Goal: Task Accomplishment & Management: Manage account settings

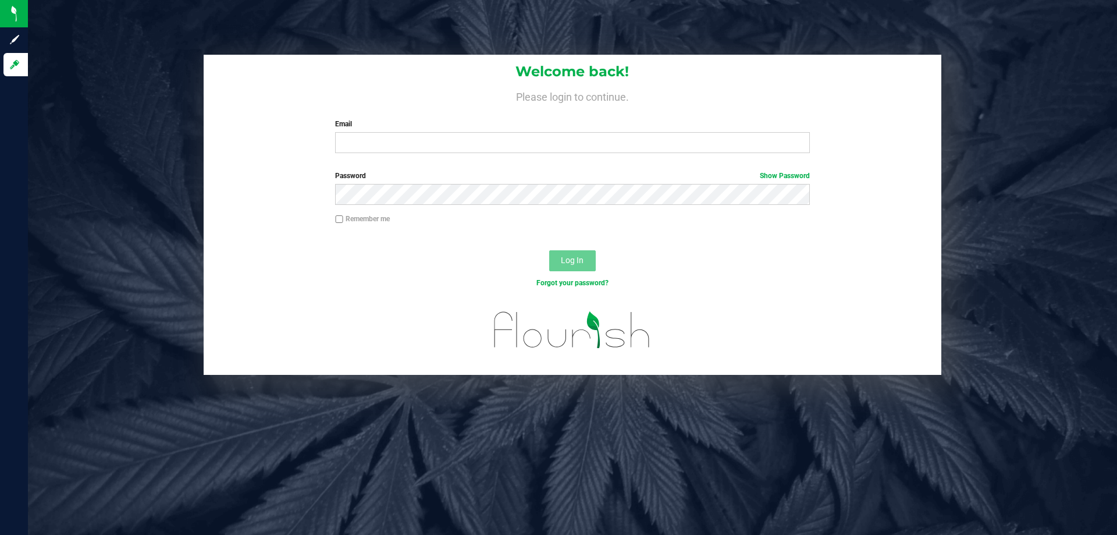
click at [377, 124] on label "Email" at bounding box center [572, 124] width 474 height 10
click at [377, 132] on input "Email" at bounding box center [572, 142] width 474 height 21
click at [380, 138] on input "Email" at bounding box center [572, 142] width 474 height 21
type input "[EMAIL_ADDRESS][DOMAIN_NAME]"
click at [549, 250] on button "Log In" at bounding box center [572, 260] width 47 height 21
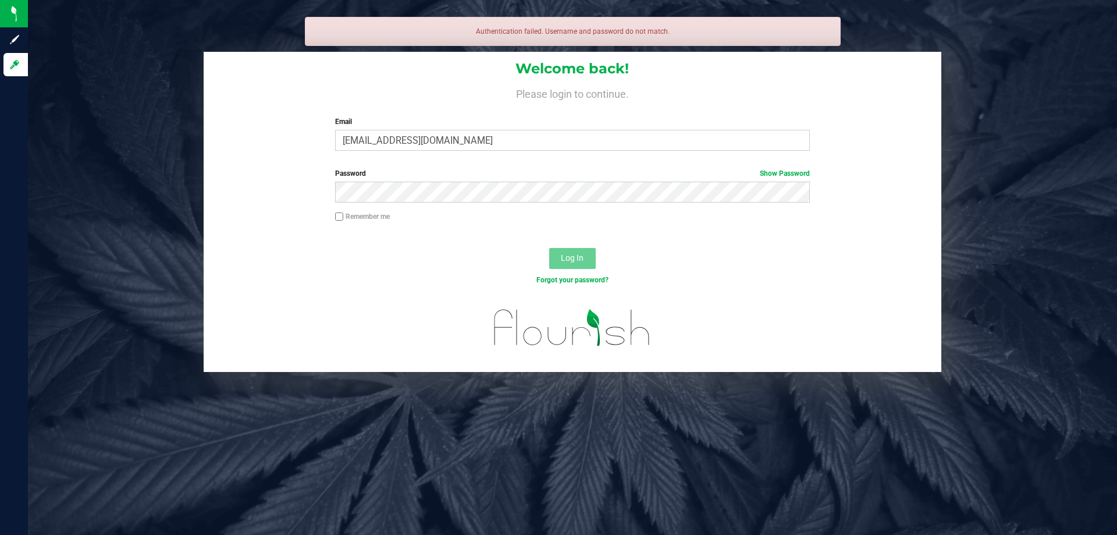
click at [471, 181] on div "Password Show Password" at bounding box center [572, 185] width 492 height 34
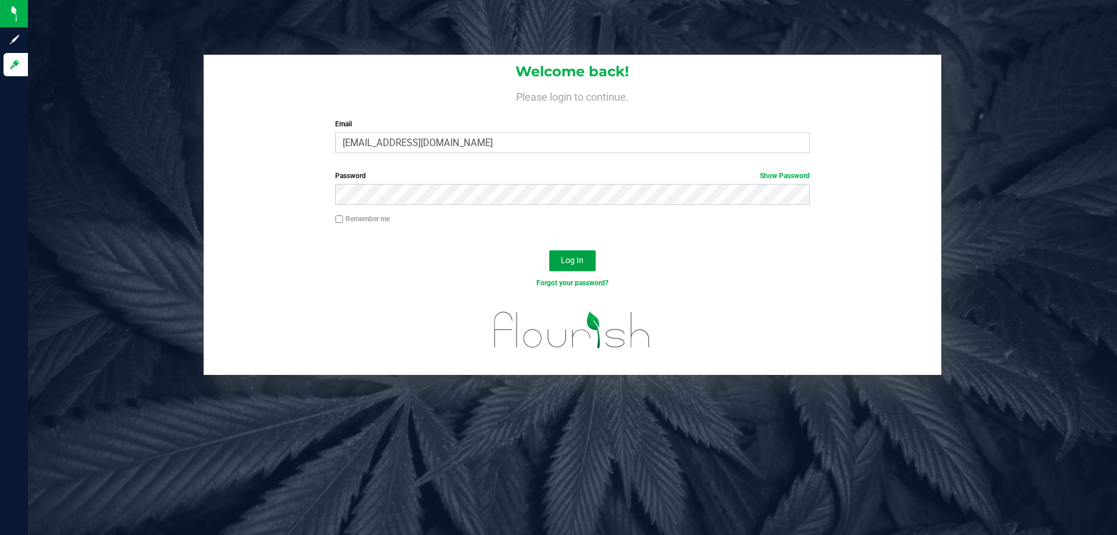
click at [578, 264] on span "Log In" at bounding box center [572, 259] width 23 height 9
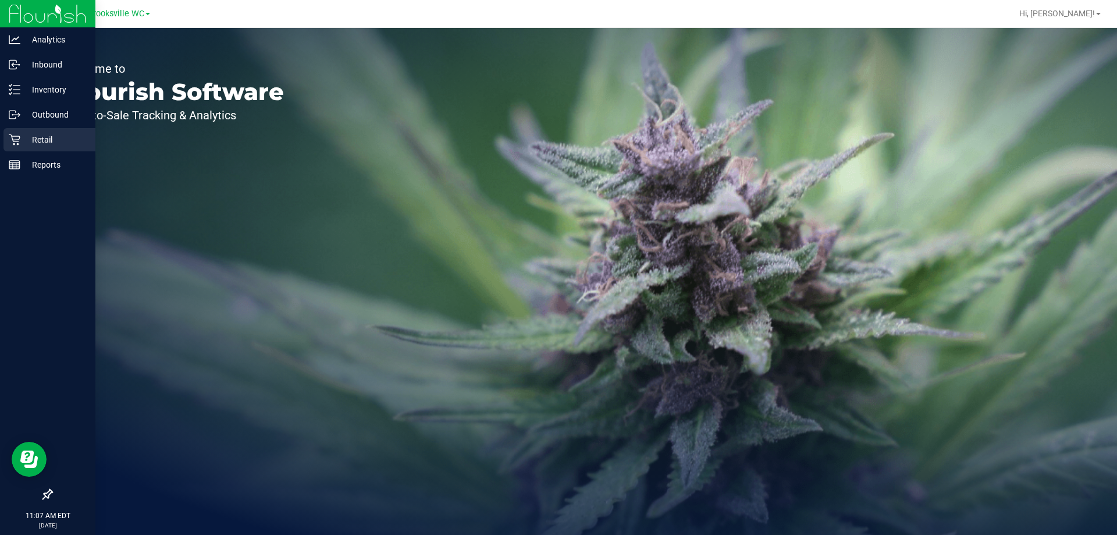
click at [27, 140] on p "Retail" at bounding box center [55, 140] width 70 height 14
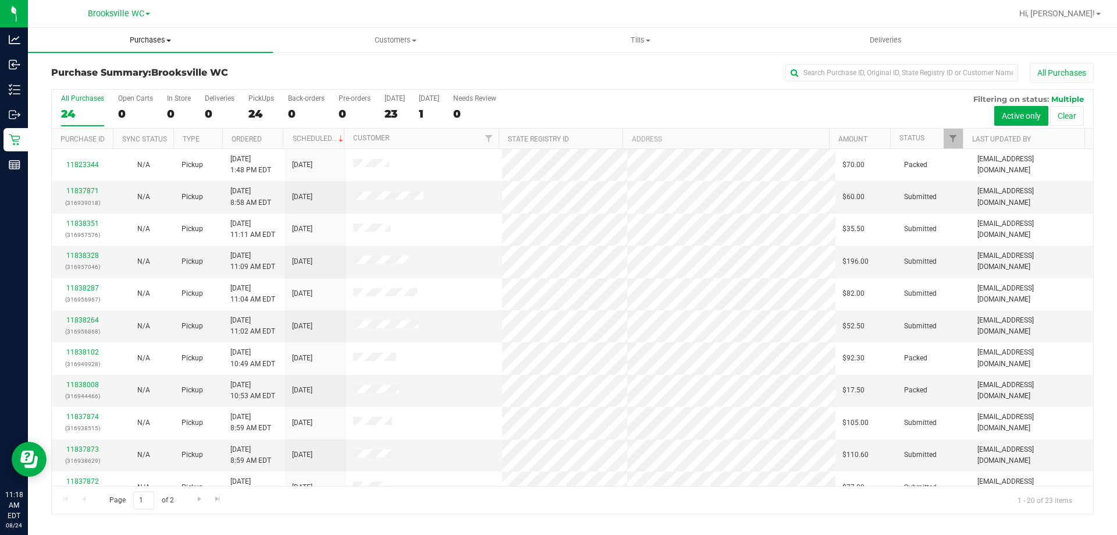
click at [150, 38] on span "Purchases" at bounding box center [150, 40] width 245 height 10
click at [148, 82] on li "Fulfillment" at bounding box center [150, 84] width 245 height 14
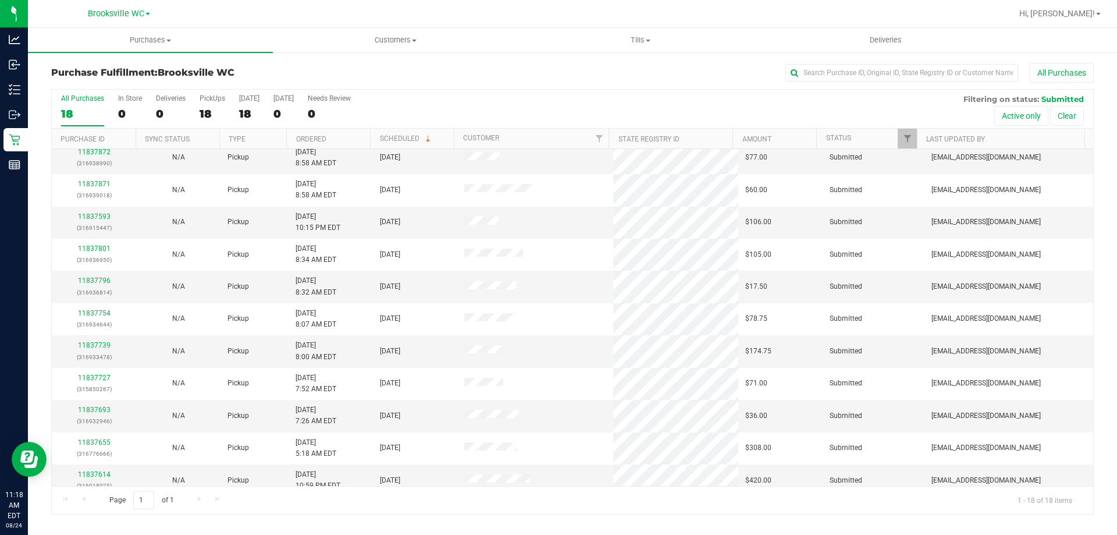
scroll to position [243, 0]
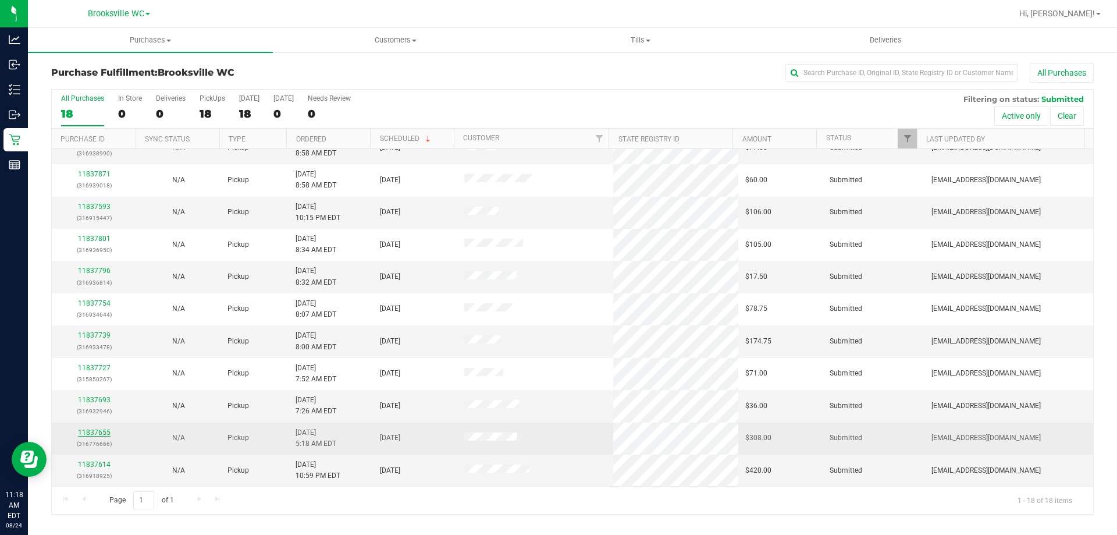
click at [92, 432] on link "11837655" at bounding box center [94, 432] width 33 height 8
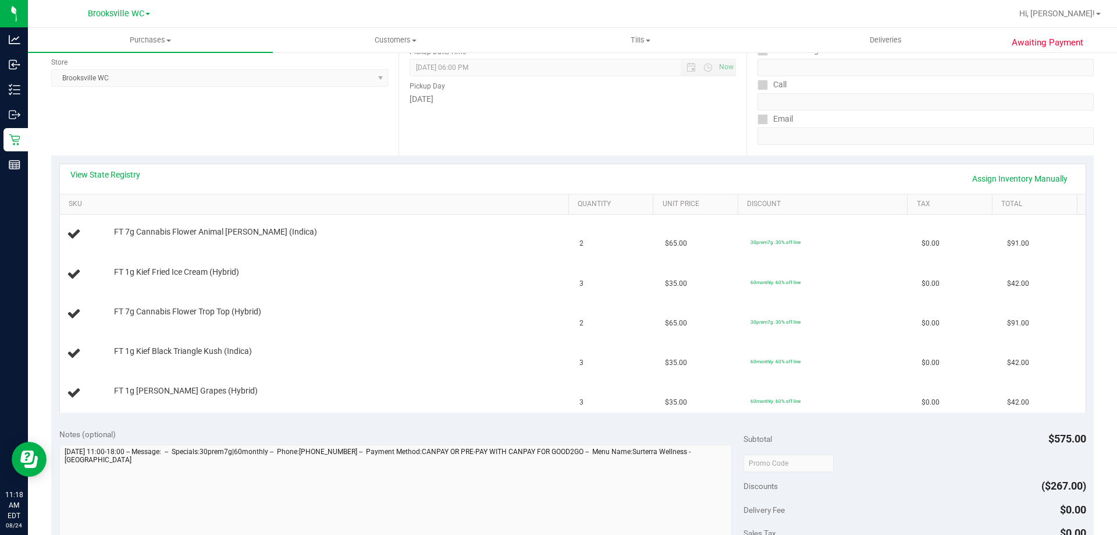
scroll to position [141, 0]
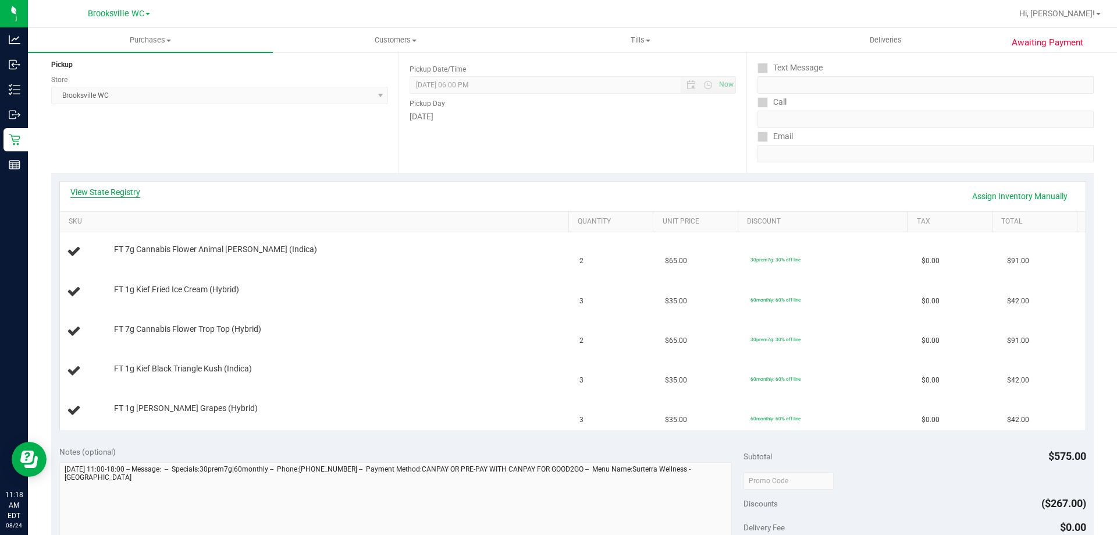
click at [123, 190] on link "View State Registry" at bounding box center [105, 192] width 70 height 12
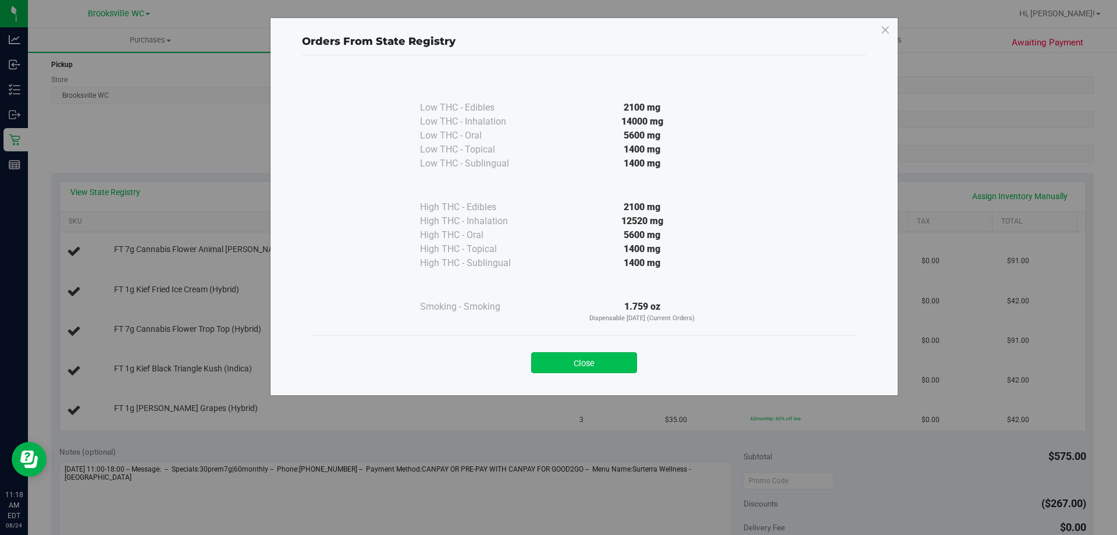
click at [612, 358] on button "Close" at bounding box center [584, 362] width 106 height 21
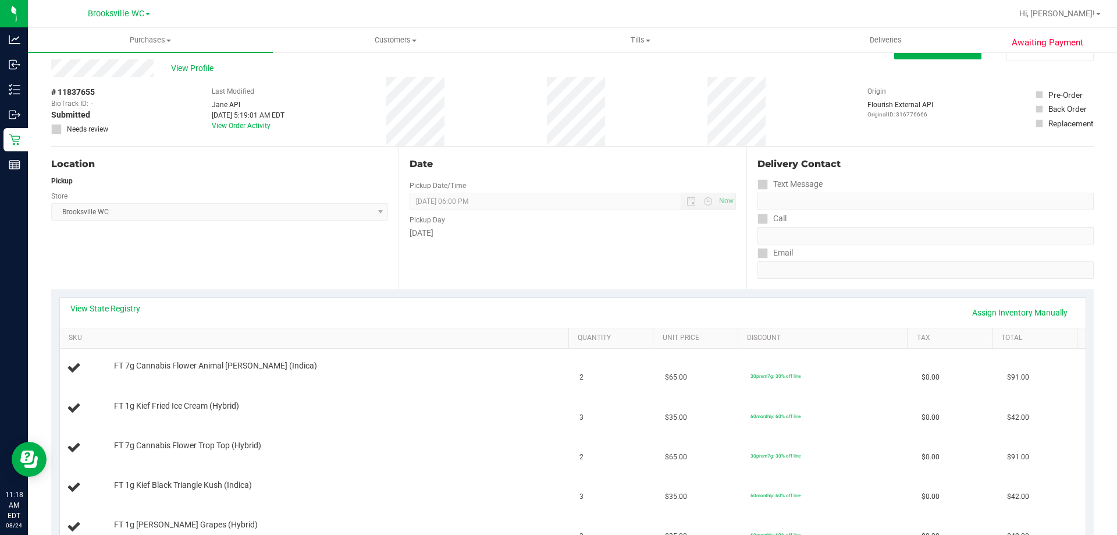
scroll to position [83, 0]
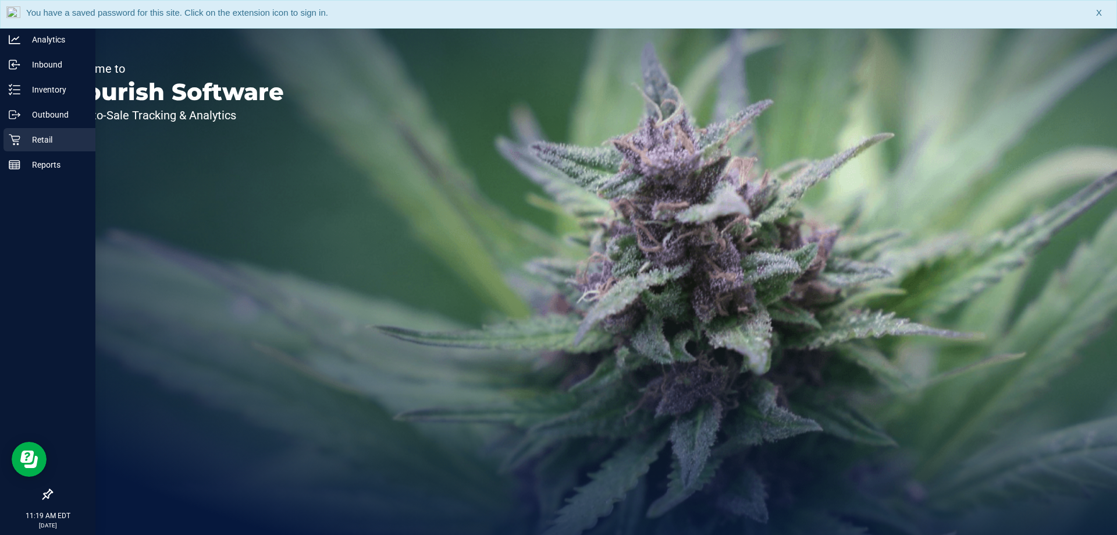
click at [19, 137] on icon at bounding box center [15, 140] width 12 height 12
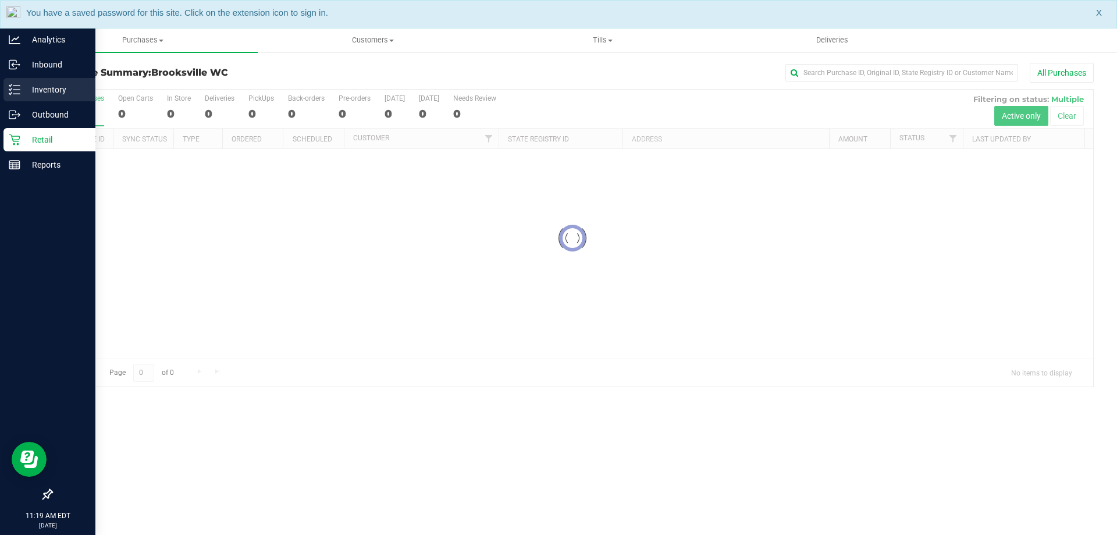
click at [60, 84] on p "Inventory" at bounding box center [55, 90] width 70 height 14
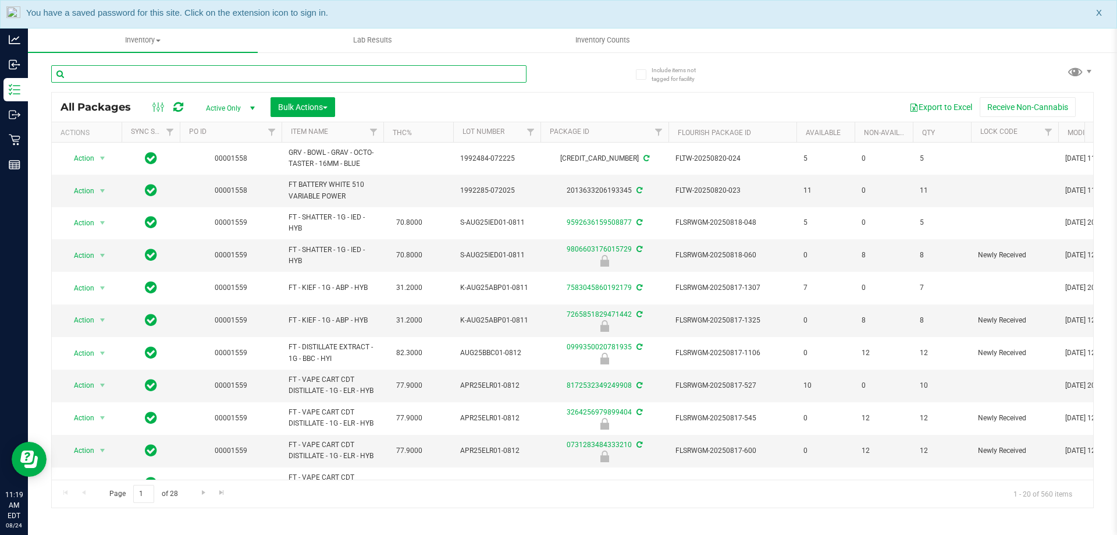
click at [188, 72] on input "text" at bounding box center [288, 73] width 475 height 17
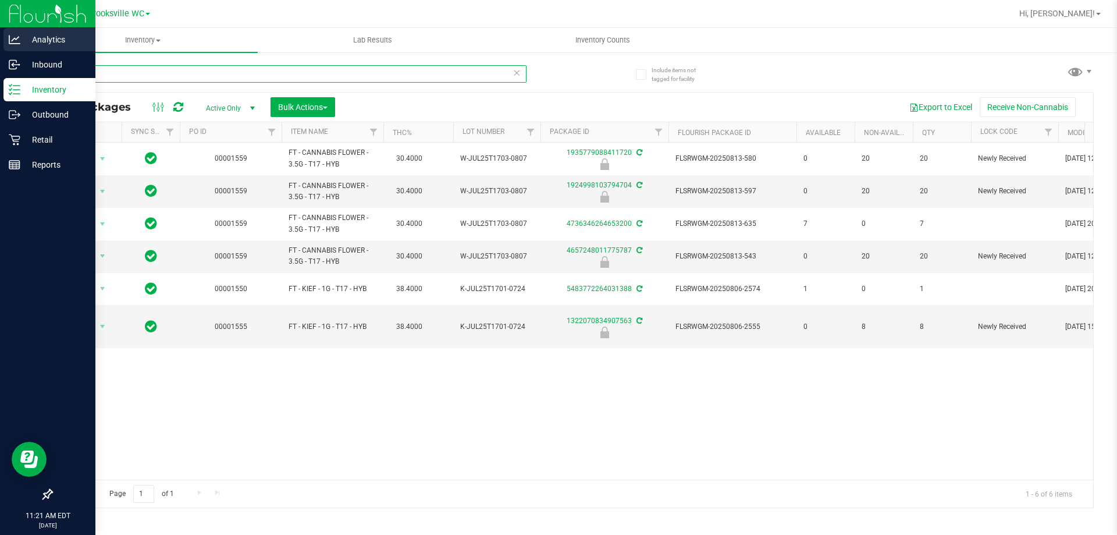
drag, startPoint x: 101, startPoint y: 70, endPoint x: 0, endPoint y: 51, distance: 102.4
click at [0, 69] on div "Analytics Inbound Inventory Outbound Retail Reports 11:21 AM EDT 08/24/2025 08/…" at bounding box center [558, 267] width 1117 height 535
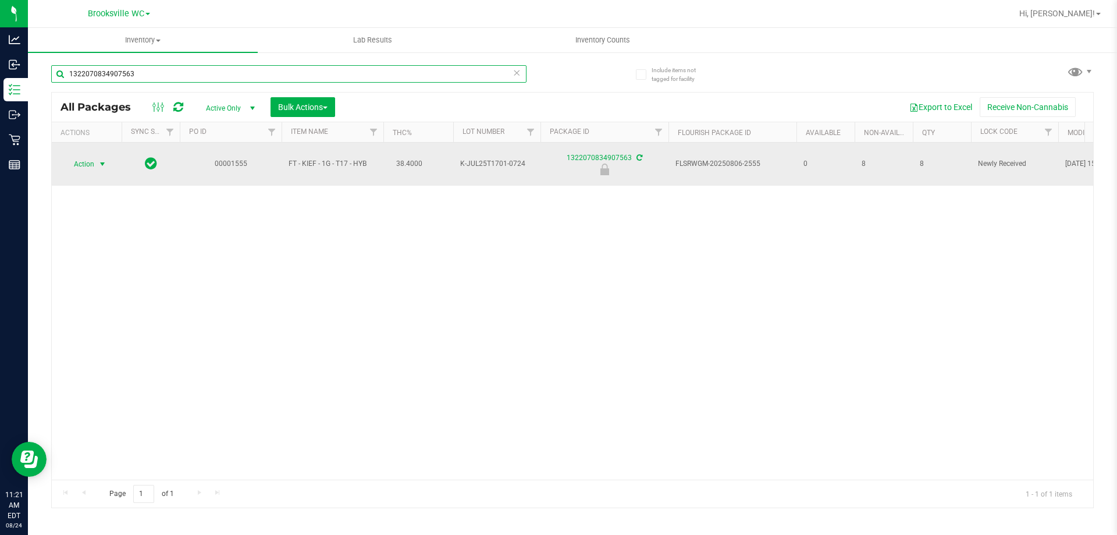
type input "1322070834907563"
click at [98, 161] on span "select" at bounding box center [102, 164] width 15 height 16
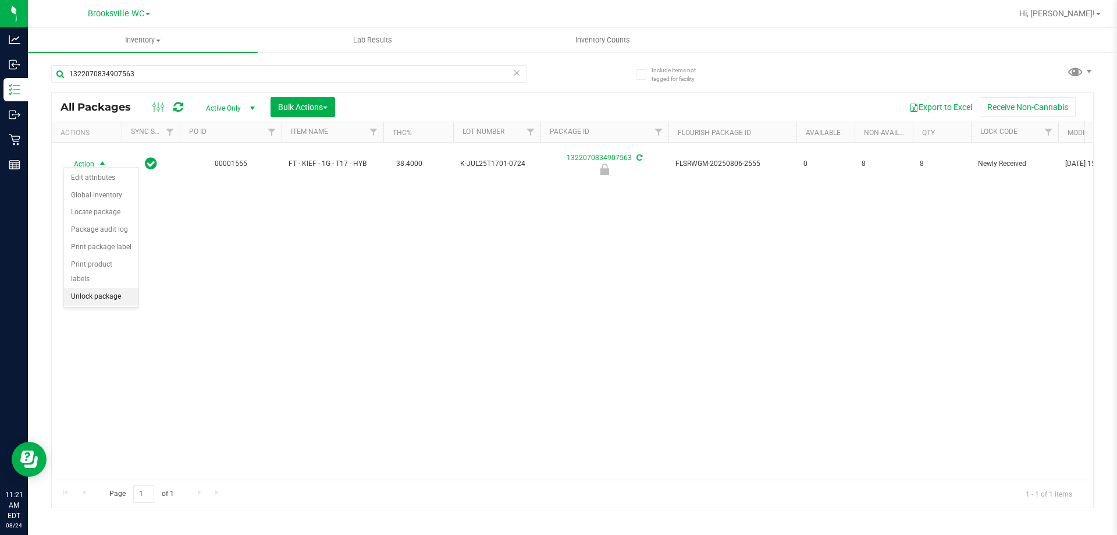
click at [104, 288] on li "Unlock package" at bounding box center [101, 296] width 74 height 17
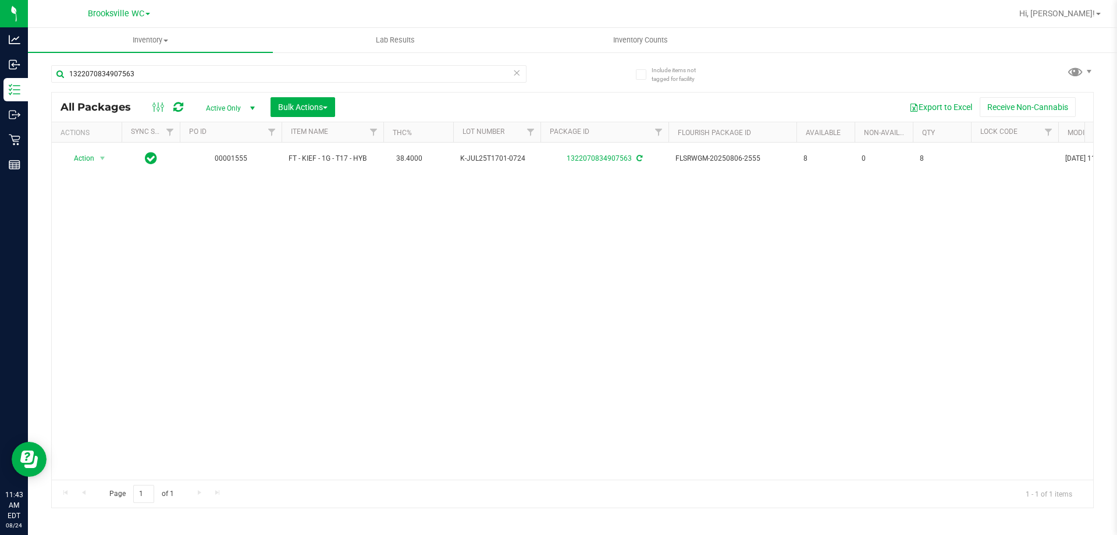
click at [168, 86] on div "1322070834907563" at bounding box center [288, 78] width 475 height 27
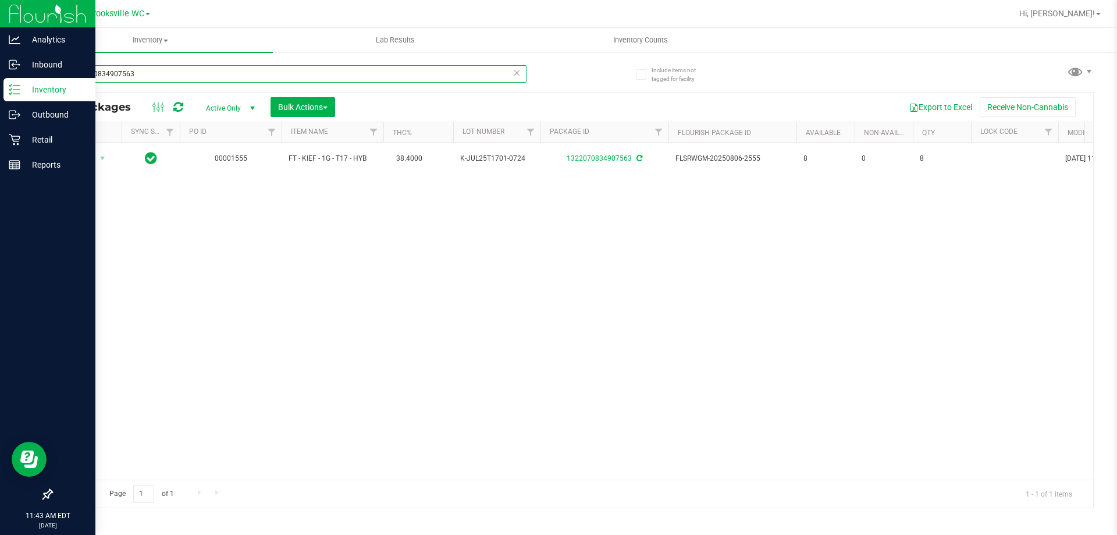
drag, startPoint x: 168, startPoint y: 72, endPoint x: 0, endPoint y: 16, distance: 177.1
click at [0, 87] on div "Analytics Inbound Inventory Outbound Retail Reports 11:43 AM EDT 08/24/2025 08/…" at bounding box center [558, 267] width 1117 height 535
type input "4569616000937465"
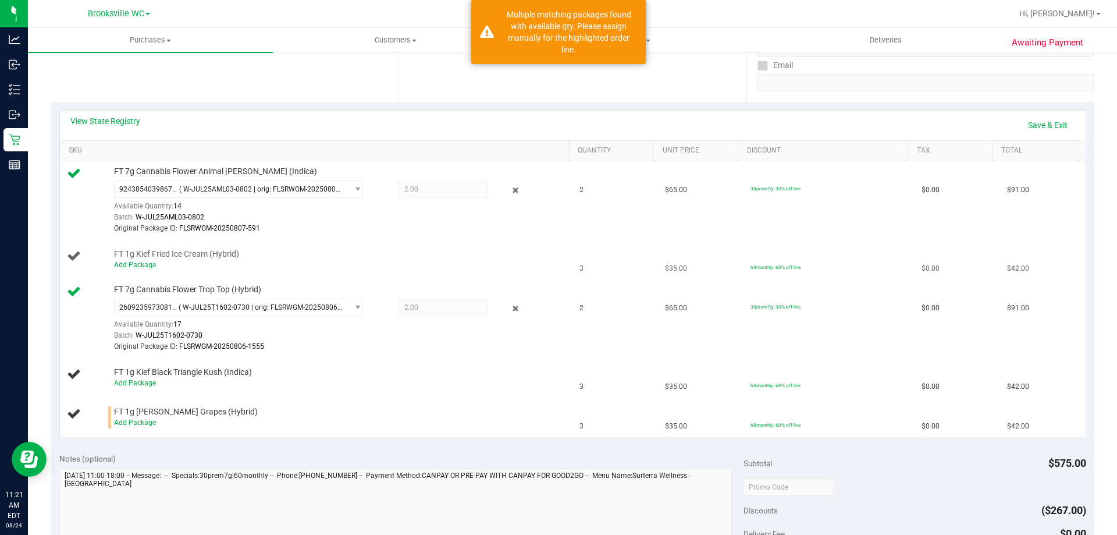
scroll to position [233, 0]
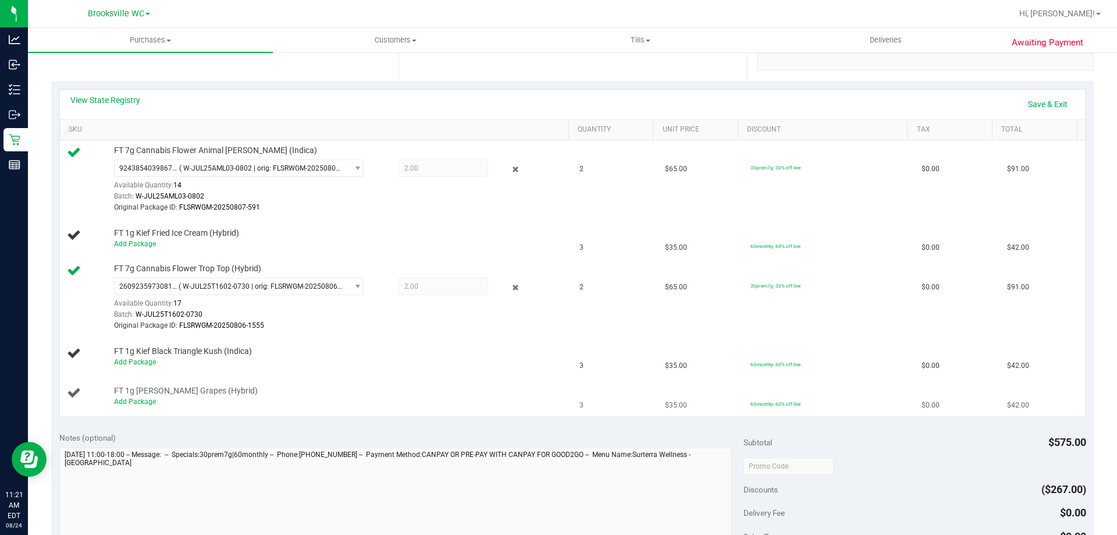
click at [136, 395] on span "FT 1g [PERSON_NAME] Grapes (Hybrid)" at bounding box center [186, 390] width 144 height 11
click at [138, 404] on link "Add Package" at bounding box center [135, 401] width 42 height 8
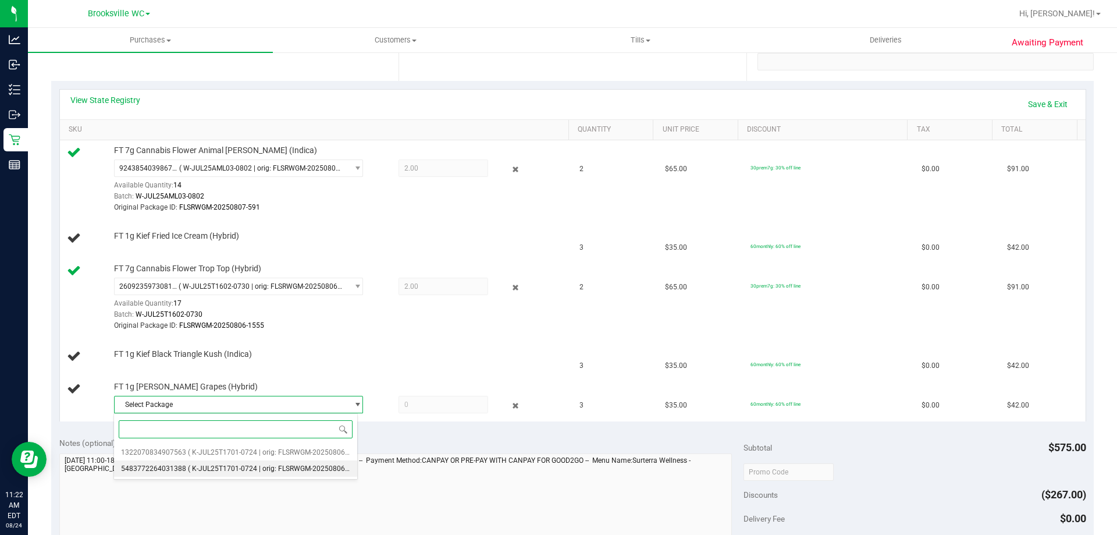
click at [210, 461] on li "5483772264031388 ( K-JUL25T1701-0724 | orig: FLSRWGM-20250806-2574 )" at bounding box center [235, 468] width 243 height 16
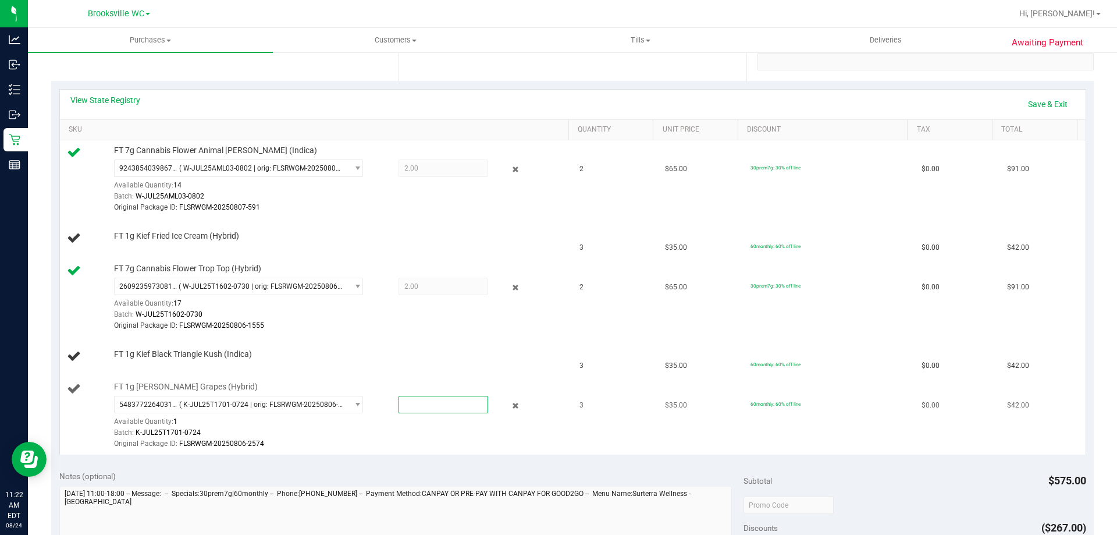
click at [435, 401] on span at bounding box center [443, 404] width 90 height 17
type input "1"
type input "1.0000"
click at [435, 438] on div "Original Package ID: FLSRWGM-20250806-2574" at bounding box center [338, 443] width 449 height 11
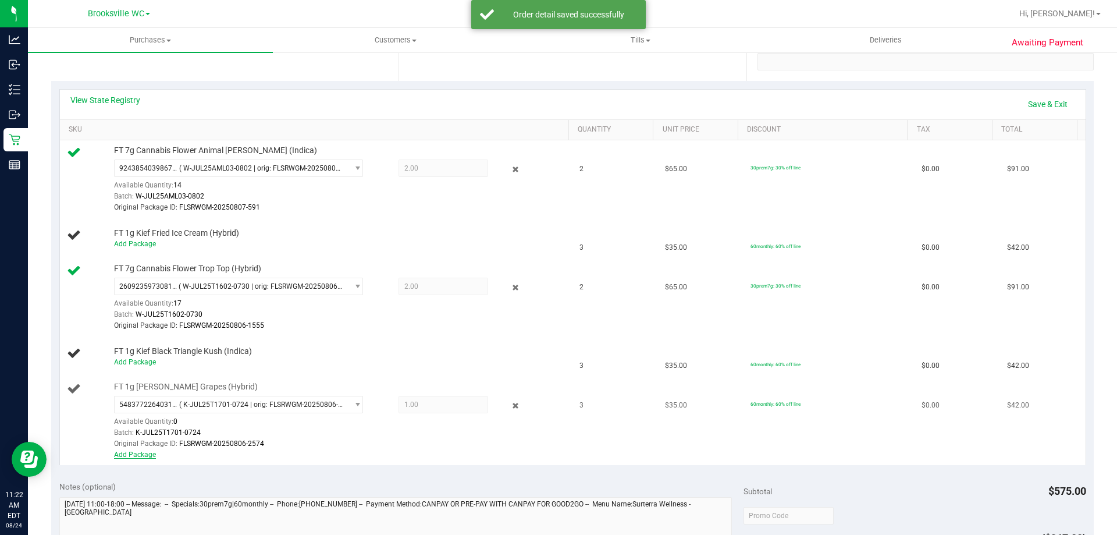
click at [134, 458] on link "Add Package" at bounding box center [135, 454] width 42 height 8
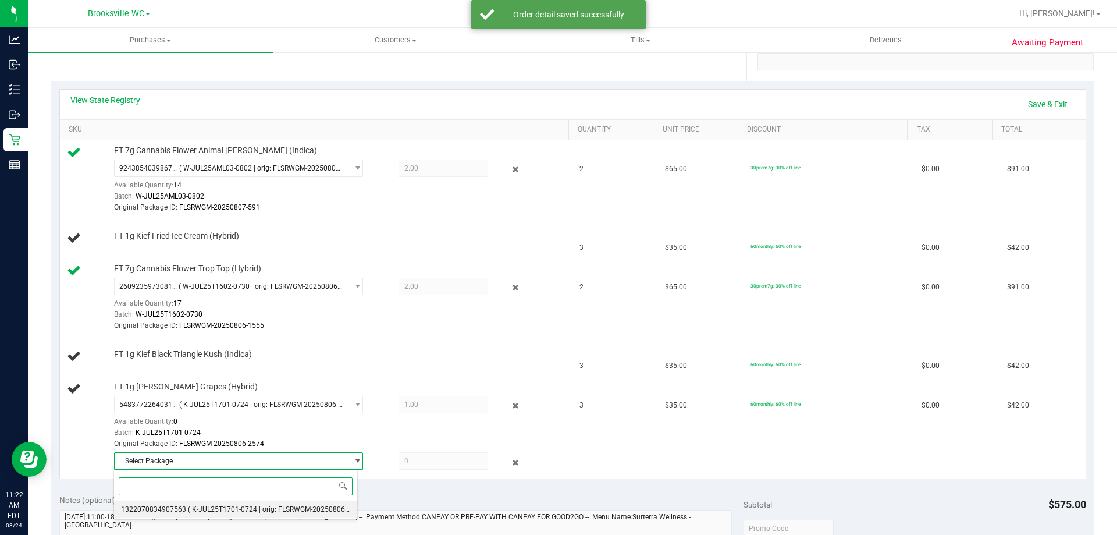
click at [232, 510] on span "( K-JUL25T1701-0724 | orig: FLSRWGM-20250806-2555 )" at bounding box center [277, 509] width 179 height 8
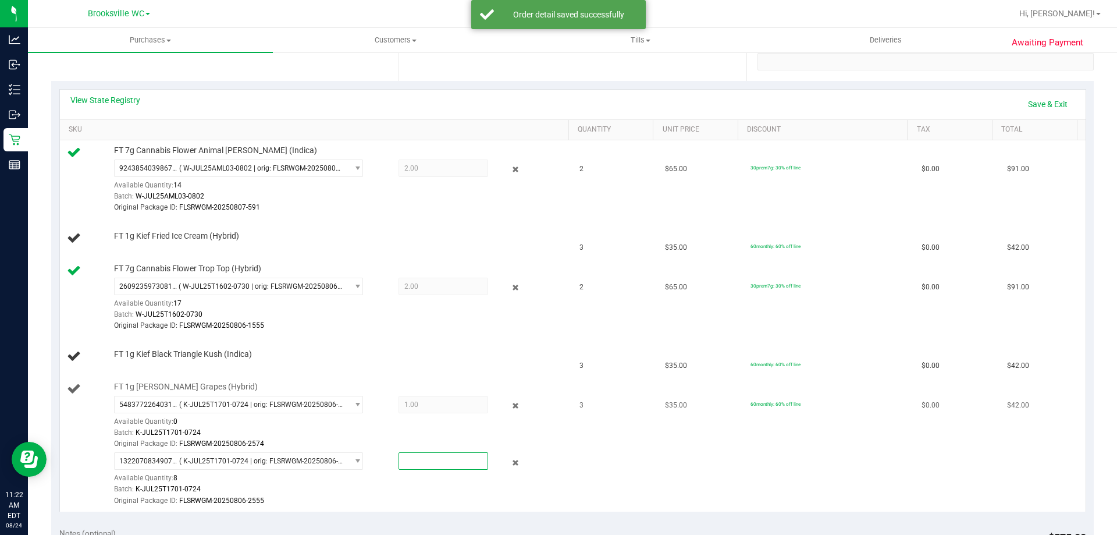
click at [438, 460] on span at bounding box center [443, 460] width 90 height 17
type input "2"
type input "2.0000"
click at [423, 494] on div "Batch: K-JUL25T1701-0724" at bounding box center [338, 488] width 449 height 11
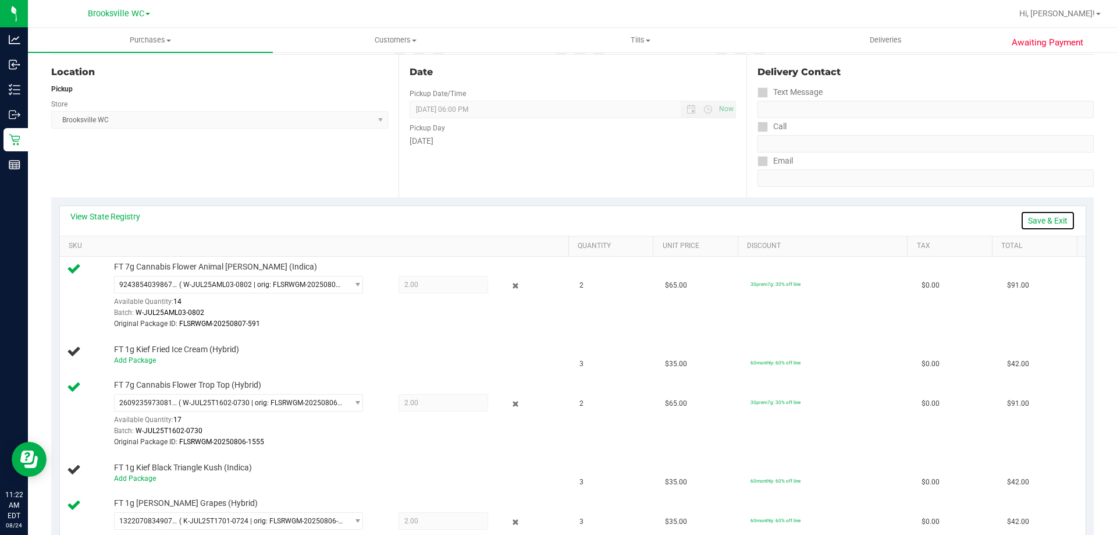
click at [1042, 222] on link "Save & Exit" at bounding box center [1047, 221] width 55 height 20
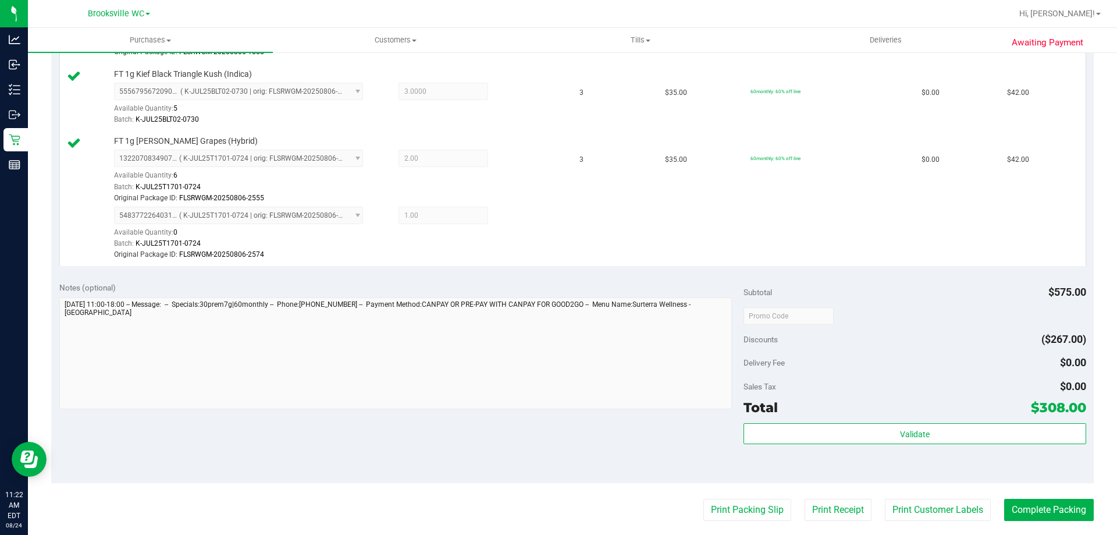
scroll to position [582, 0]
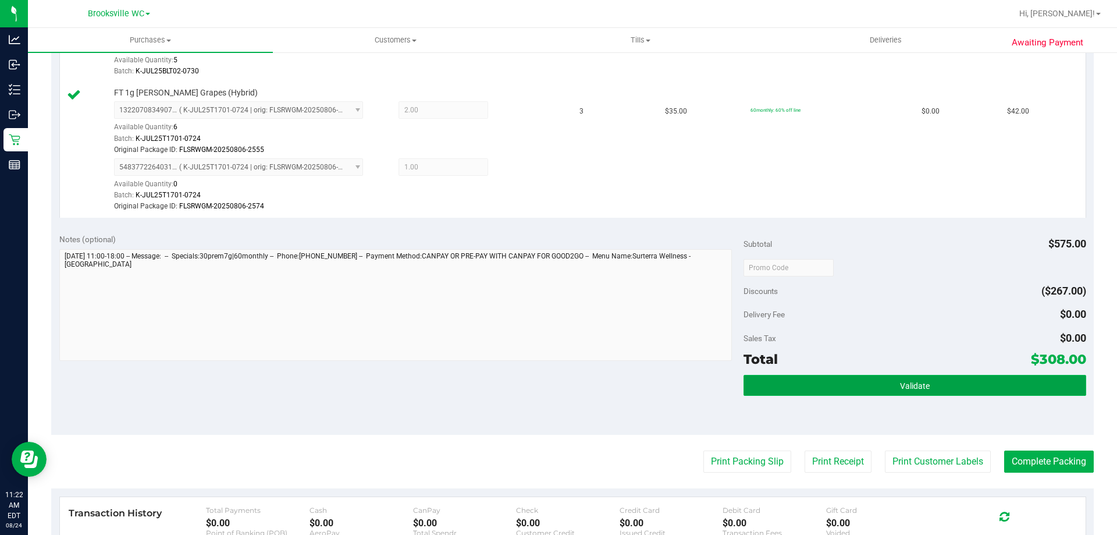
click at [862, 389] on button "Validate" at bounding box center [914, 385] width 342 height 21
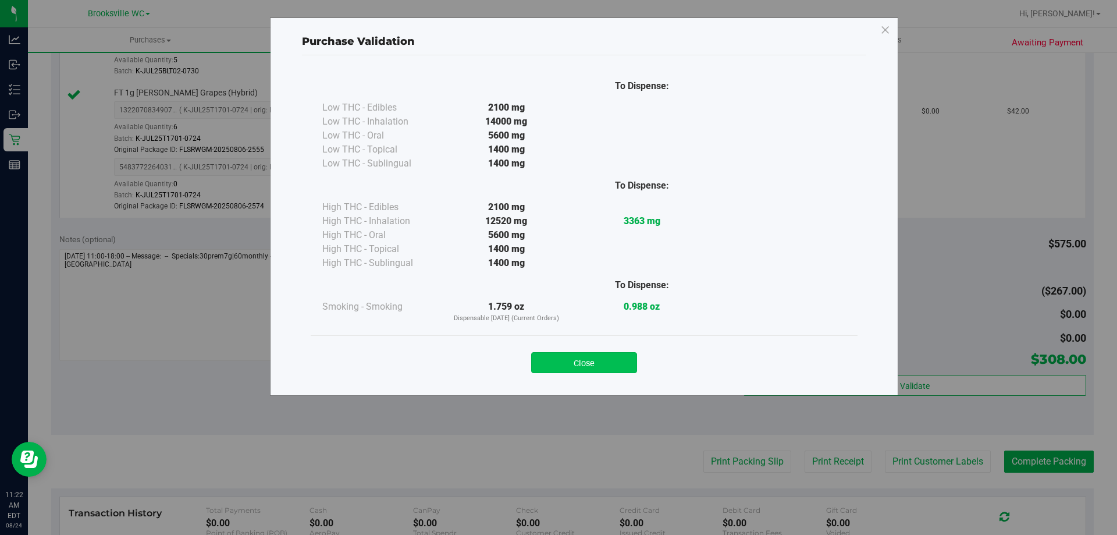
click at [580, 357] on button "Close" at bounding box center [584, 362] width 106 height 21
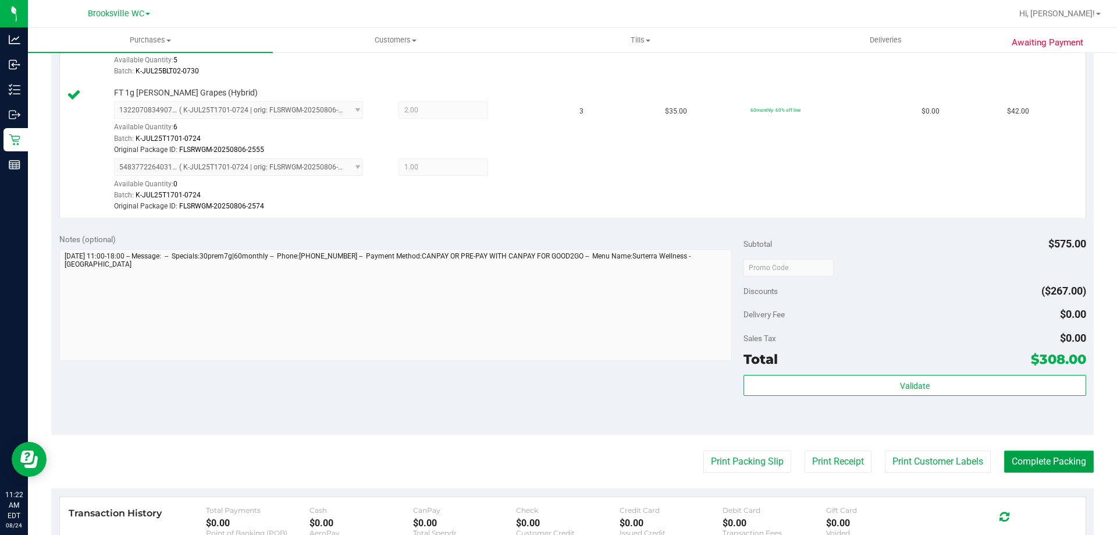
click at [1037, 451] on button "Complete Packing" at bounding box center [1049, 461] width 90 height 22
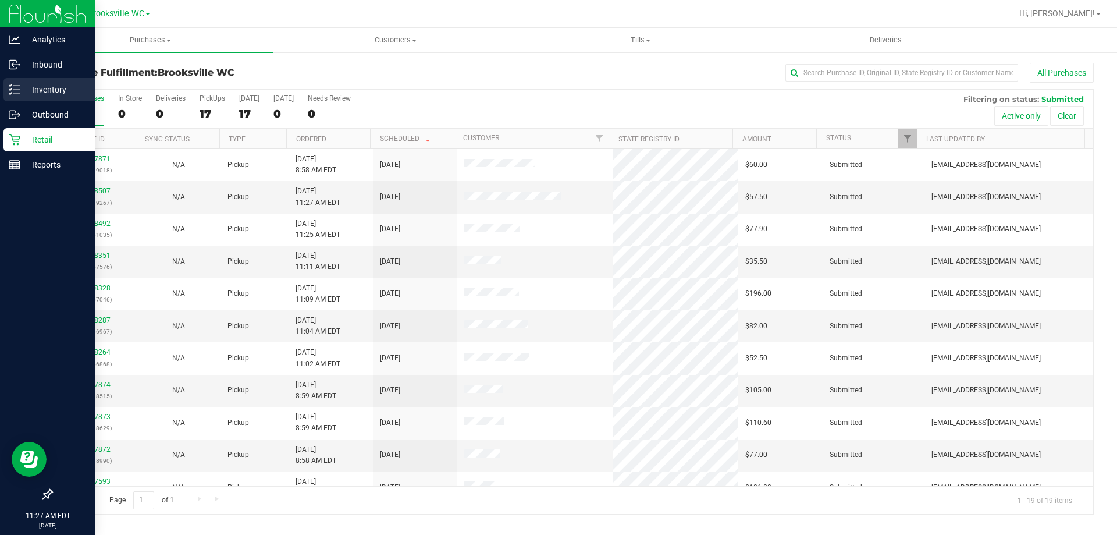
click at [46, 86] on p "Inventory" at bounding box center [55, 90] width 70 height 14
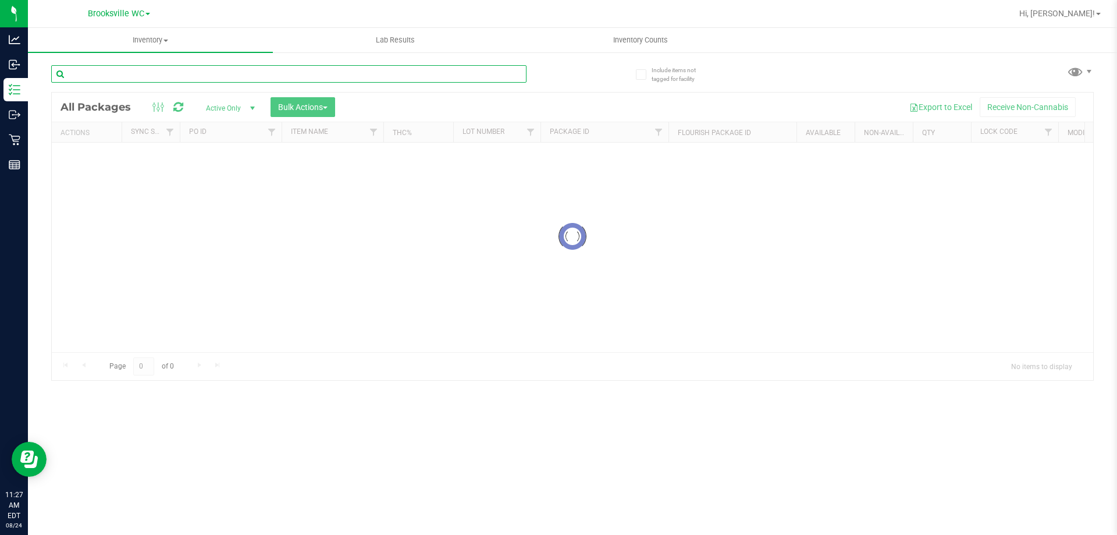
click at [320, 81] on div "Inventory All packages All inventory Waste log Create inventory Lab Results Inv…" at bounding box center [572, 281] width 1089 height 507
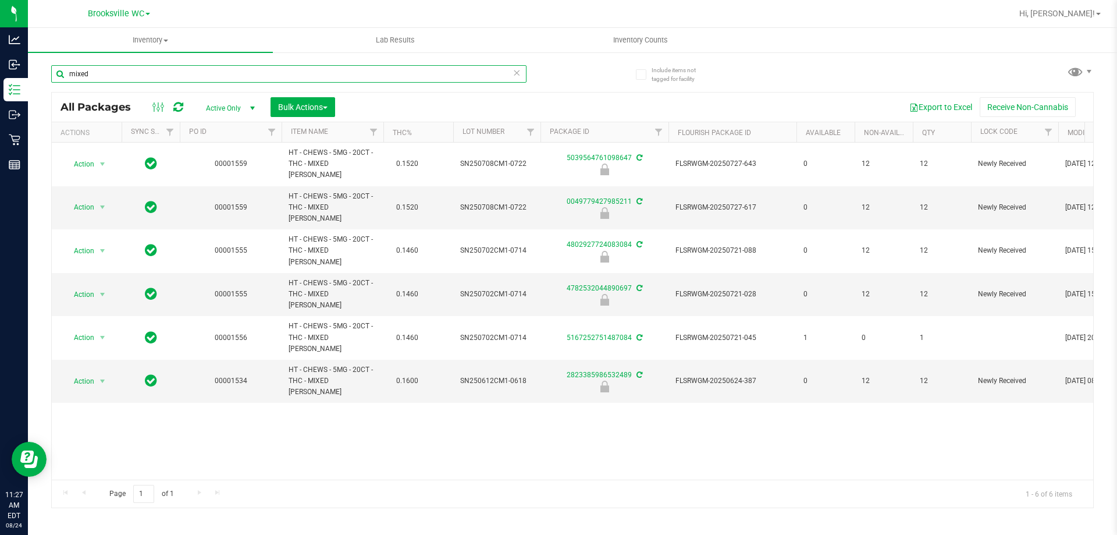
type input "mixed"
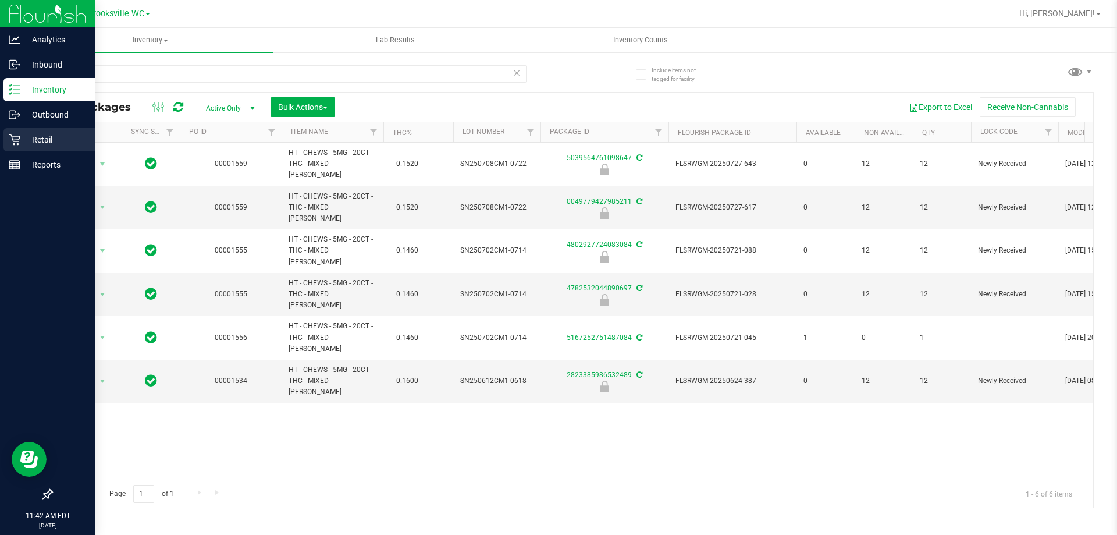
click at [53, 134] on p "Retail" at bounding box center [55, 140] width 70 height 14
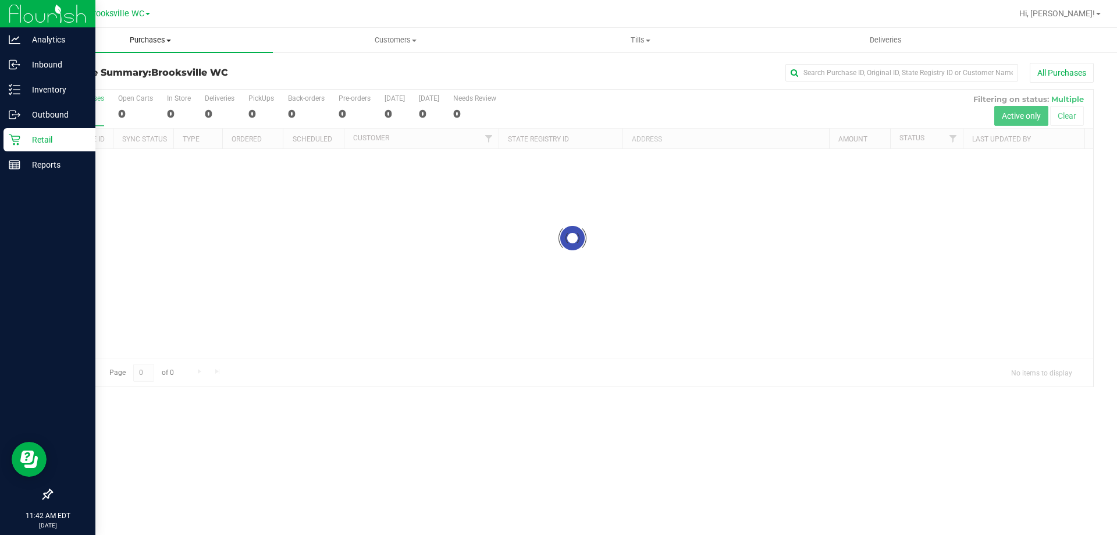
click at [146, 44] on span "Purchases" at bounding box center [150, 40] width 245 height 10
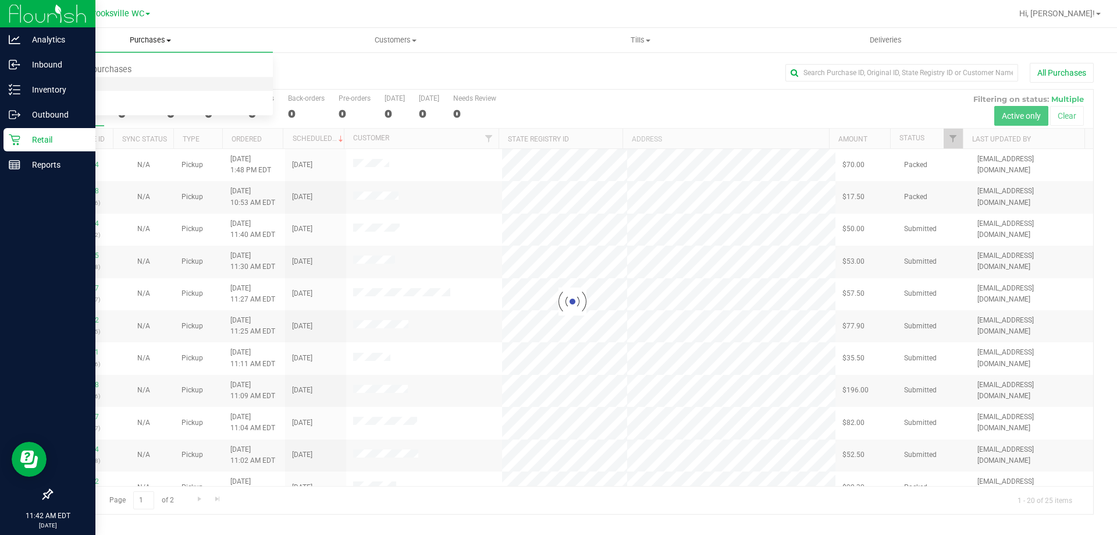
click at [145, 81] on li "Fulfillment" at bounding box center [150, 84] width 245 height 14
click at [391, 42] on span "Customers" at bounding box center [395, 40] width 244 height 10
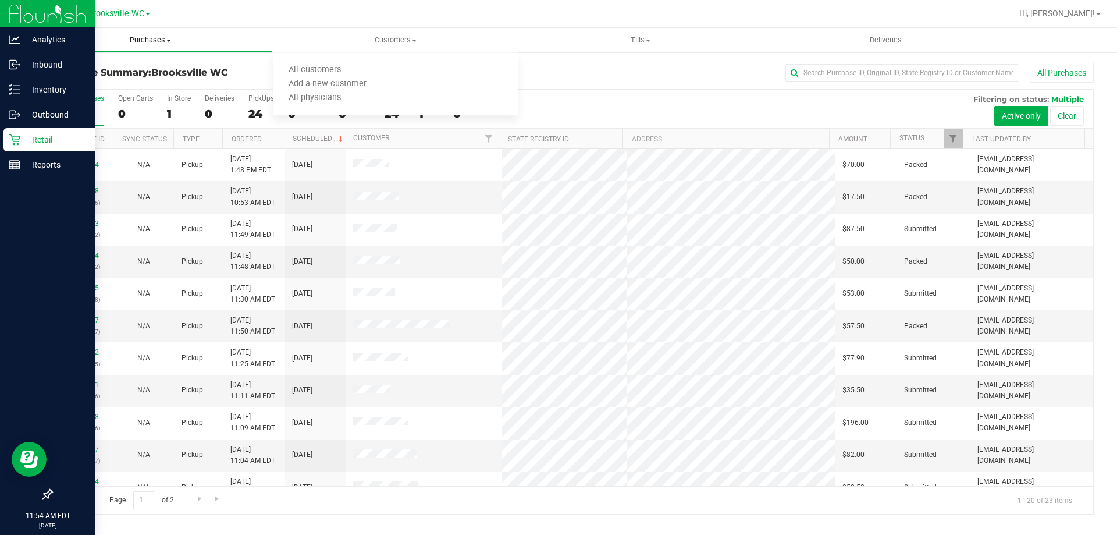
click at [154, 34] on uib-tab-heading "Purchases Summary of purchases Fulfillment All purchases" at bounding box center [151, 40] width 244 height 23
click at [131, 98] on li "All purchases" at bounding box center [150, 98] width 245 height 14
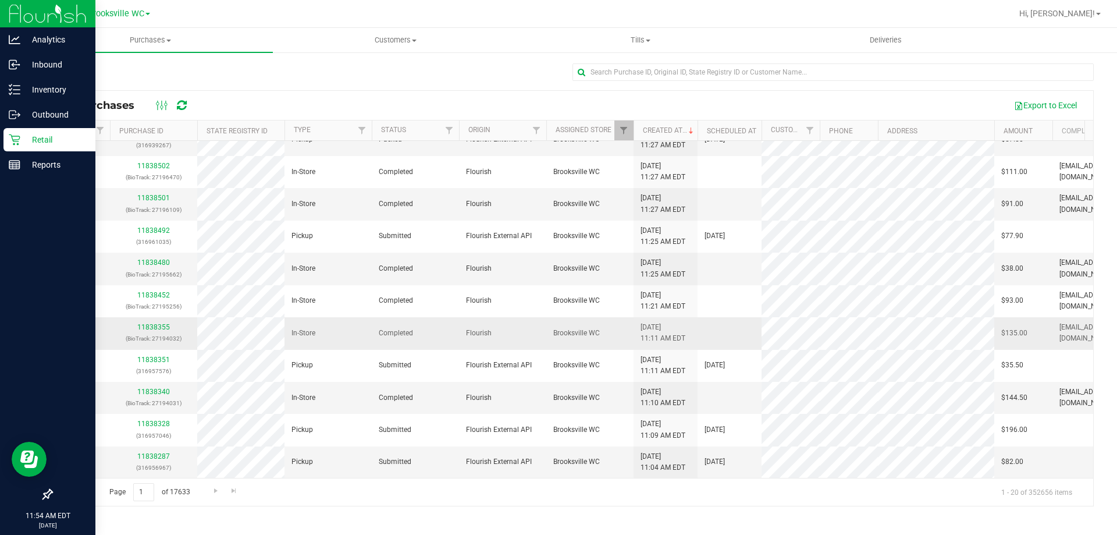
scroll to position [327, 0]
click at [333, 62] on div "All Purchases Export to Excel Sync Status Purchase ID State Registry ID Type St…" at bounding box center [572, 284] width 1089 height 467
click at [334, 78] on div at bounding box center [572, 76] width 1042 height 27
click at [145, 34] on uib-tab-heading "Purchases Summary of purchases Fulfillment All purchases" at bounding box center [150, 40] width 245 height 24
click at [133, 82] on li "Fulfillment" at bounding box center [150, 84] width 245 height 14
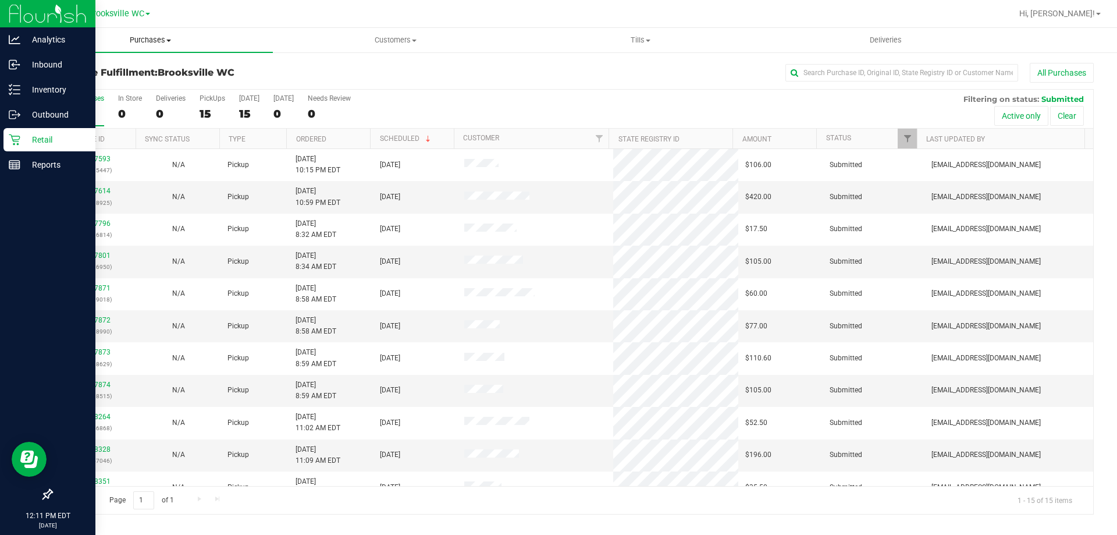
click at [144, 38] on span "Purchases" at bounding box center [150, 40] width 245 height 10
click at [147, 79] on li "Fulfillment" at bounding box center [150, 84] width 245 height 14
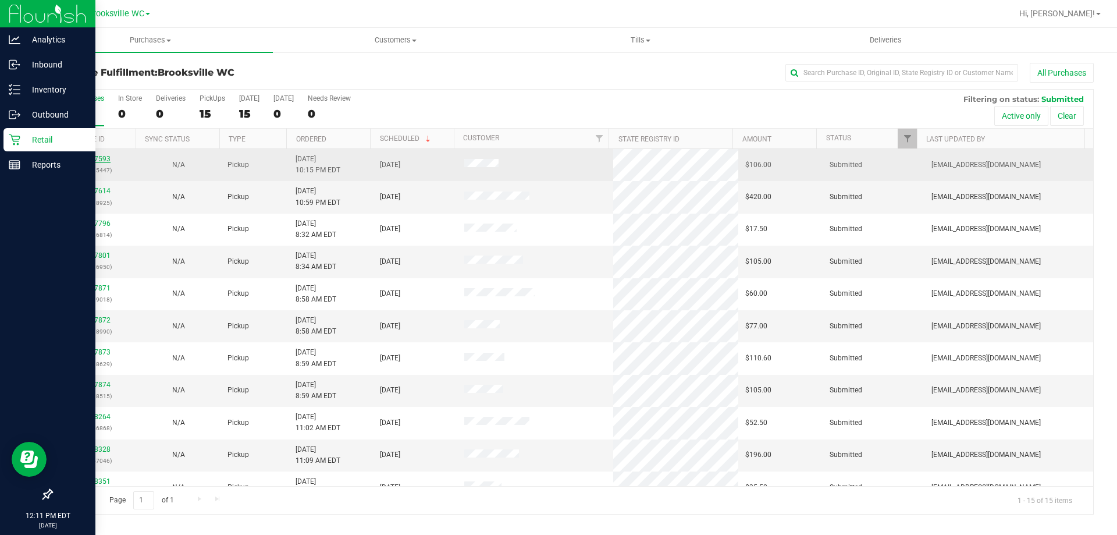
click at [99, 158] on link "11837593" at bounding box center [94, 159] width 33 height 8
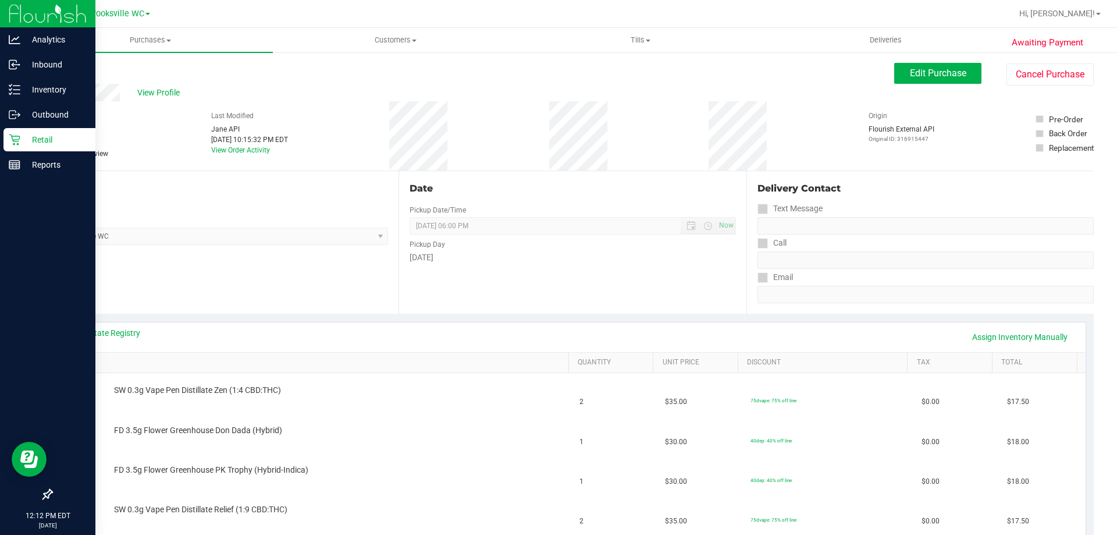
click at [62, 69] on link "Back" at bounding box center [59, 70] width 17 height 8
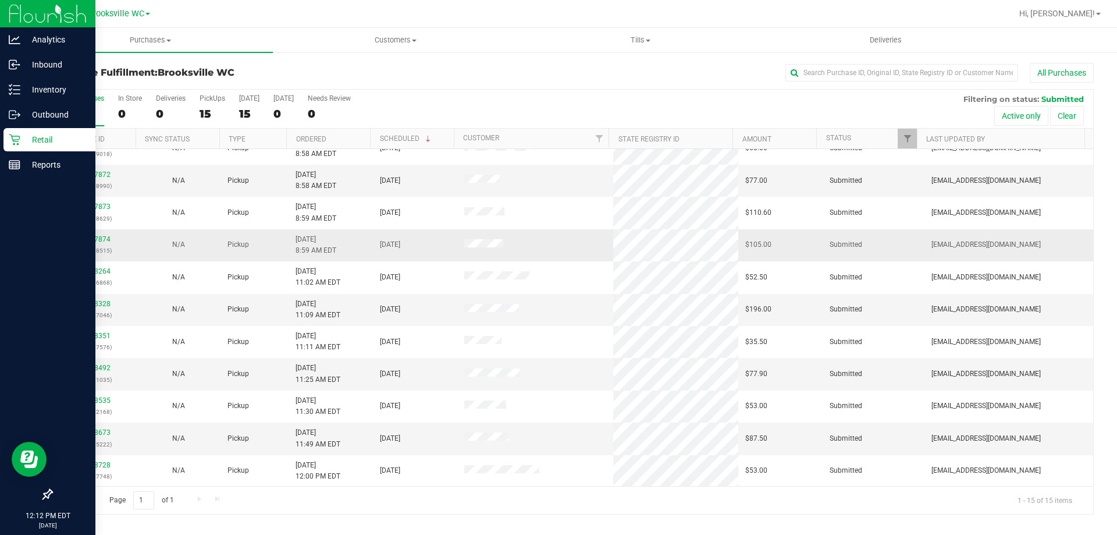
scroll to position [146, 0]
click at [95, 430] on link "11838673" at bounding box center [94, 432] width 33 height 8
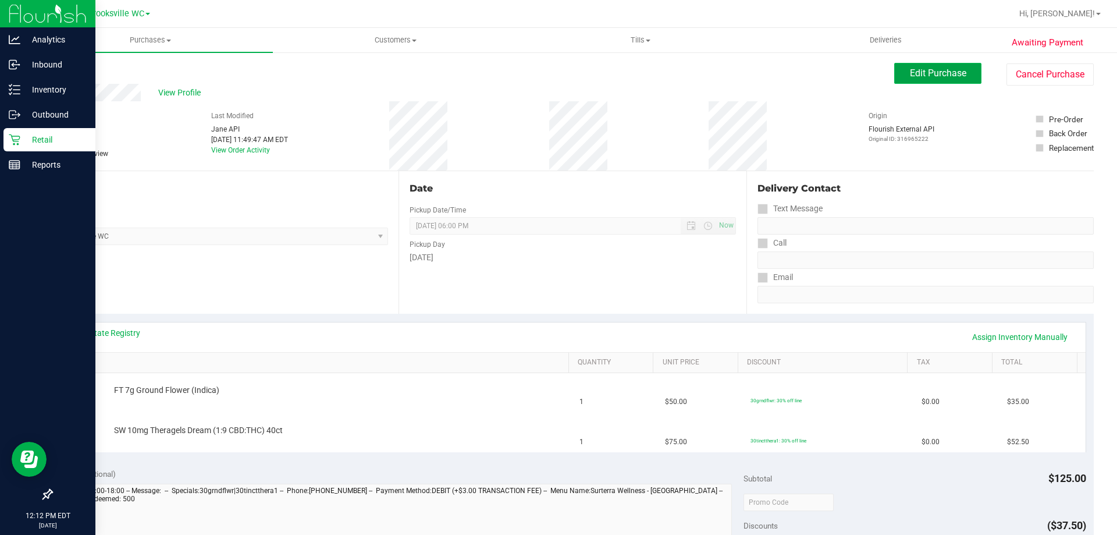
click at [957, 79] on button "Edit Purchase" at bounding box center [937, 73] width 87 height 21
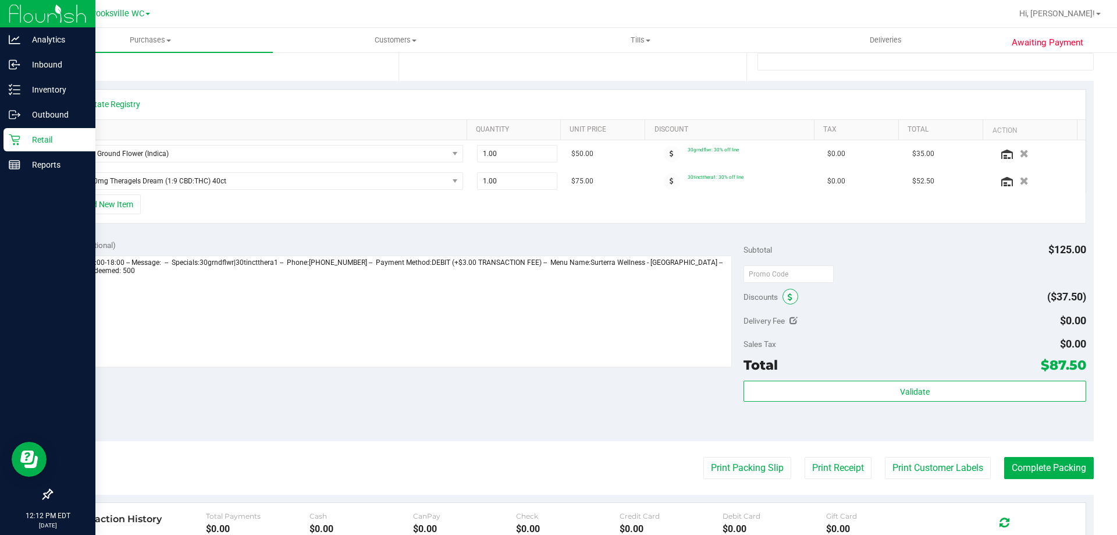
click at [788, 298] on icon at bounding box center [790, 297] width 5 height 8
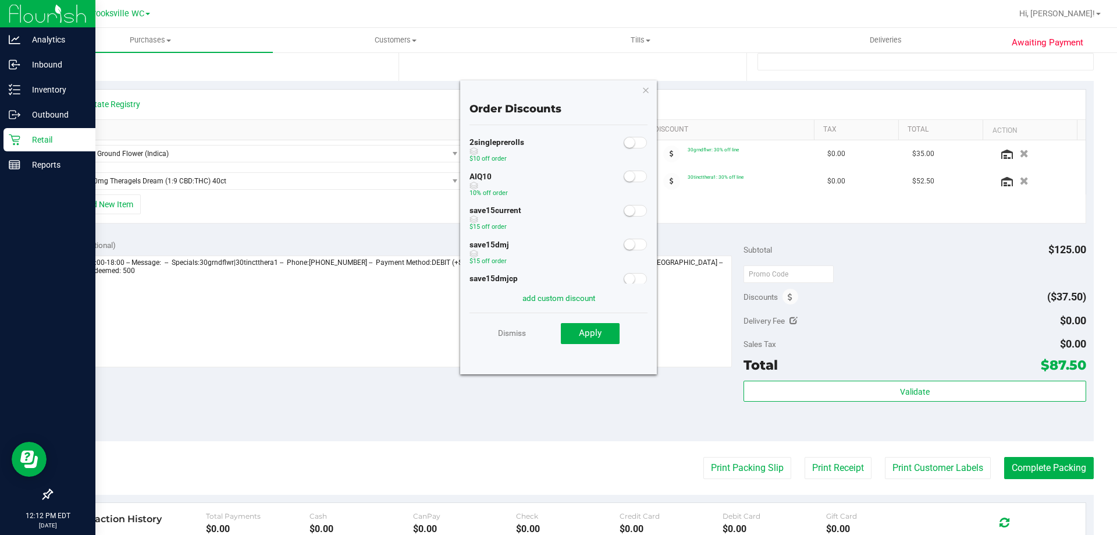
click at [629, 170] on div at bounding box center [636, 175] width 24 height 15
click at [633, 180] on span at bounding box center [635, 176] width 23 height 12
click at [613, 338] on button "Apply" at bounding box center [590, 333] width 59 height 21
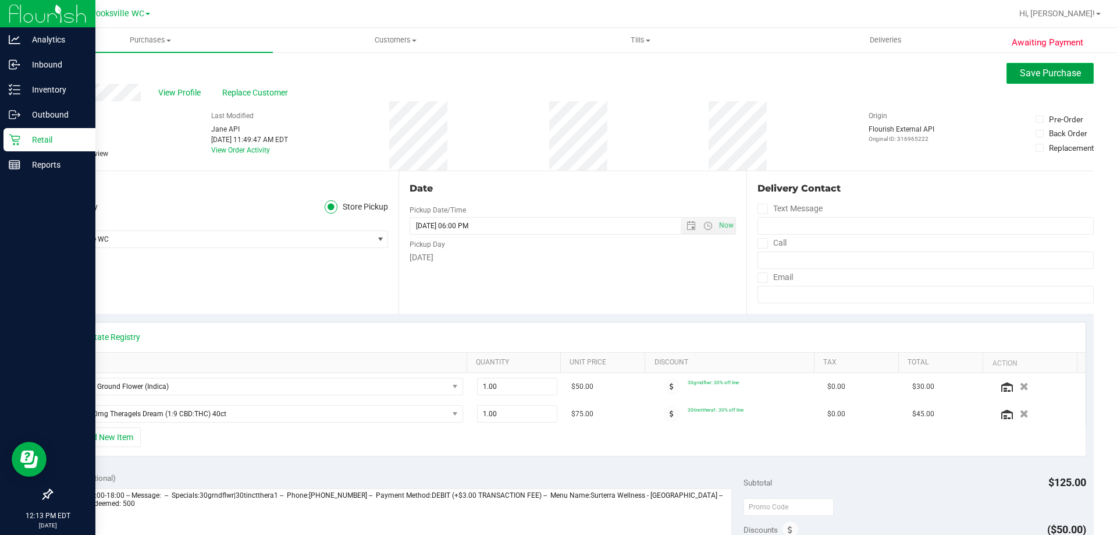
click at [1057, 76] on span "Save Purchase" at bounding box center [1050, 72] width 61 height 11
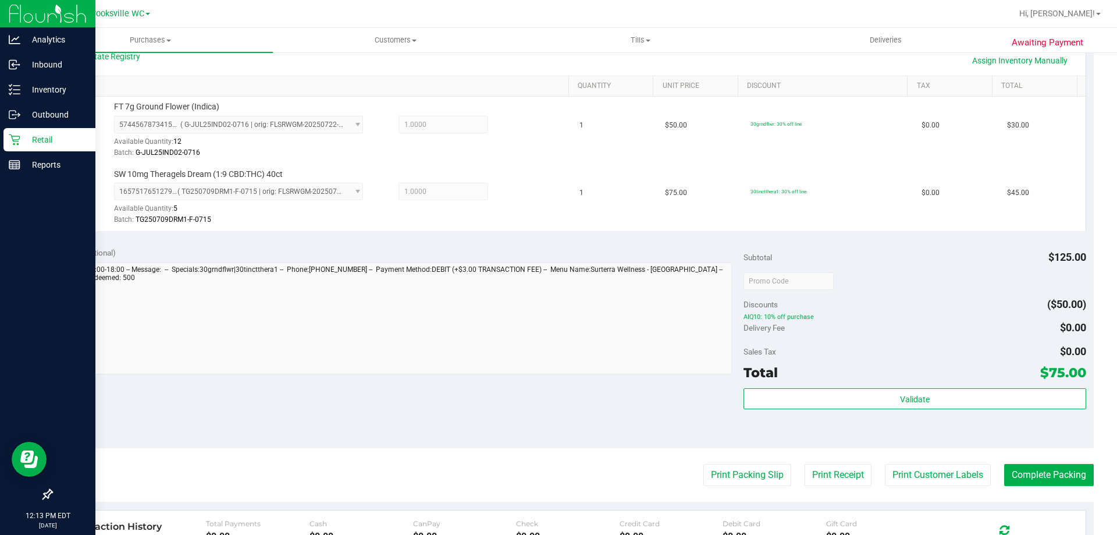
scroll to position [349, 0]
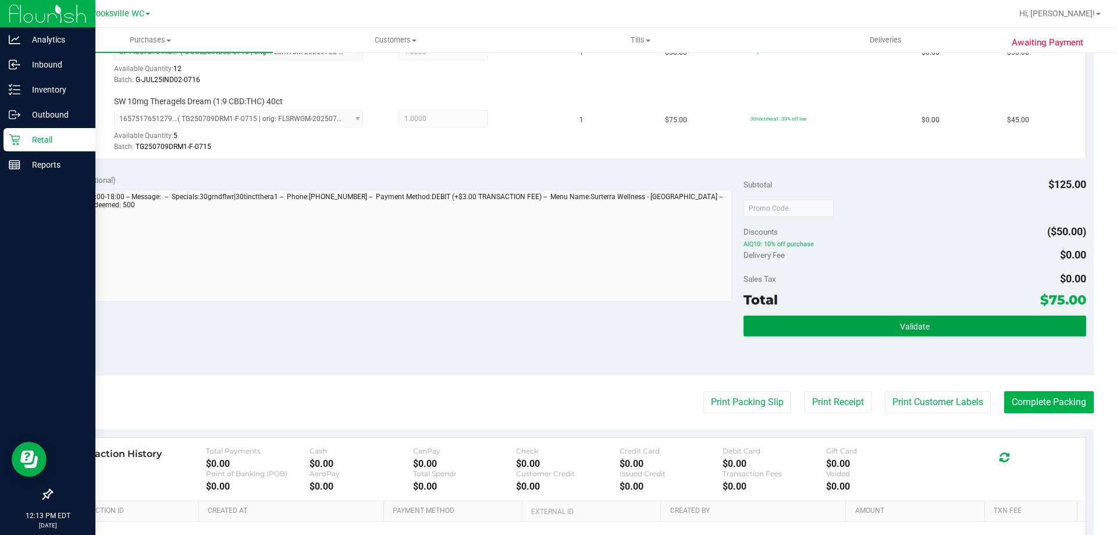
click at [921, 330] on span "Validate" at bounding box center [915, 326] width 30 height 9
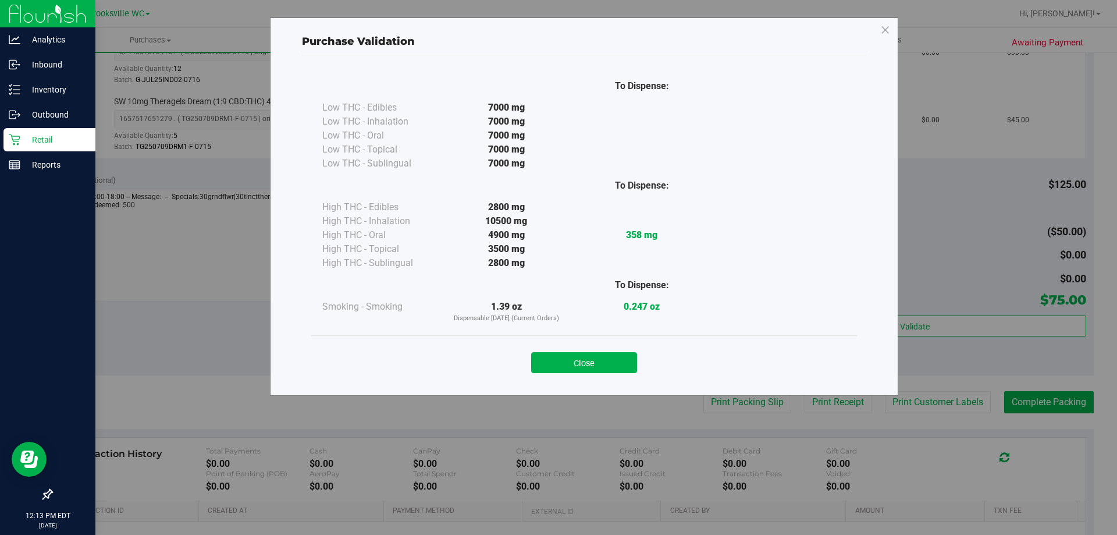
drag, startPoint x: 573, startPoint y: 360, endPoint x: 580, endPoint y: 362, distance: 7.2
click at [575, 361] on button "Close" at bounding box center [584, 362] width 106 height 21
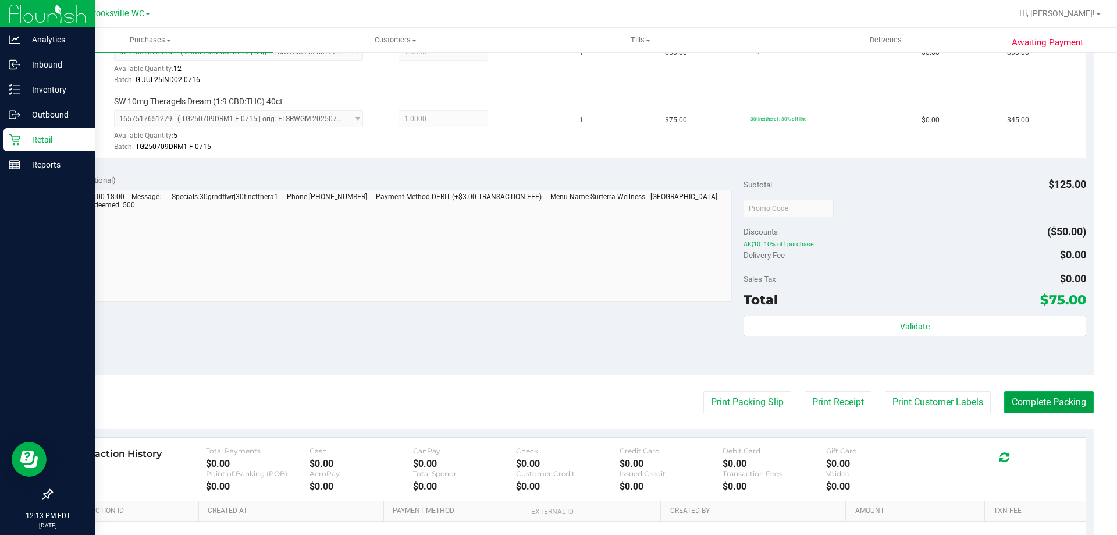
click at [1049, 404] on button "Complete Packing" at bounding box center [1049, 402] width 90 height 22
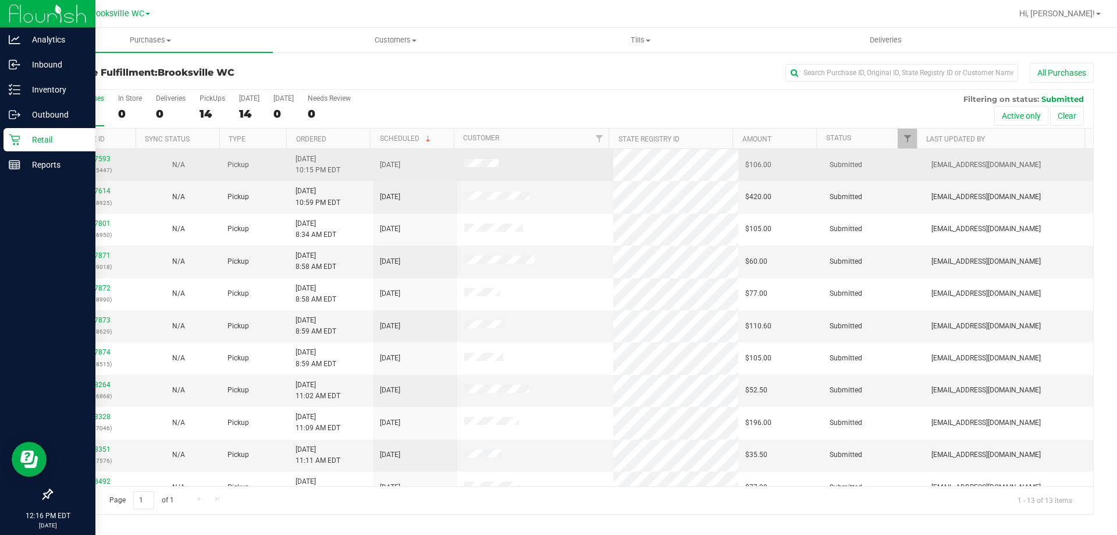
click at [100, 154] on div "11837593 (316915447)" at bounding box center [94, 165] width 70 height 22
click at [100, 159] on link "11837593" at bounding box center [94, 159] width 33 height 8
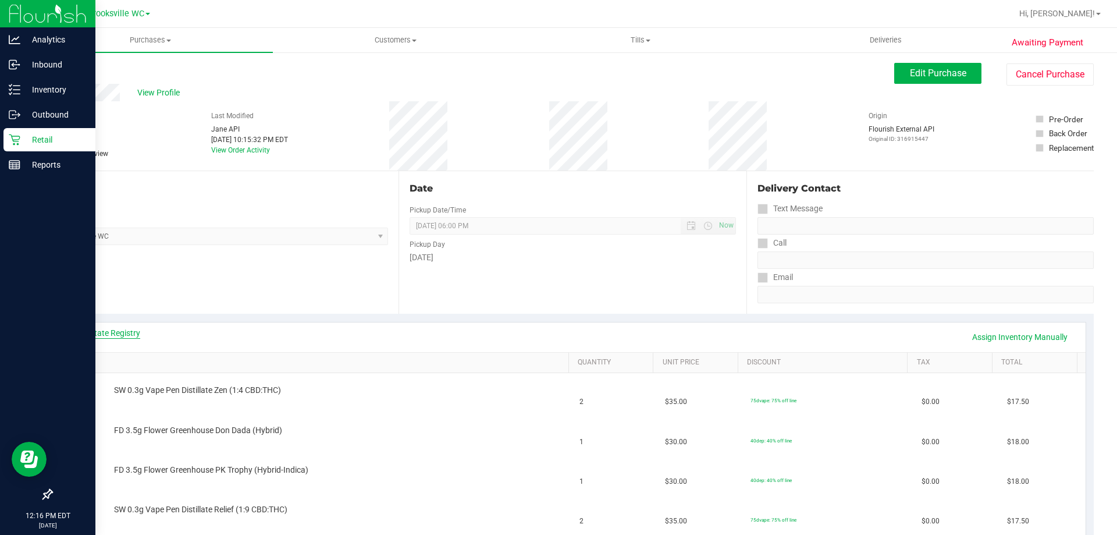
click at [128, 329] on link "View State Registry" at bounding box center [105, 333] width 70 height 12
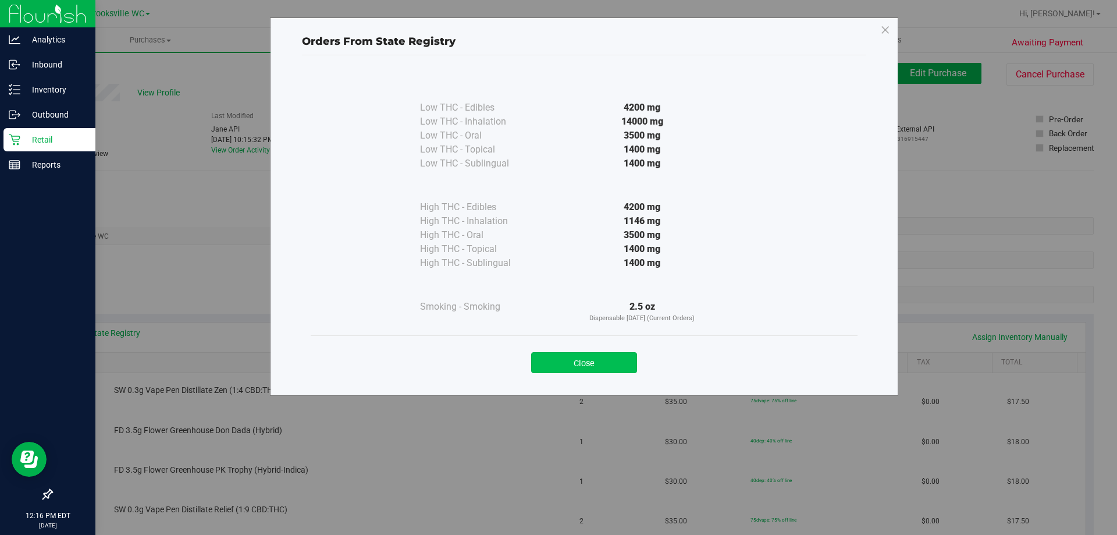
click at [601, 365] on button "Close" at bounding box center [584, 362] width 106 height 21
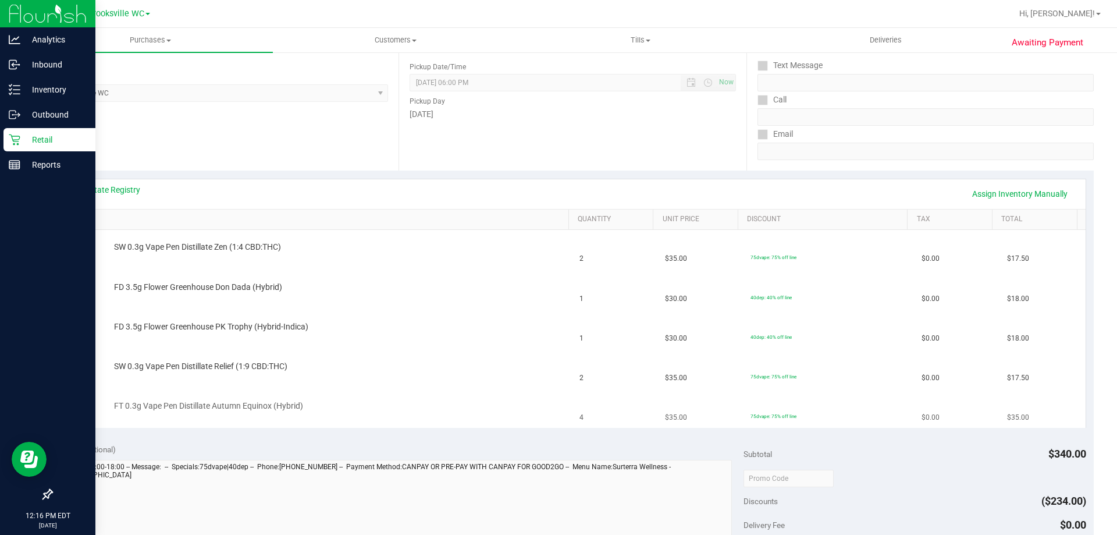
scroll to position [175, 0]
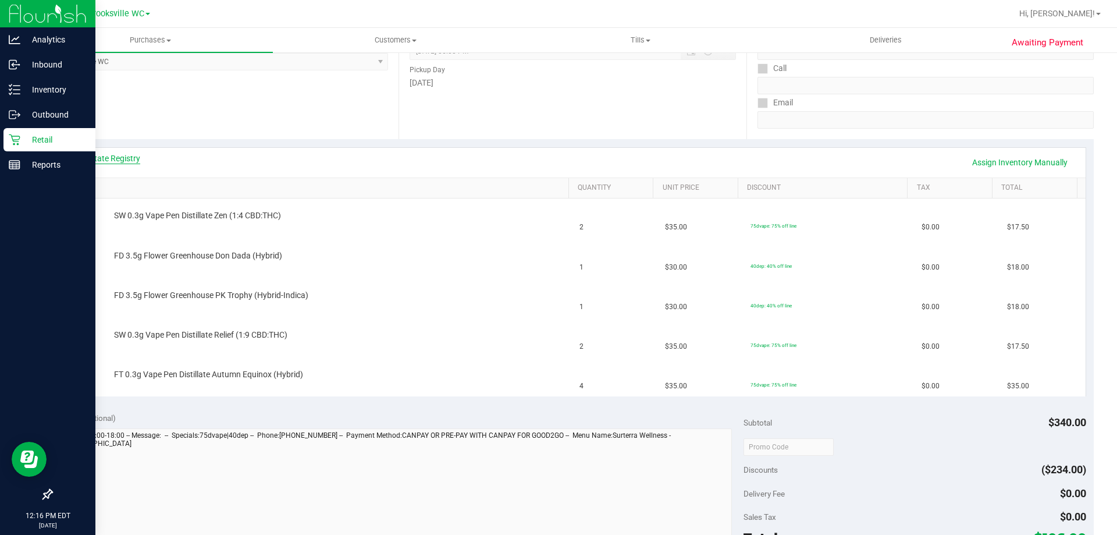
click at [119, 153] on link "View State Registry" at bounding box center [105, 158] width 70 height 12
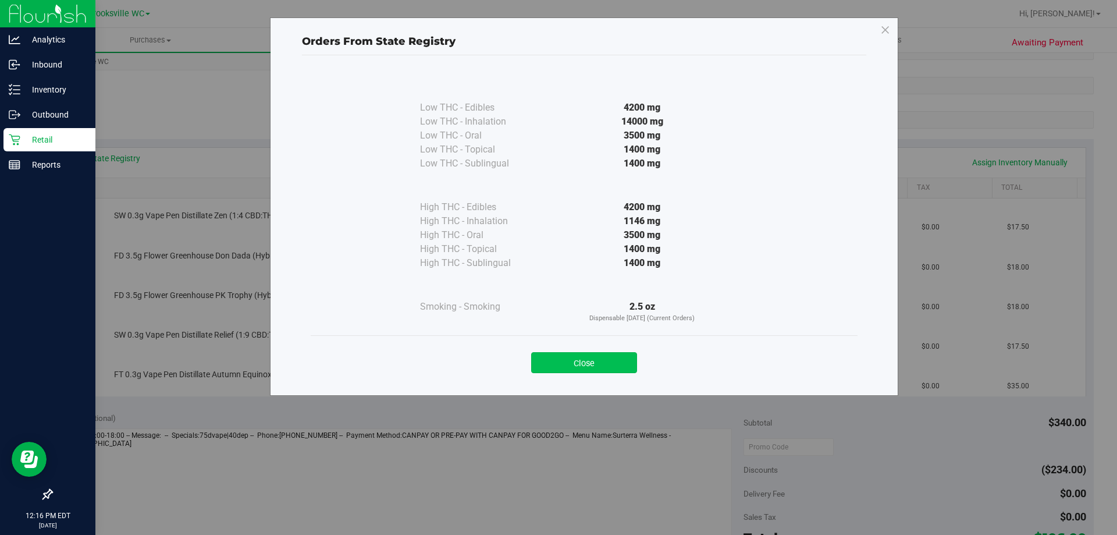
click at [611, 356] on button "Close" at bounding box center [584, 362] width 106 height 21
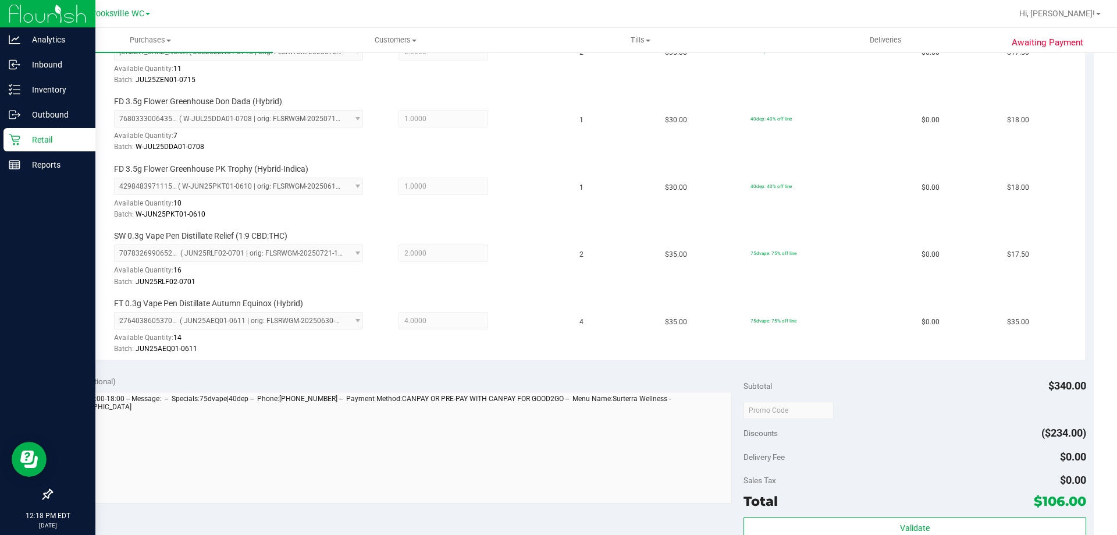
scroll to position [465, 0]
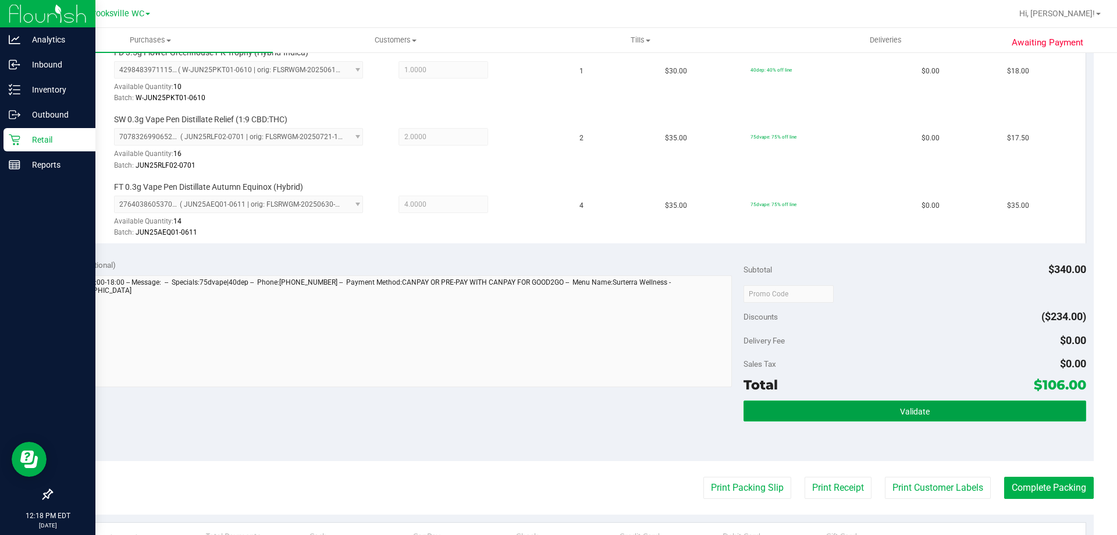
click at [944, 407] on button "Validate" at bounding box center [914, 410] width 342 height 21
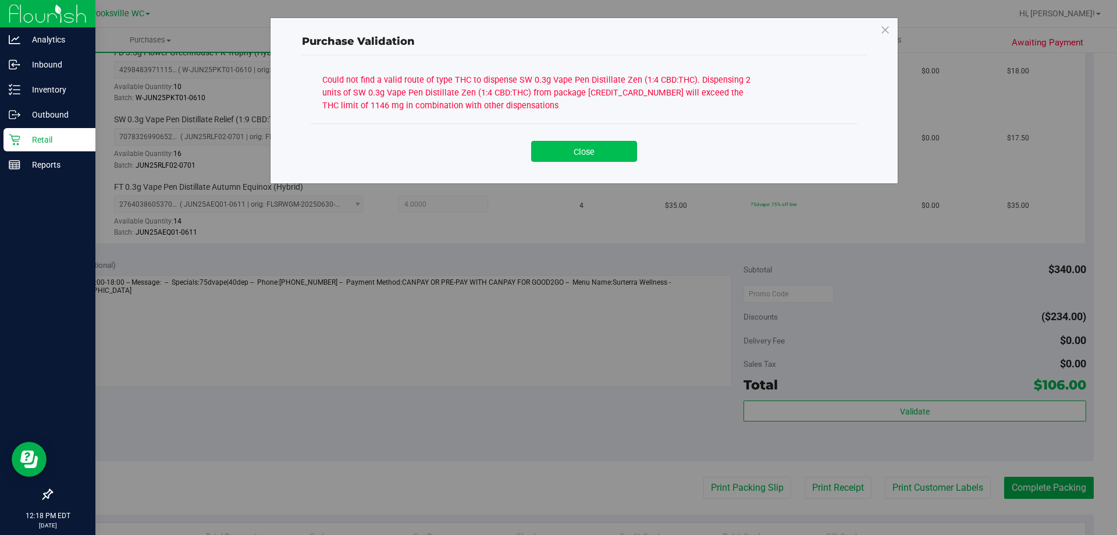
click at [579, 151] on button "Close" at bounding box center [584, 151] width 106 height 21
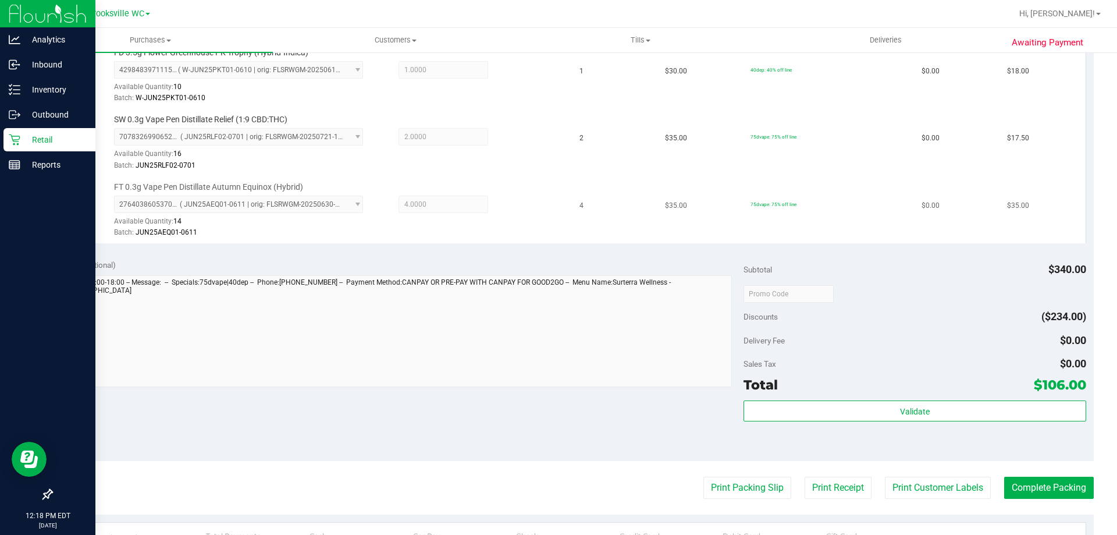
click at [545, 193] on div "FT 0.3g Vape Pen Distillate Autumn Equinox (Hybrid) 2764038605370431 ( JUN25AEQ…" at bounding box center [335, 210] width 455 height 58
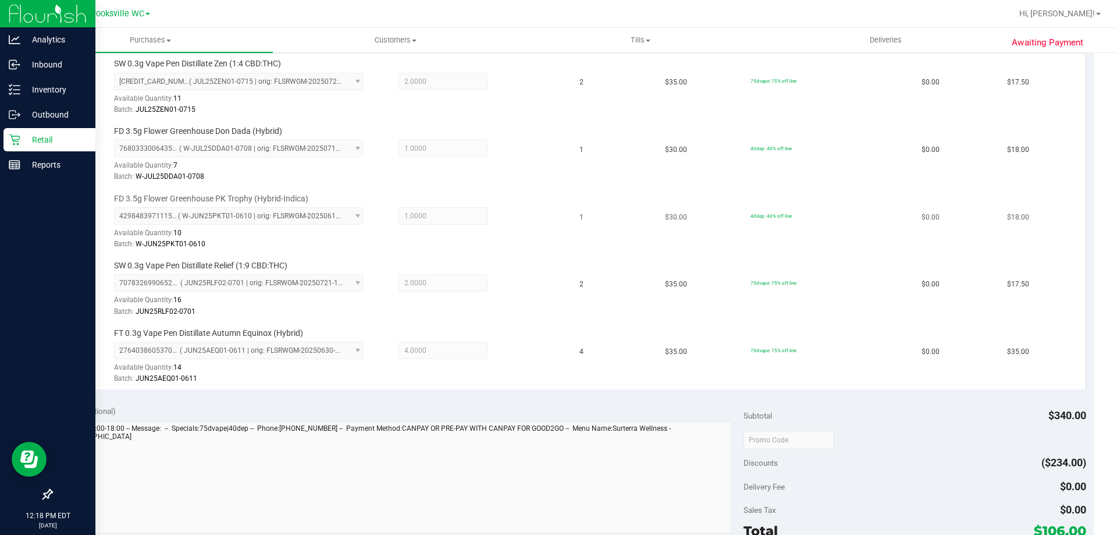
scroll to position [116, 0]
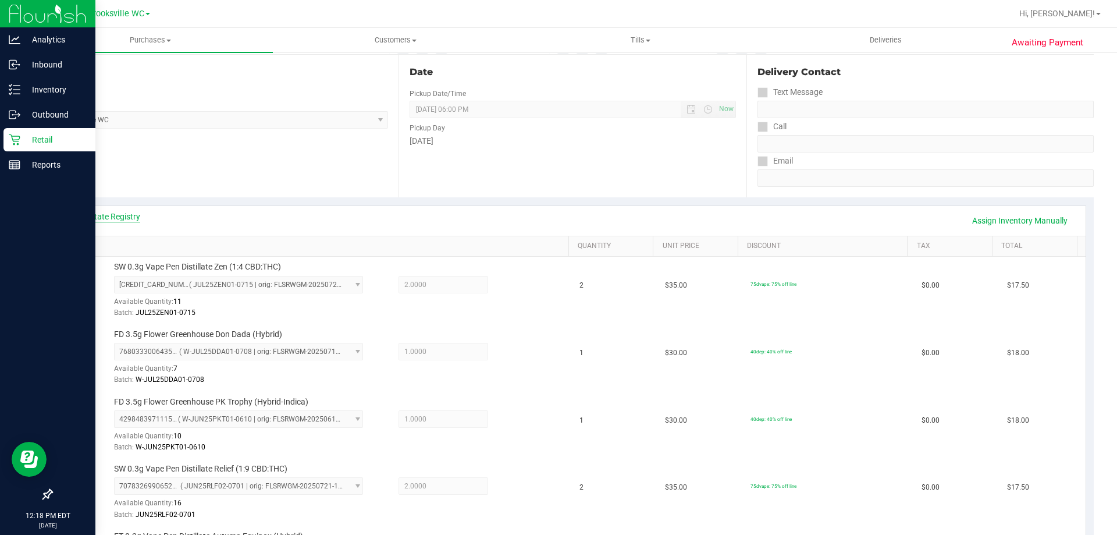
click at [127, 218] on link "View State Registry" at bounding box center [105, 217] width 70 height 12
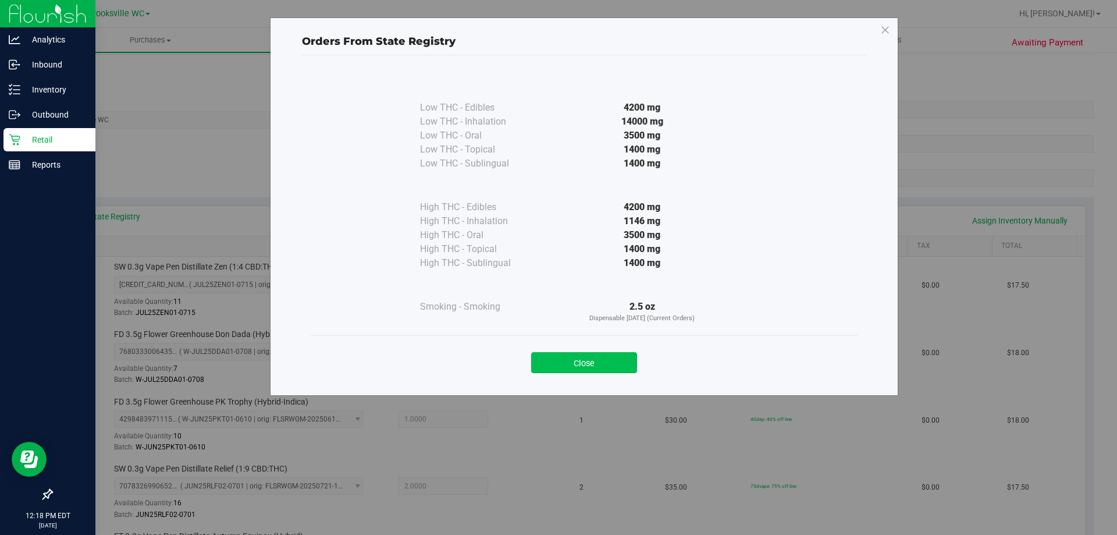
click at [579, 365] on button "Close" at bounding box center [584, 362] width 106 height 21
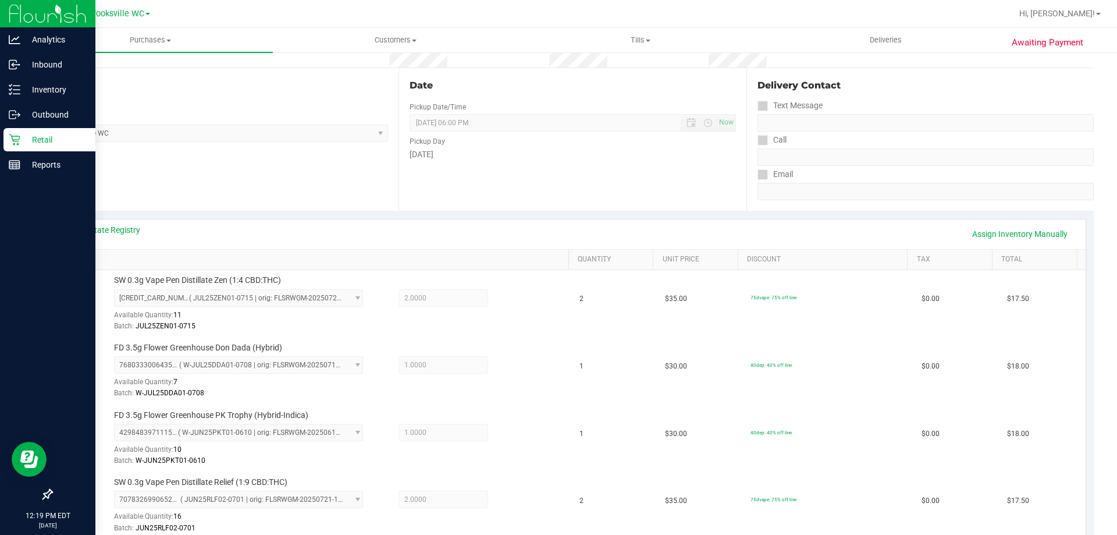
scroll to position [0, 0]
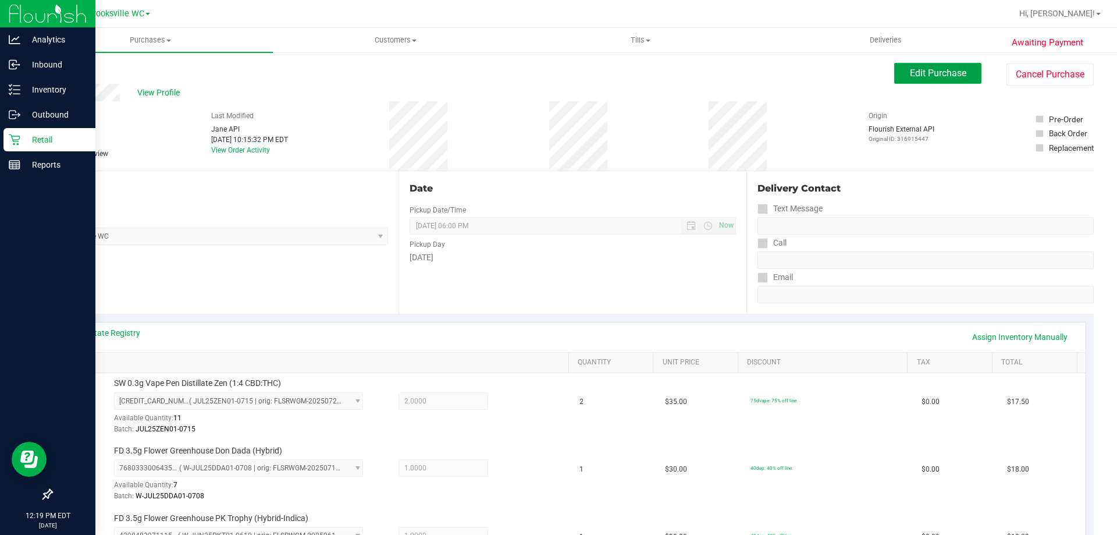
click at [932, 77] on span "Edit Purchase" at bounding box center [938, 72] width 56 height 11
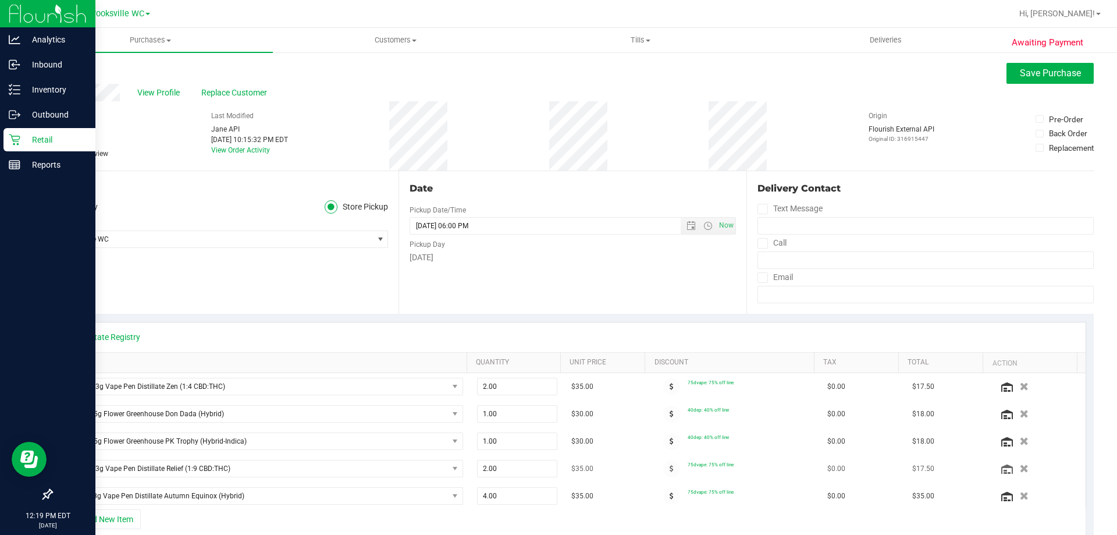
scroll to position [233, 0]
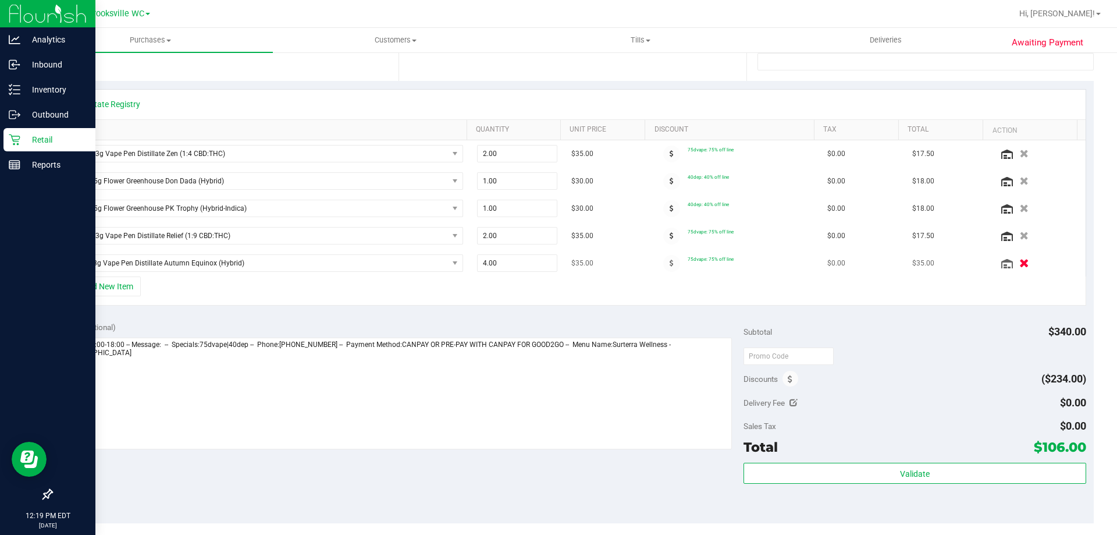
click at [1019, 263] on icon "button" at bounding box center [1024, 263] width 10 height 9
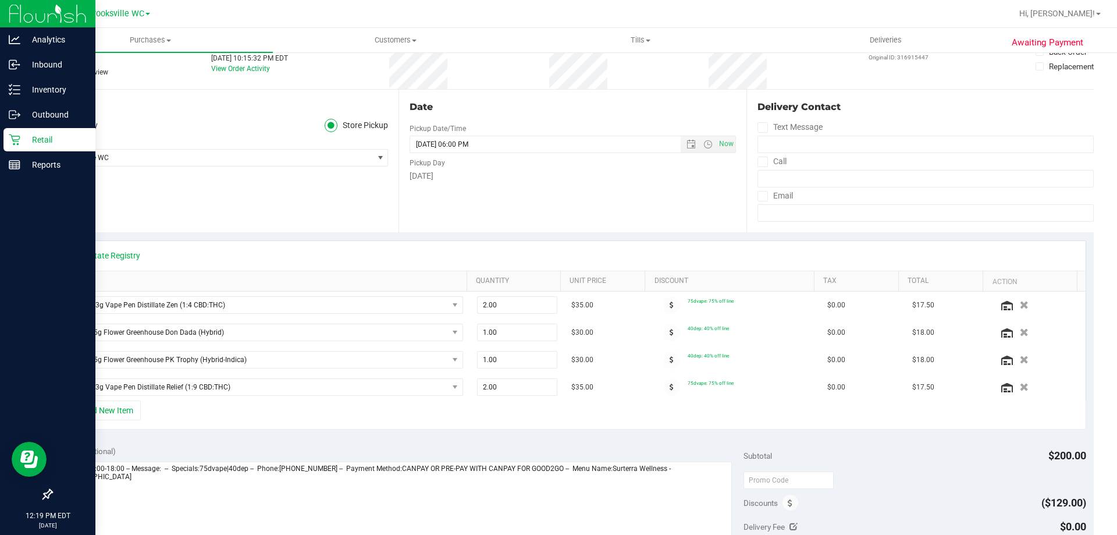
scroll to position [0, 0]
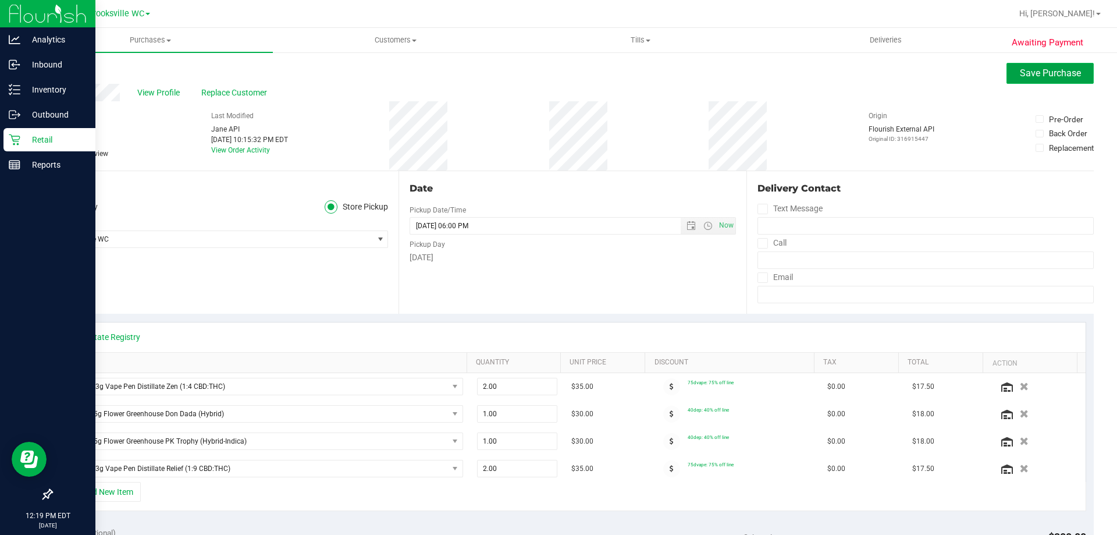
click at [1042, 74] on span "Save Purchase" at bounding box center [1050, 72] width 61 height 11
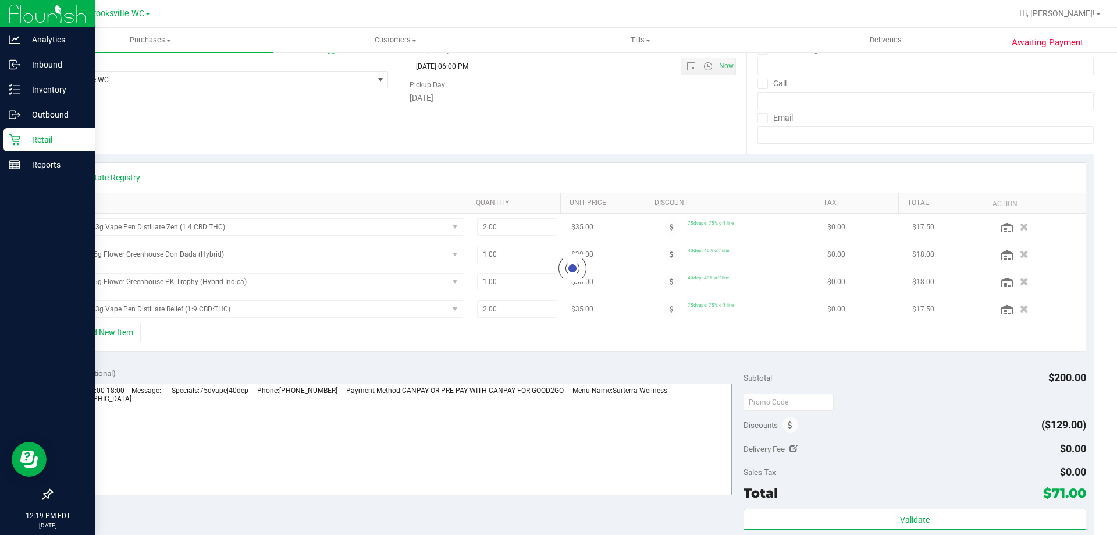
scroll to position [233, 0]
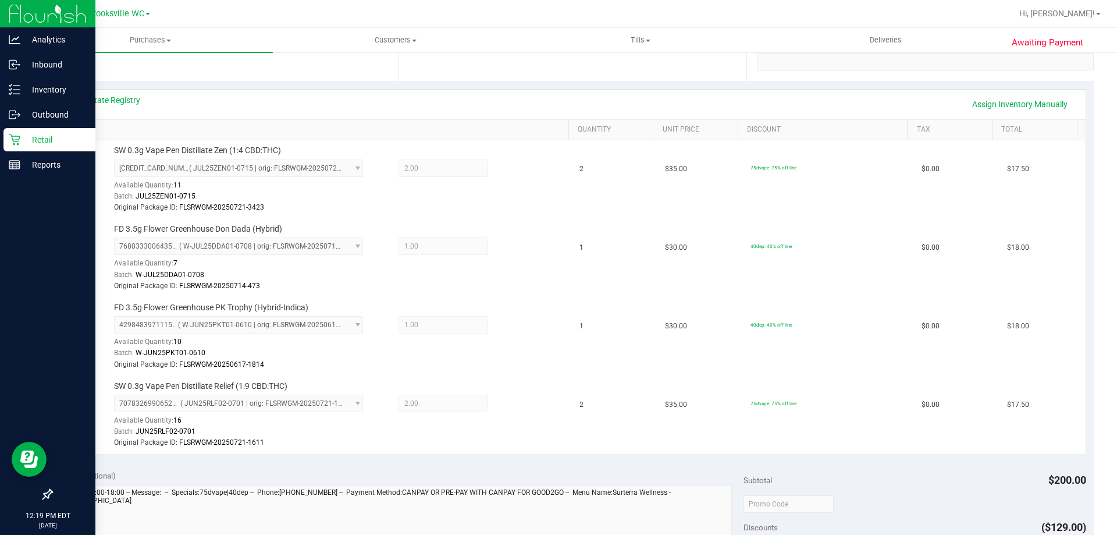
scroll to position [465, 0]
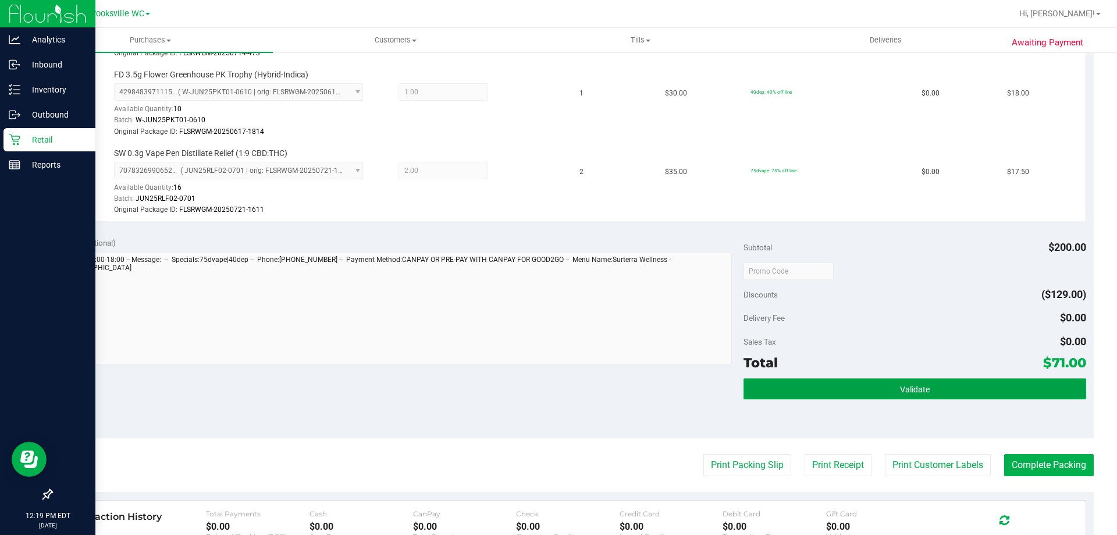
click at [825, 383] on button "Validate" at bounding box center [914, 388] width 342 height 21
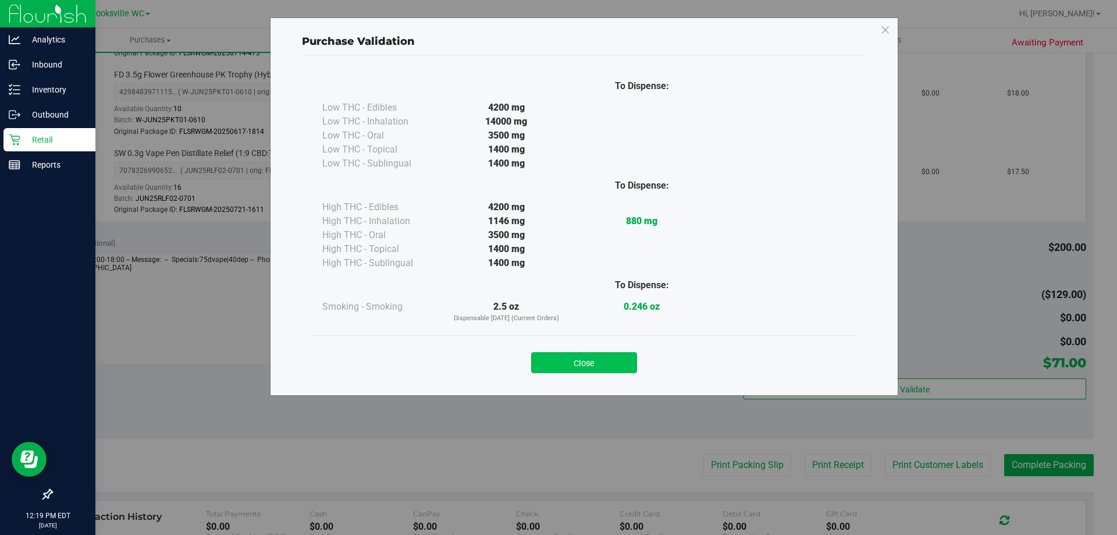
click at [607, 362] on button "Close" at bounding box center [584, 362] width 106 height 21
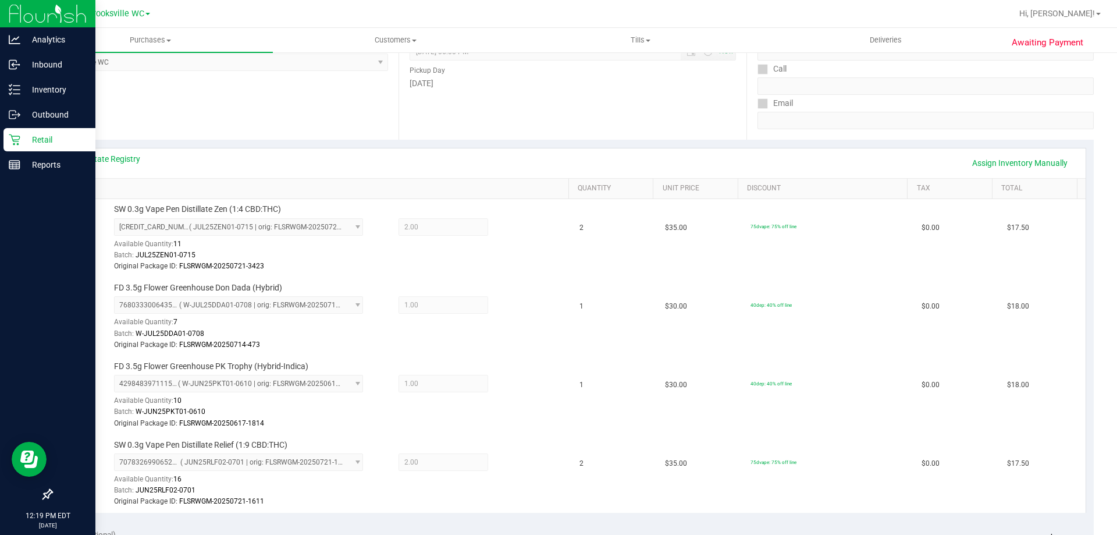
scroll to position [0, 0]
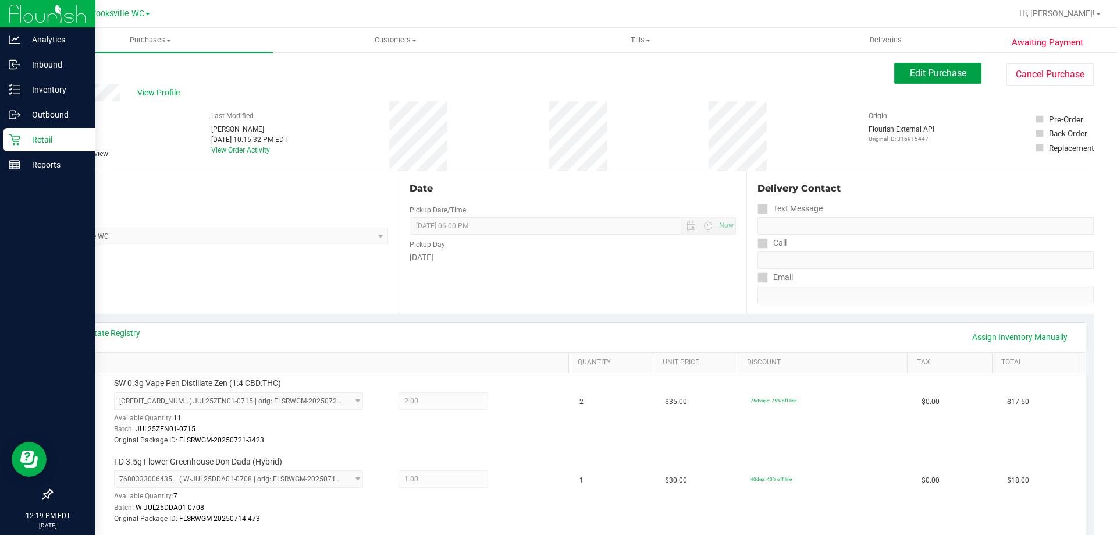
click at [928, 76] on span "Edit Purchase" at bounding box center [938, 72] width 56 height 11
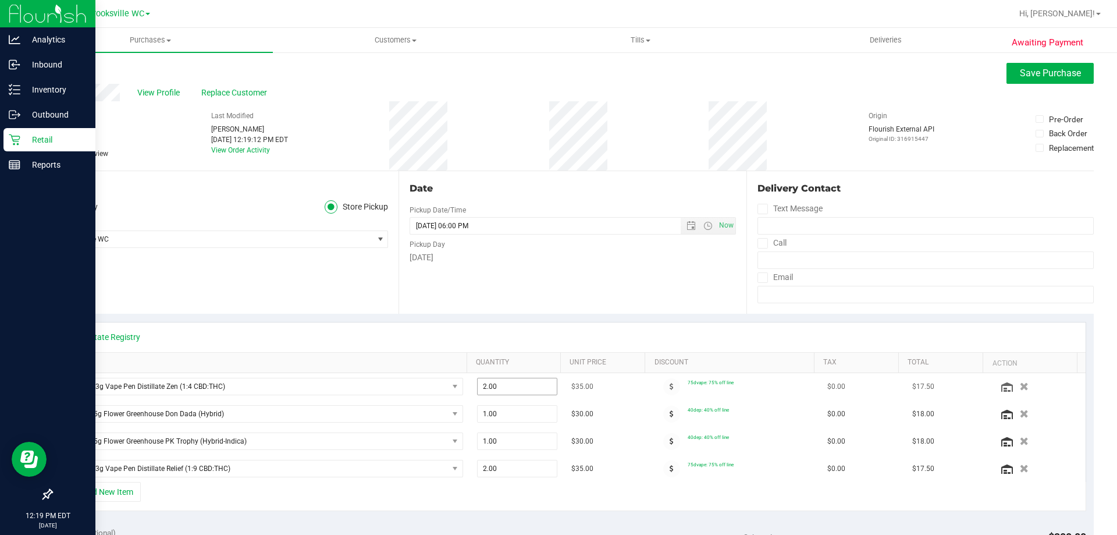
click at [501, 392] on span "2.00 2" at bounding box center [517, 386] width 81 height 17
type input "2.00"
click at [1020, 388] on icon "button" at bounding box center [1024, 386] width 9 height 8
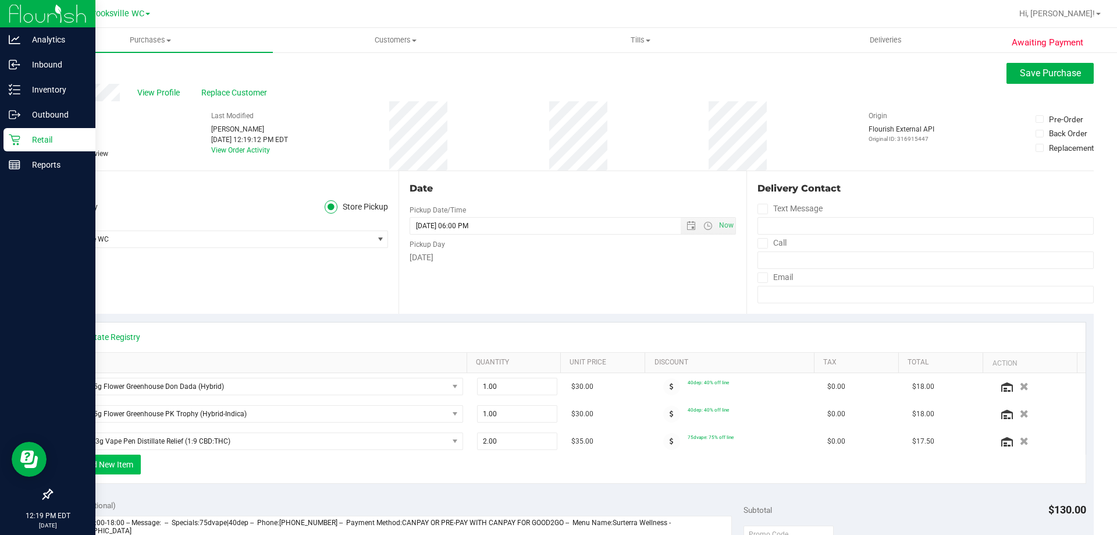
click at [98, 464] on button "+ Add New Item" at bounding box center [105, 464] width 72 height 20
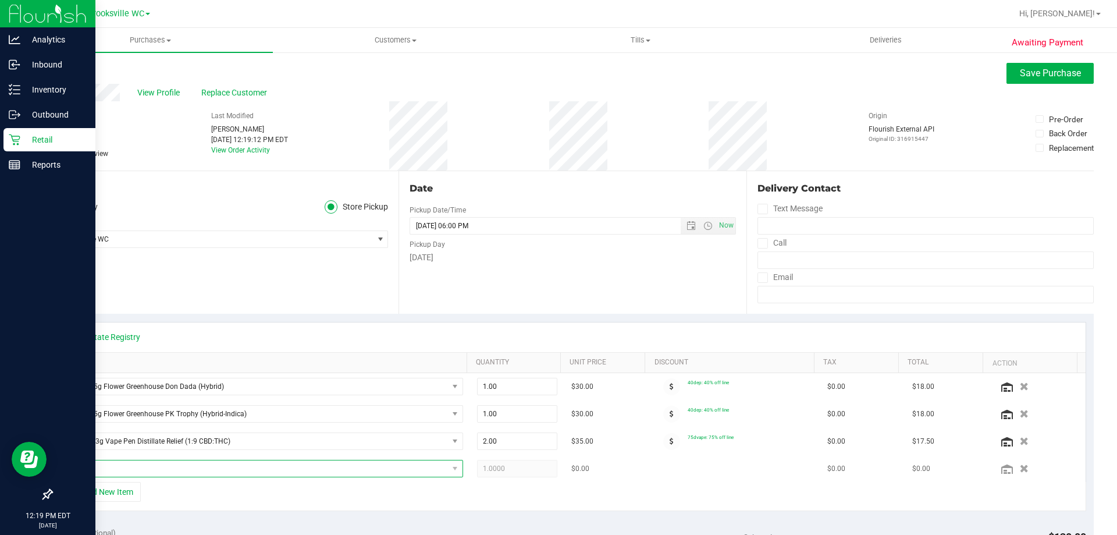
click at [99, 468] on span "NO DATA FOUND" at bounding box center [257, 468] width 380 height 16
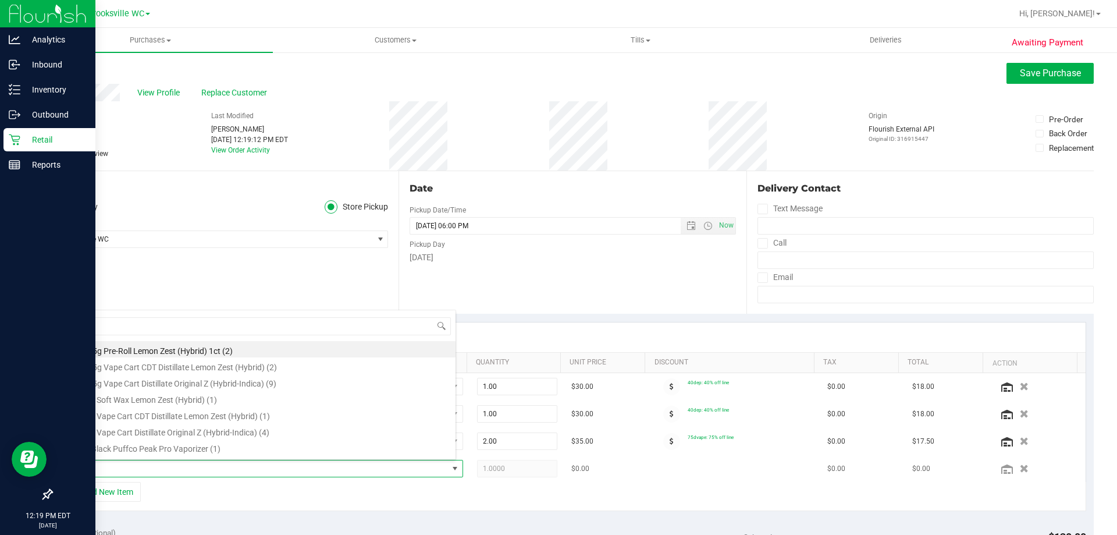
type input "zen"
click at [236, 352] on li "SW 0.3g Vape Pen Distillate Zen (1:4 CBD:THC) (13)" at bounding box center [261, 349] width 388 height 16
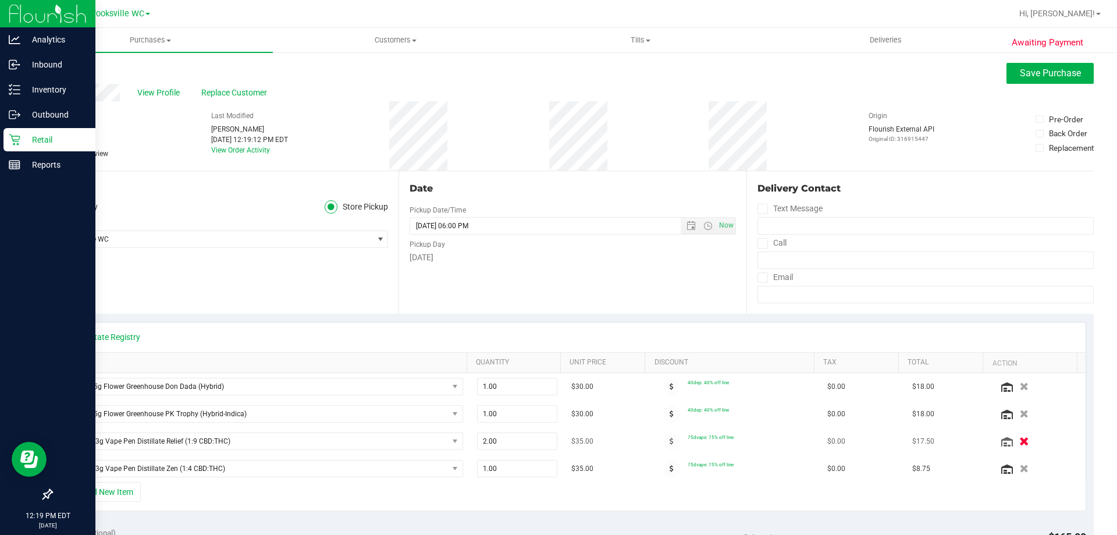
click at [1019, 438] on icon "button" at bounding box center [1024, 441] width 10 height 9
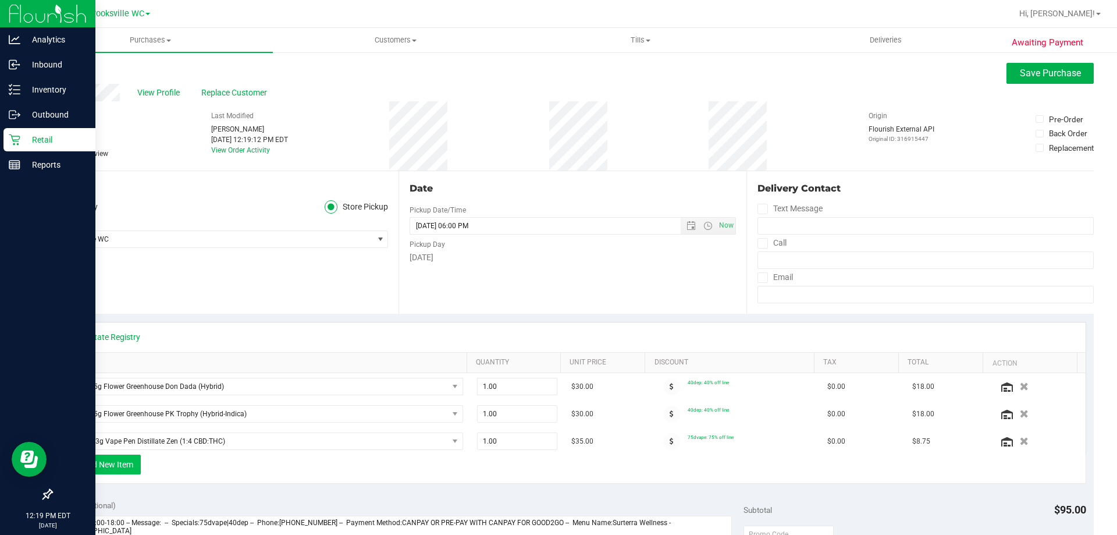
click at [110, 464] on button "+ Add New Item" at bounding box center [105, 464] width 72 height 20
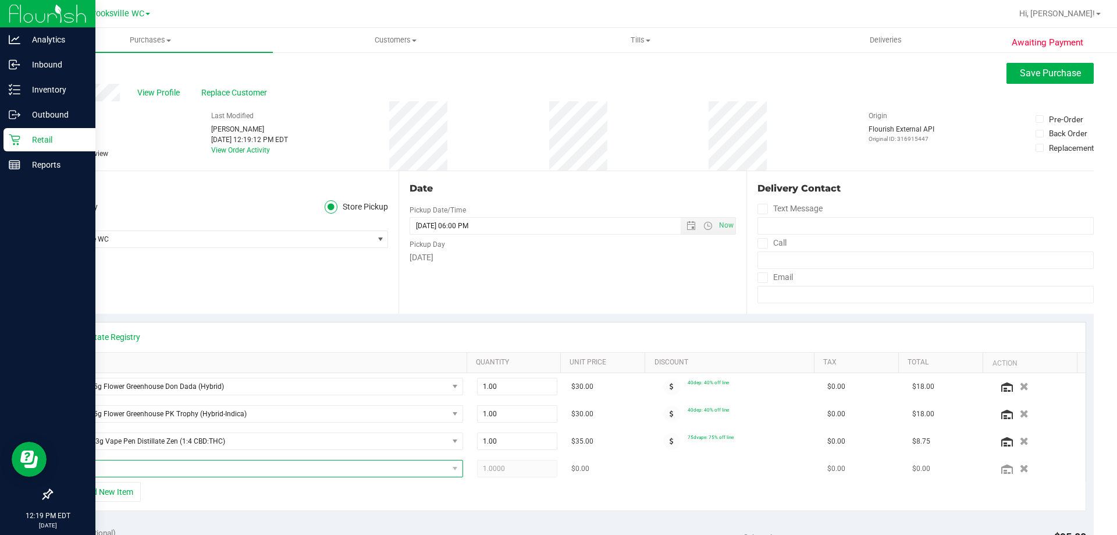
click at [175, 477] on span "NO DATA FOUND" at bounding box center [265, 468] width 396 height 17
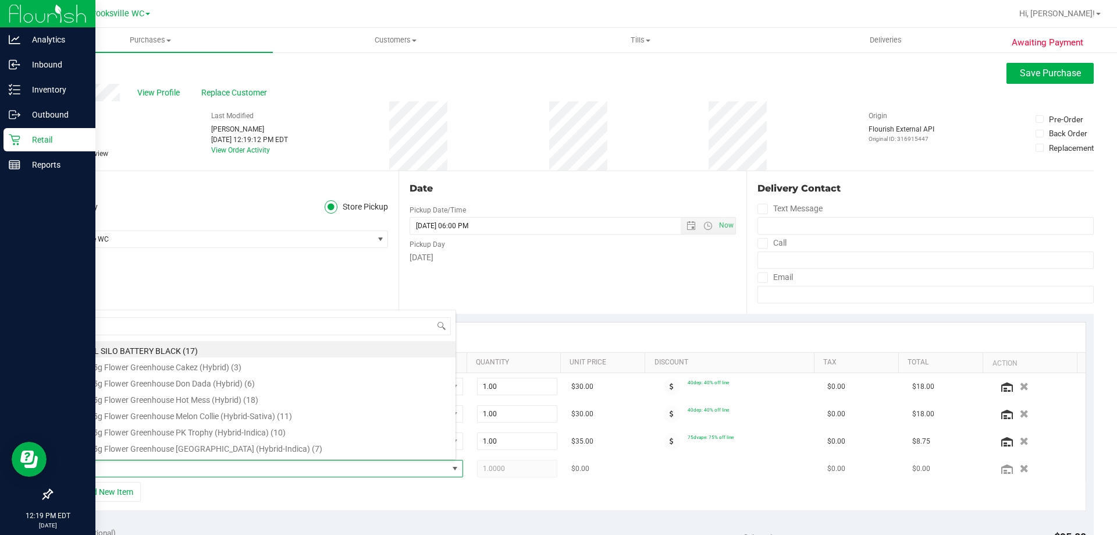
type input "rlf"
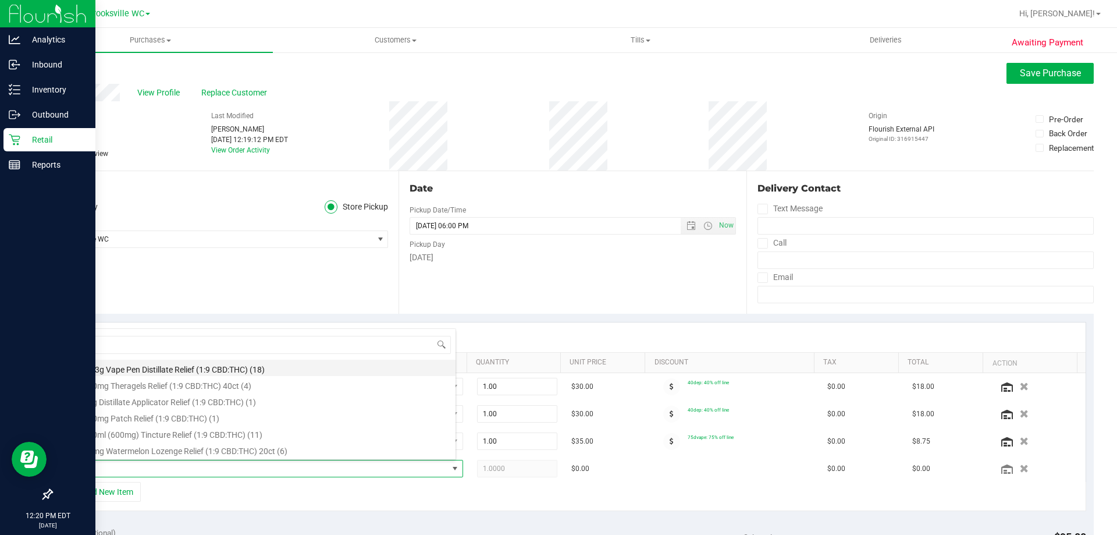
click at [254, 368] on li "SW 0.3g Vape Pen Distillate Relief (1:9 CBD:THC) (18)" at bounding box center [261, 367] width 388 height 16
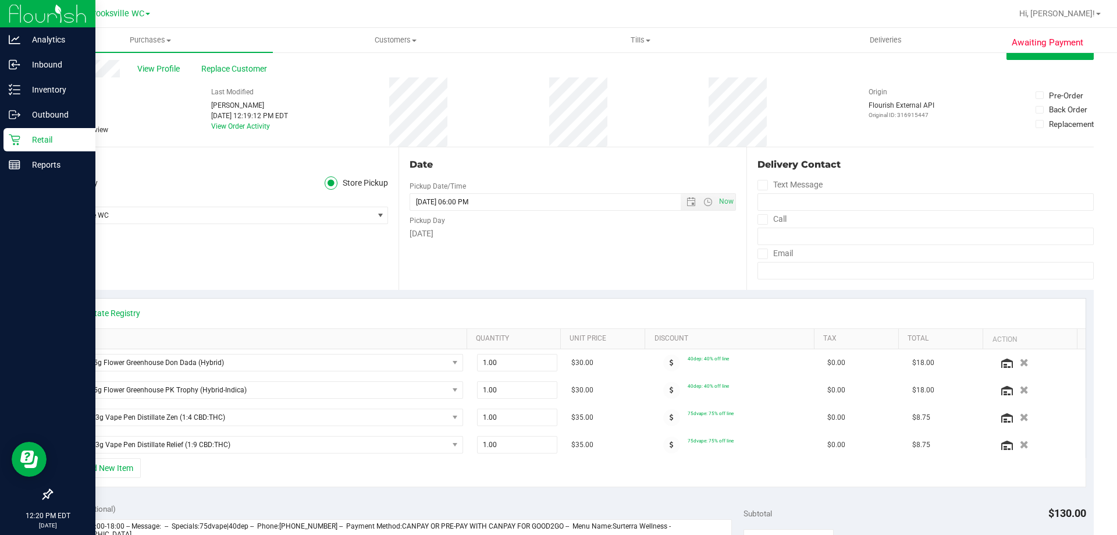
scroll to position [116, 0]
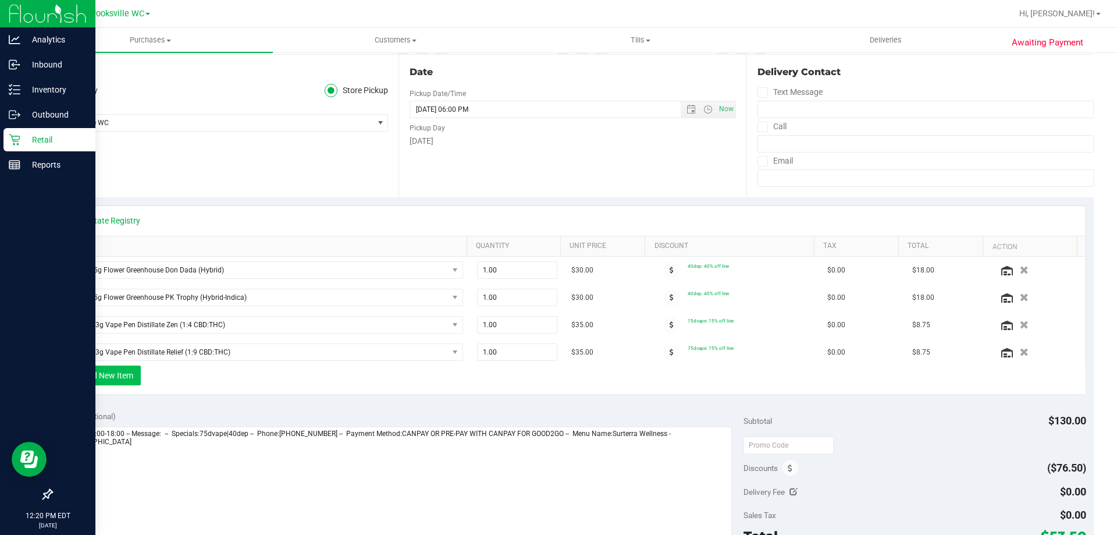
click at [116, 375] on button "+ Add New Item" at bounding box center [105, 375] width 72 height 20
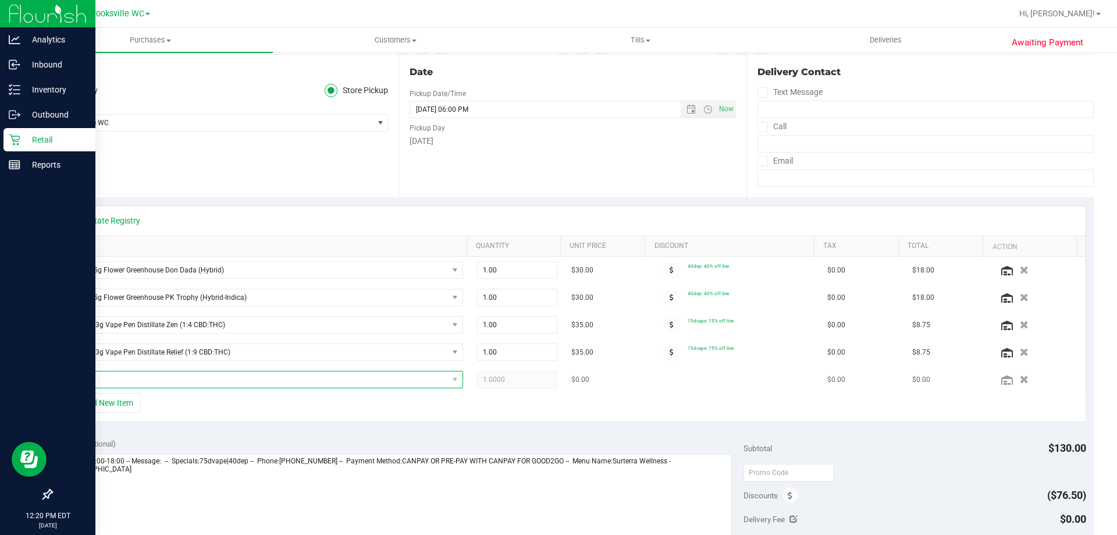
click at [208, 376] on span "NO DATA FOUND" at bounding box center [257, 379] width 380 height 16
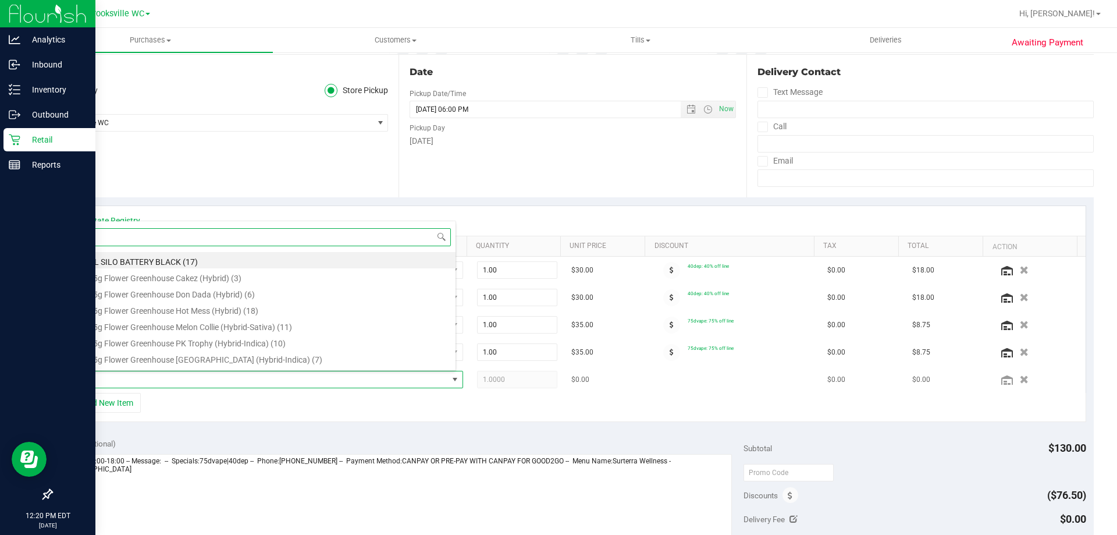
scroll to position [17, 386]
click at [252, 232] on input at bounding box center [261, 237] width 379 height 18
type input "aeq"
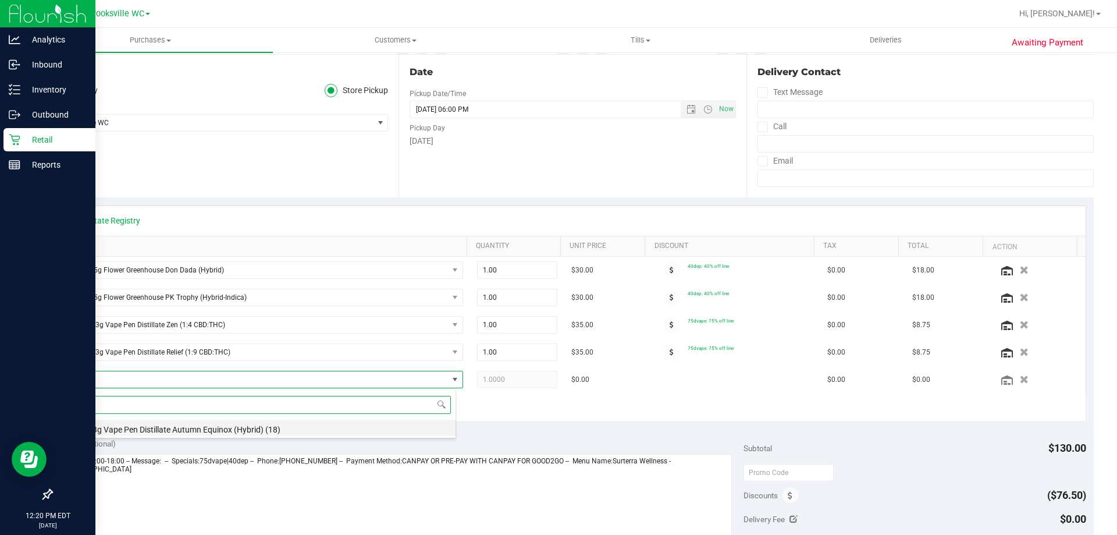
click at [265, 432] on li "FT 0.3g Vape Pen Distillate Autumn Equinox (Hybrid) (18)" at bounding box center [261, 427] width 388 height 16
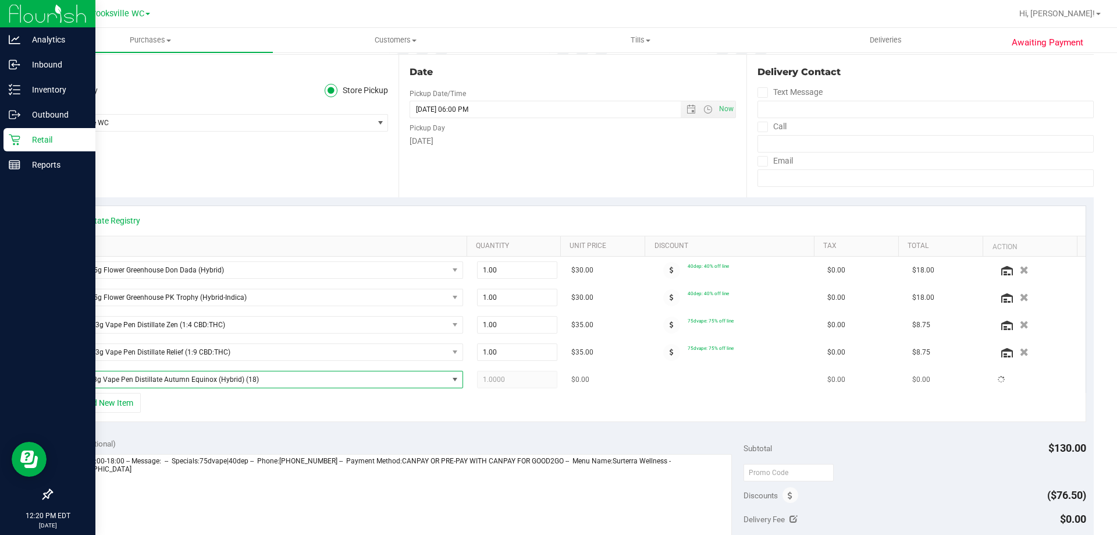
click at [530, 379] on div "FD 3.5g Flower Greenhouse Don Dada (Hybrid) 1.00 1 $30.00 40dep: 40% off line $…" at bounding box center [572, 325] width 1025 height 136
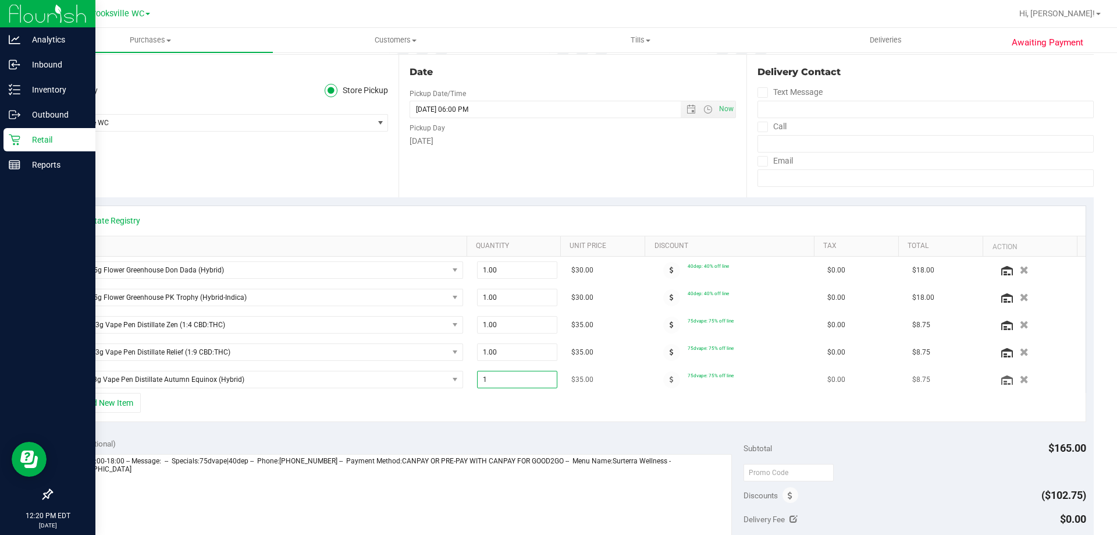
click at [522, 382] on span "1.00 1" at bounding box center [517, 379] width 81 height 17
type input "2"
type input "2.00"
click at [594, 426] on div "View State Registry SKU Quantity Unit Price Discount Tax Total Action FD 3.5g F…" at bounding box center [572, 313] width 1042 height 233
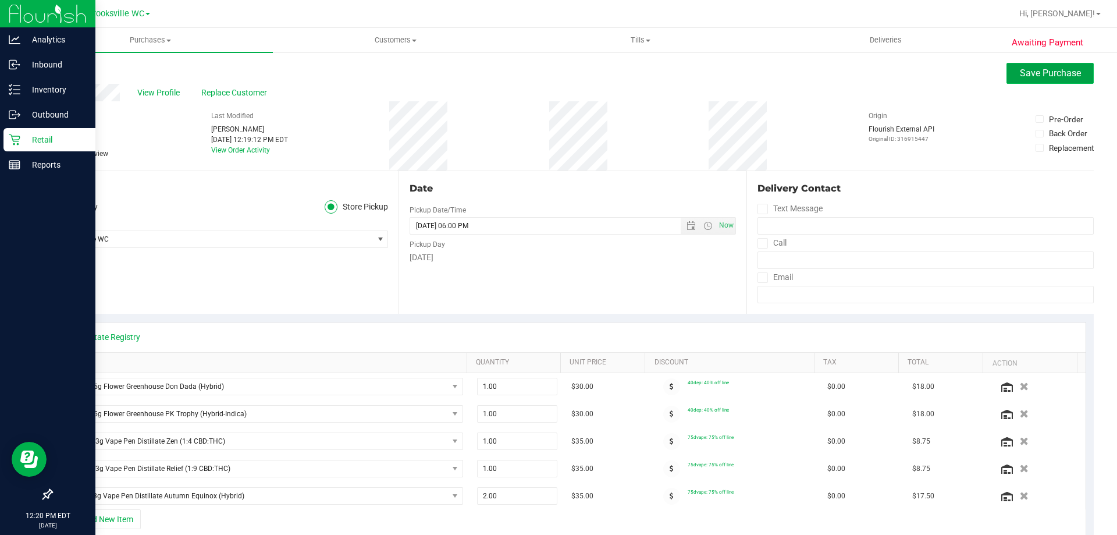
click at [1035, 79] on button "Save Purchase" at bounding box center [1049, 73] width 87 height 21
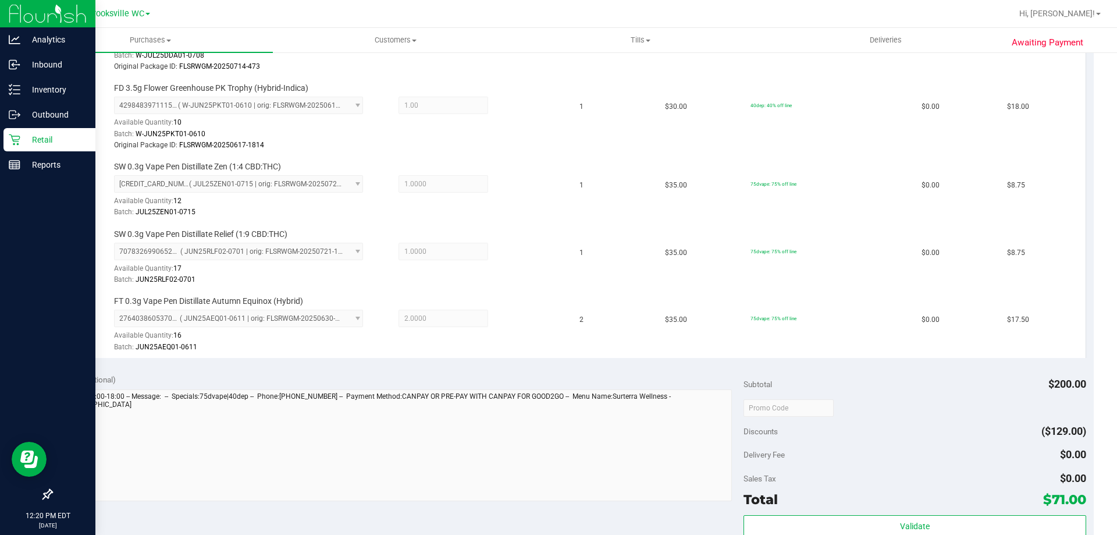
scroll to position [524, 0]
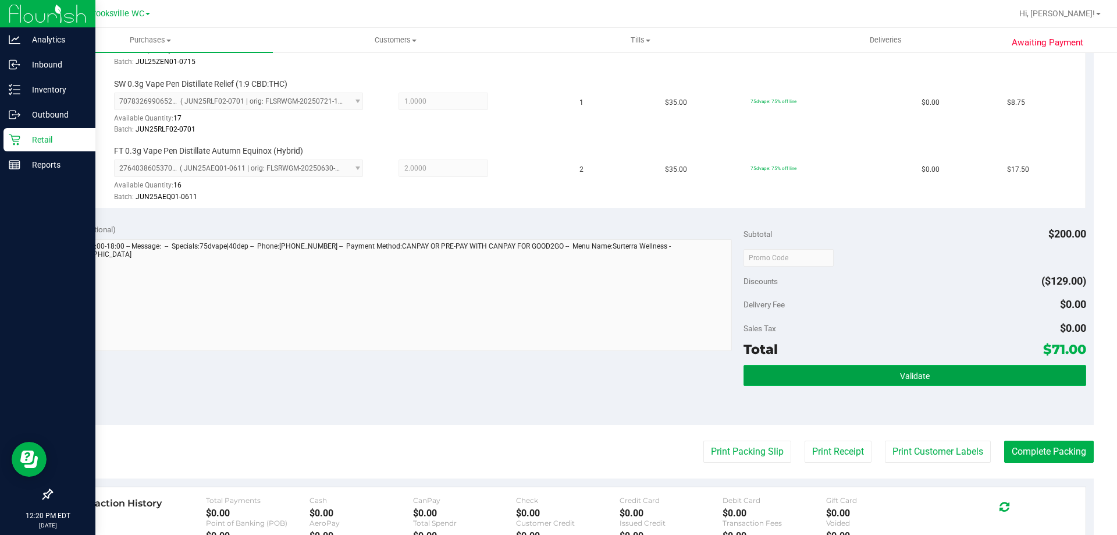
click at [918, 379] on span "Validate" at bounding box center [915, 375] width 30 height 9
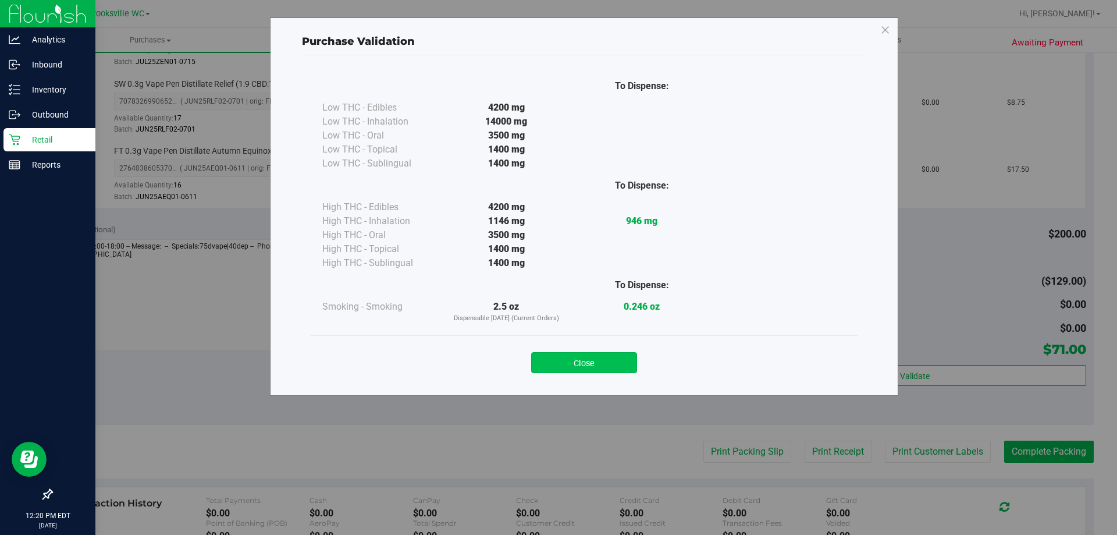
click at [599, 362] on button "Close" at bounding box center [584, 362] width 106 height 21
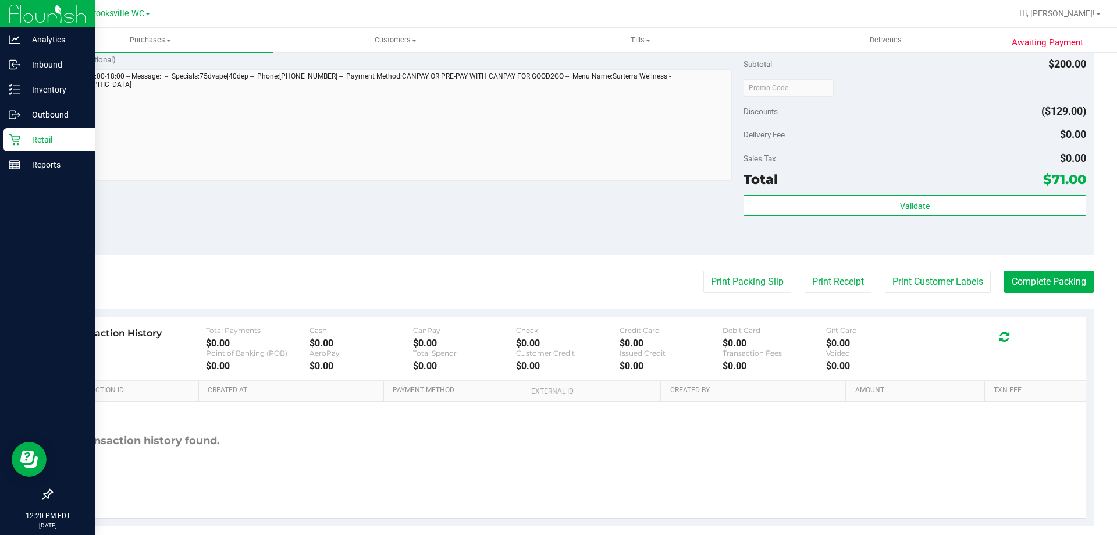
scroll to position [698, 0]
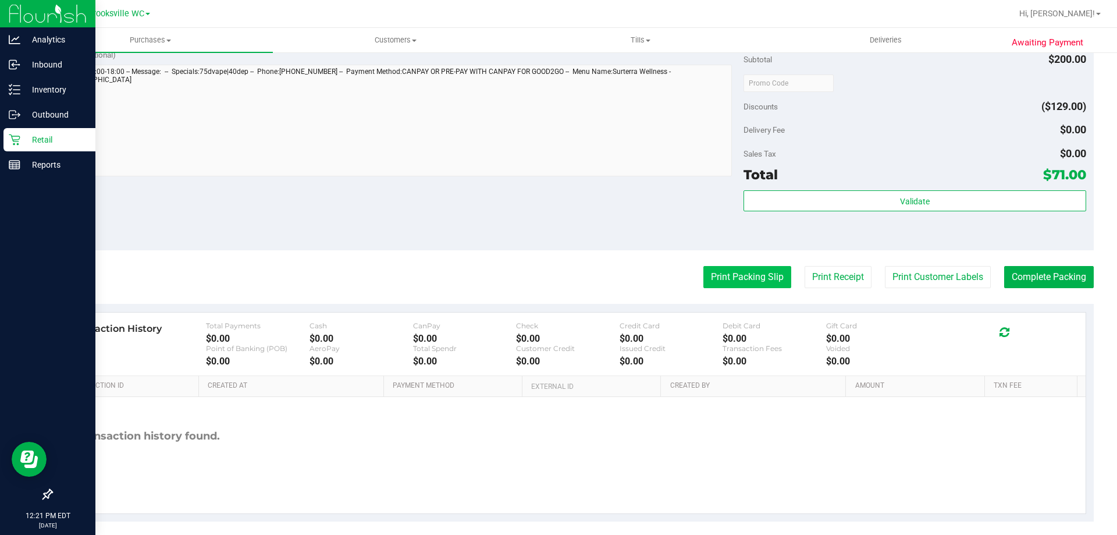
click at [755, 280] on button "Print Packing Slip" at bounding box center [747, 277] width 88 height 22
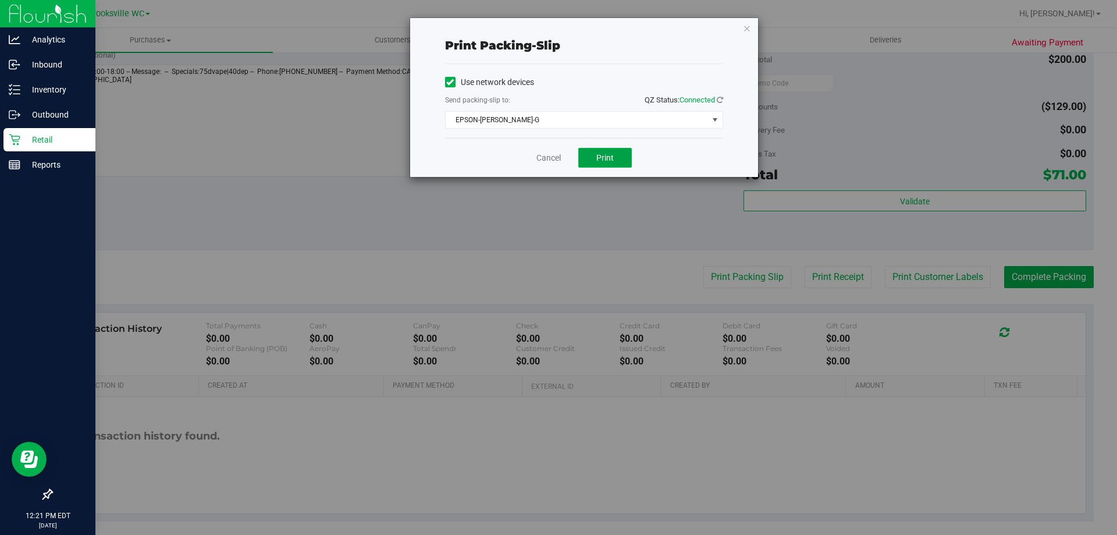
click at [613, 153] on button "Print" at bounding box center [605, 158] width 54 height 20
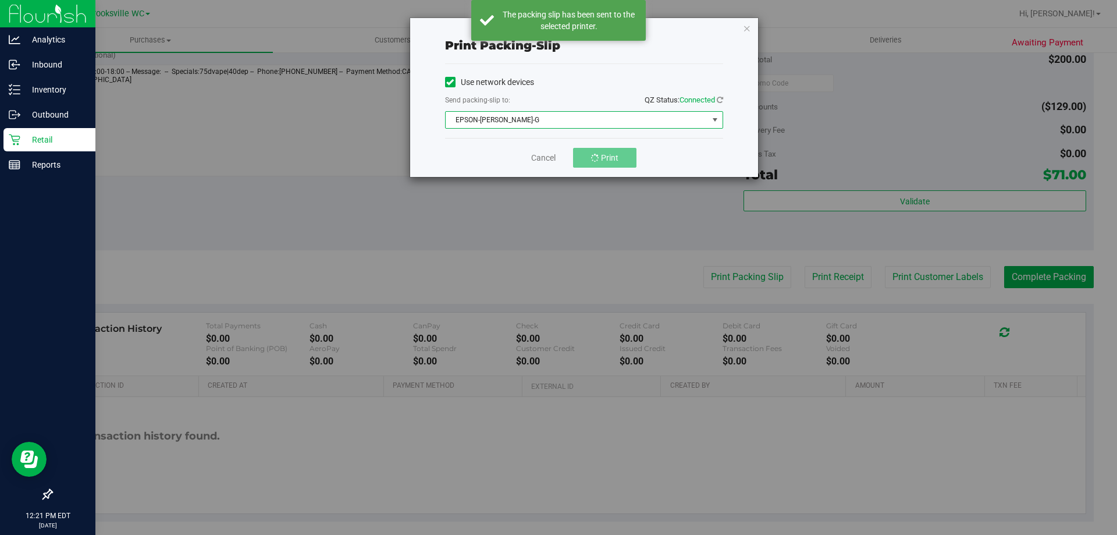
click at [646, 122] on span "EPSON-BECKY-G" at bounding box center [577, 120] width 262 height 16
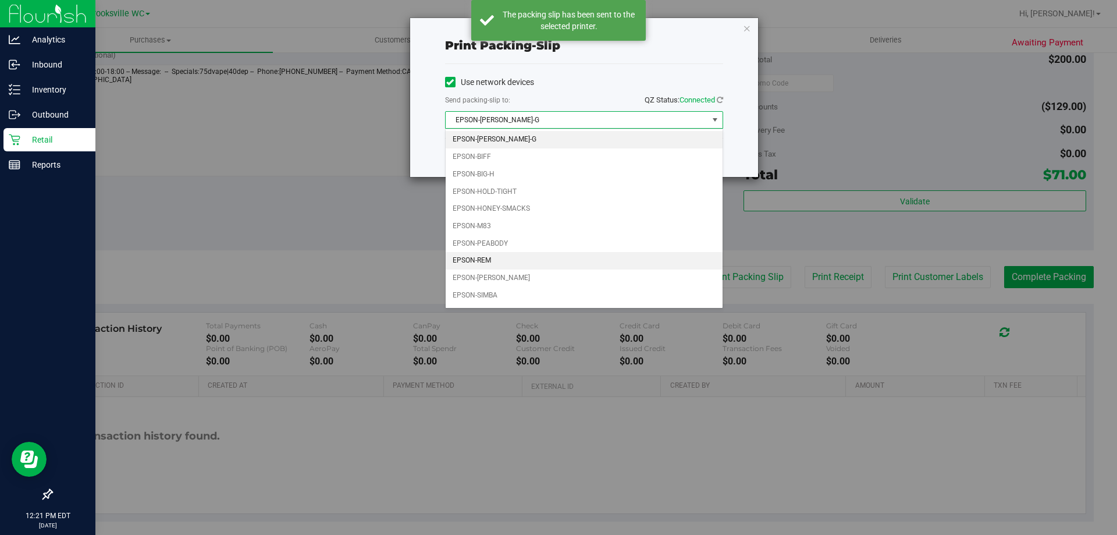
click at [514, 268] on li "EPSON-REM" at bounding box center [584, 260] width 277 height 17
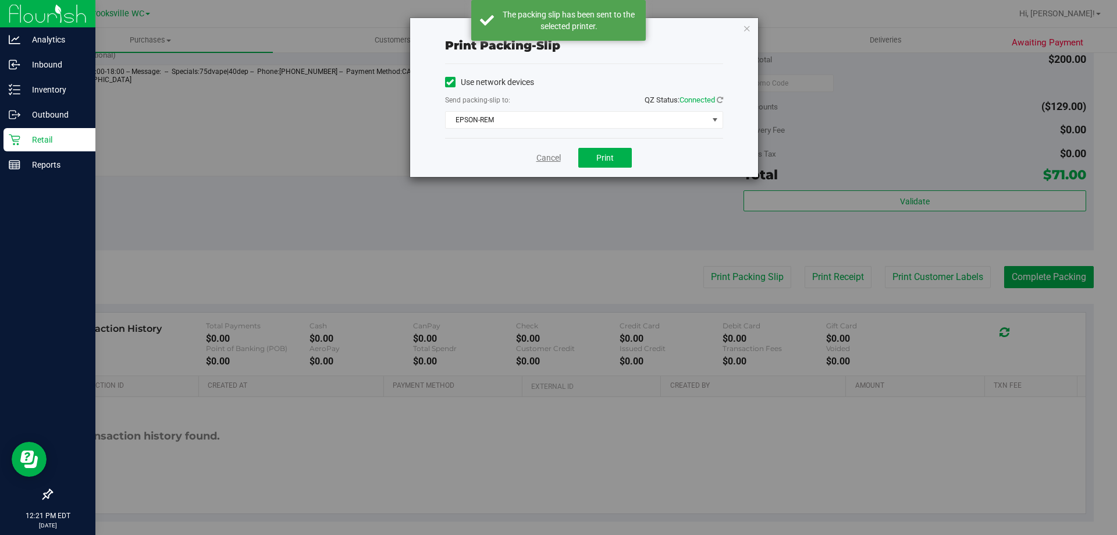
click at [547, 159] on link "Cancel" at bounding box center [548, 158] width 24 height 12
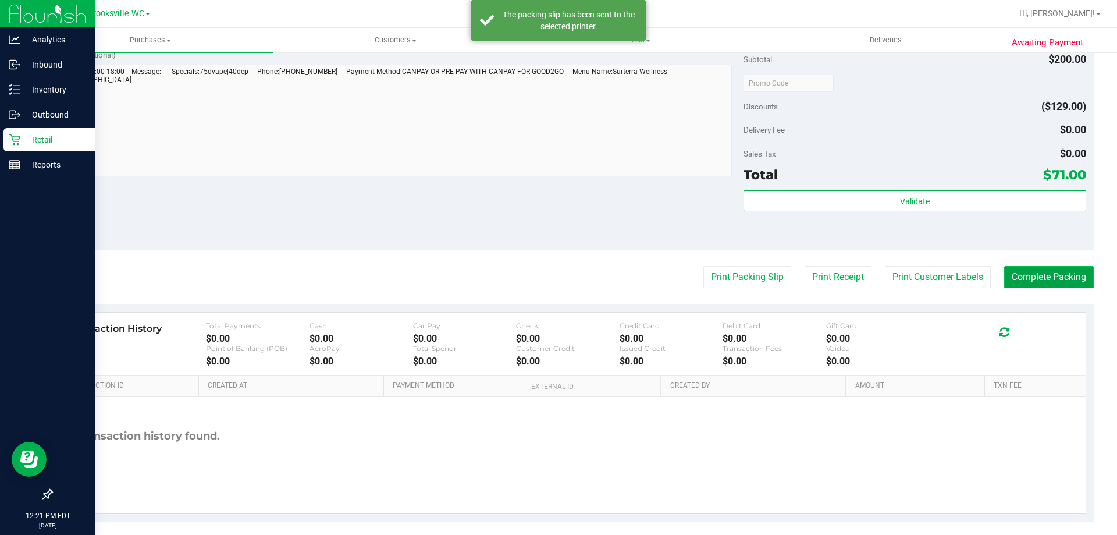
click at [1059, 280] on button "Complete Packing" at bounding box center [1049, 277] width 90 height 22
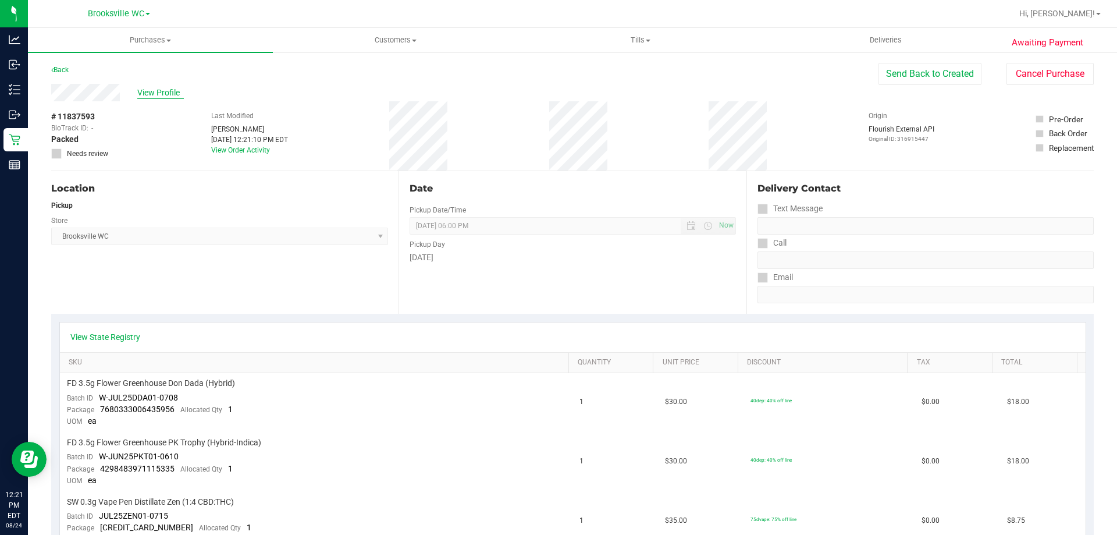
click at [158, 90] on span "View Profile" at bounding box center [160, 93] width 47 height 12
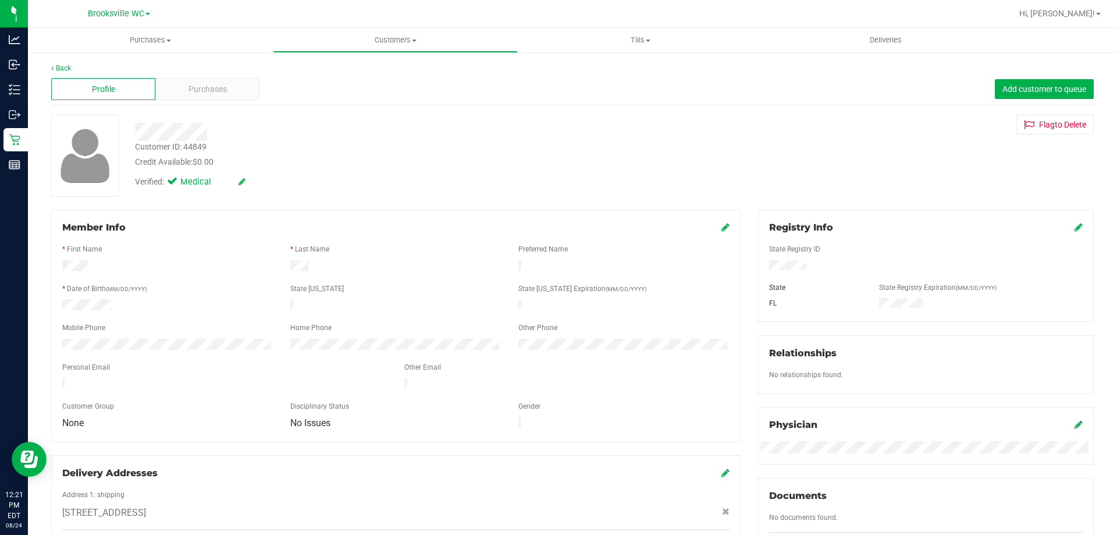
click at [194, 145] on div "Customer ID: 44849" at bounding box center [171, 147] width 72 height 12
copy div "44849"
click at [146, 41] on span "Purchases" at bounding box center [150, 40] width 245 height 10
click at [133, 82] on li "Fulfillment" at bounding box center [150, 84] width 245 height 14
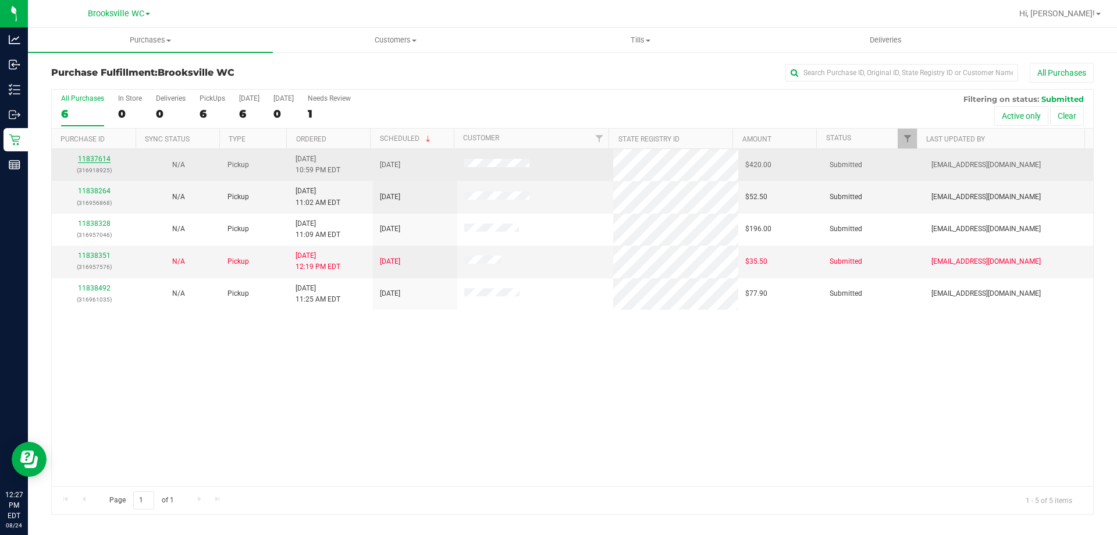
click at [92, 158] on link "11837614" at bounding box center [94, 159] width 33 height 8
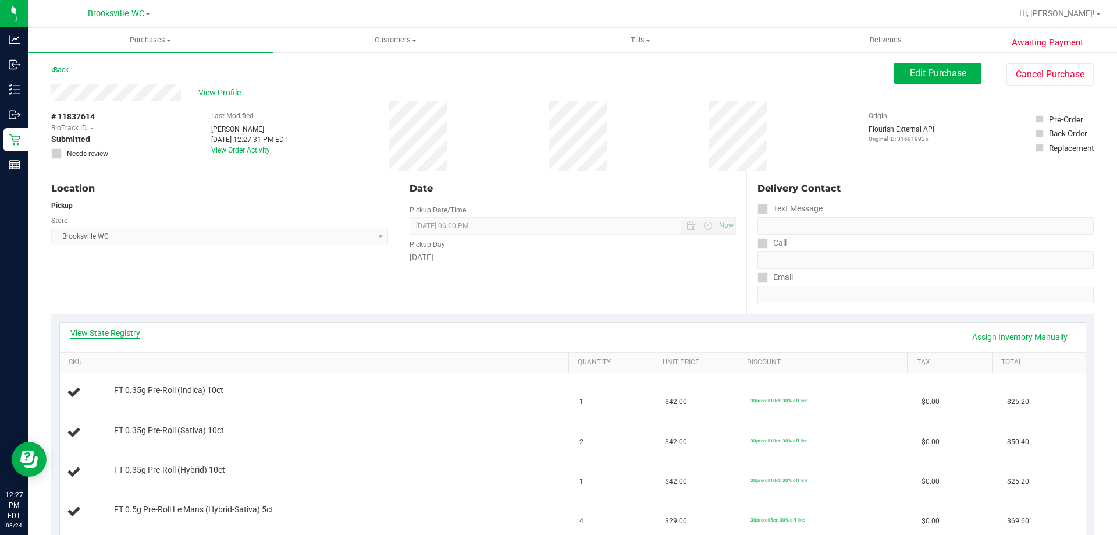
click at [125, 332] on link "View State Registry" at bounding box center [105, 333] width 70 height 12
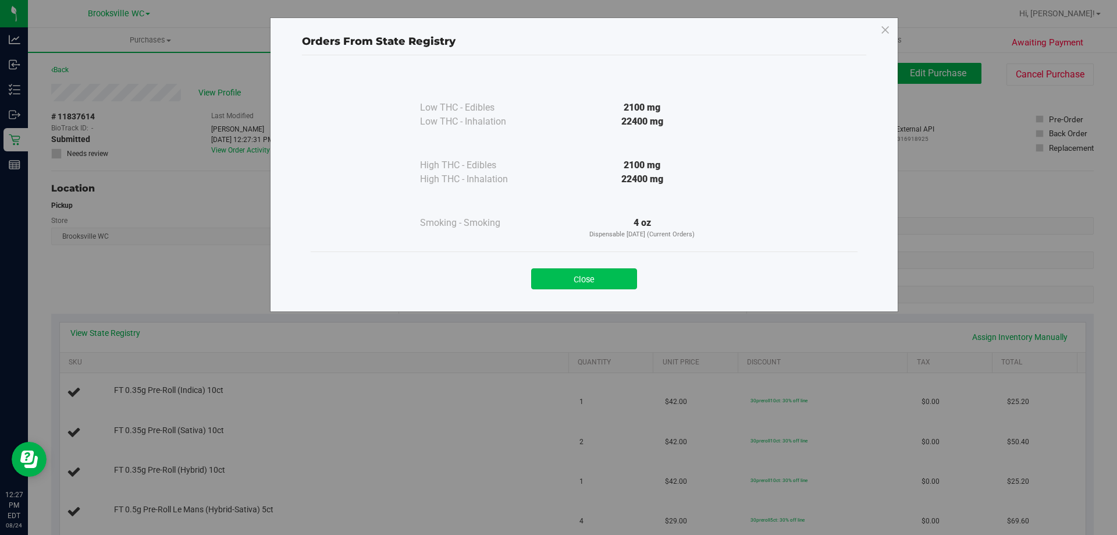
click at [609, 279] on button "Close" at bounding box center [584, 278] width 106 height 21
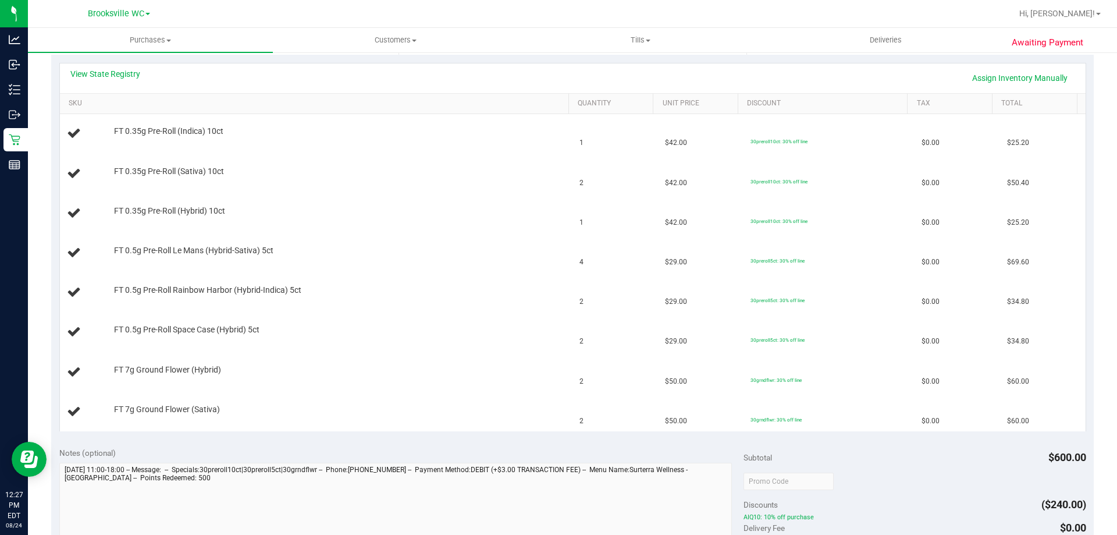
scroll to position [175, 0]
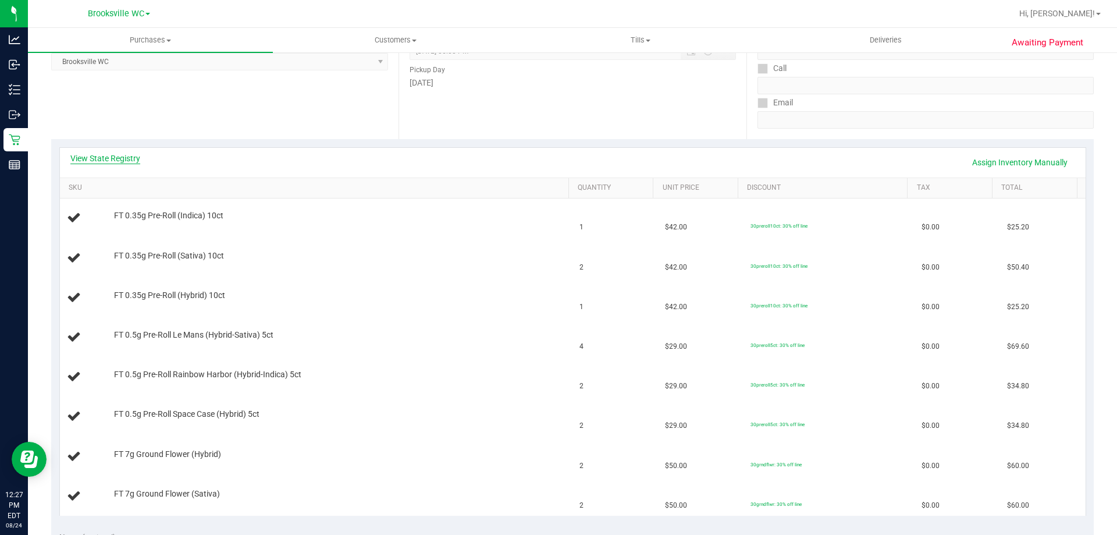
click at [127, 157] on link "View State Registry" at bounding box center [105, 158] width 70 height 12
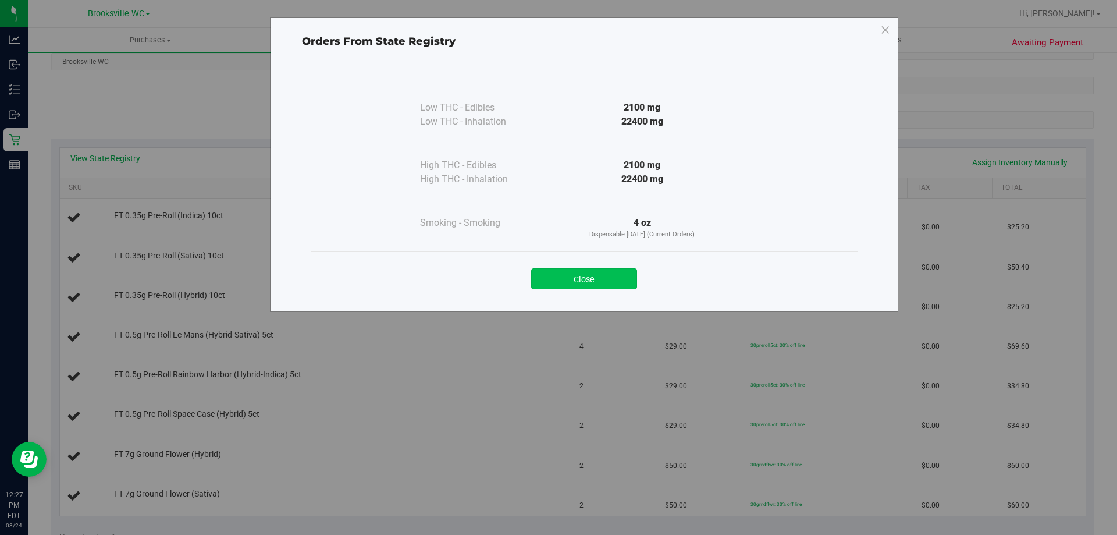
click at [589, 278] on button "Close" at bounding box center [584, 278] width 106 height 21
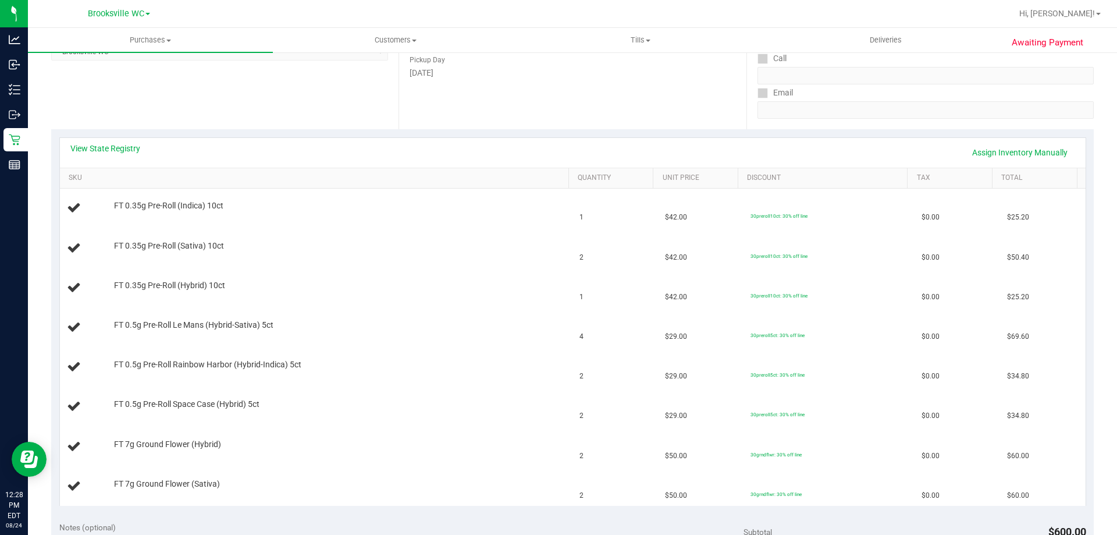
scroll to position [0, 0]
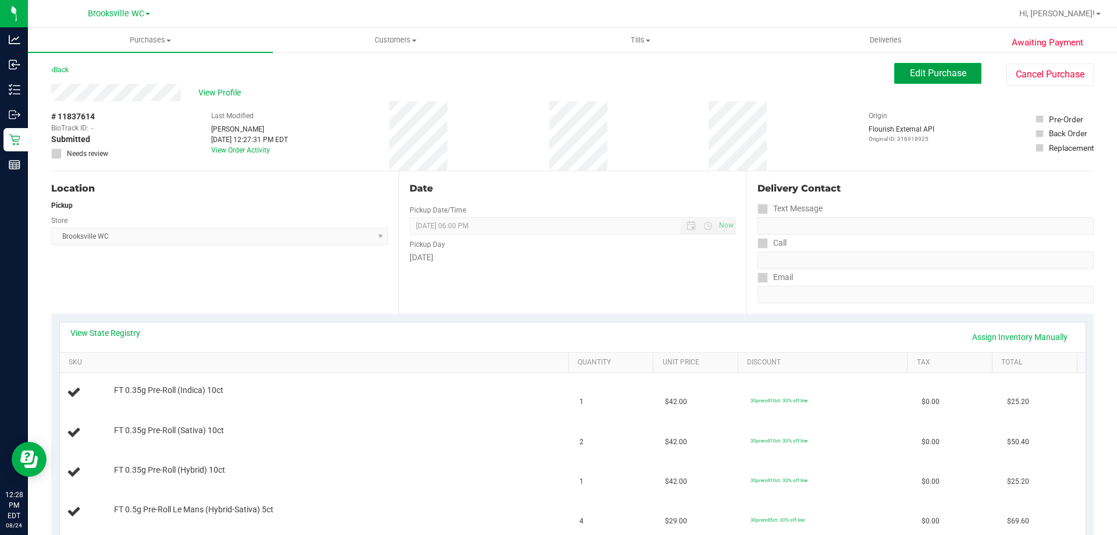
click at [938, 72] on span "Edit Purchase" at bounding box center [938, 72] width 56 height 11
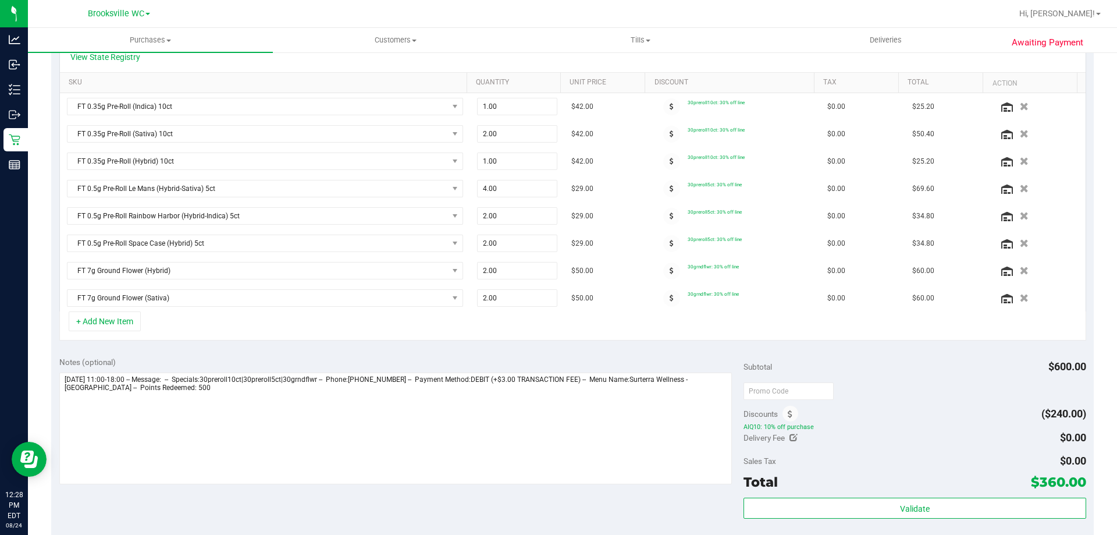
scroll to position [233, 0]
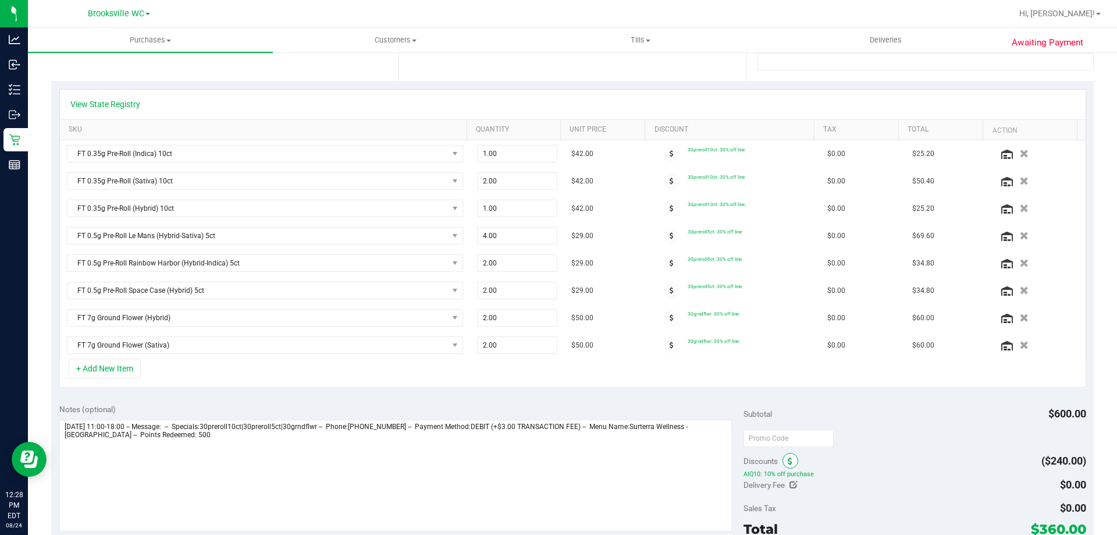
click at [788, 457] on icon at bounding box center [790, 461] width 5 height 8
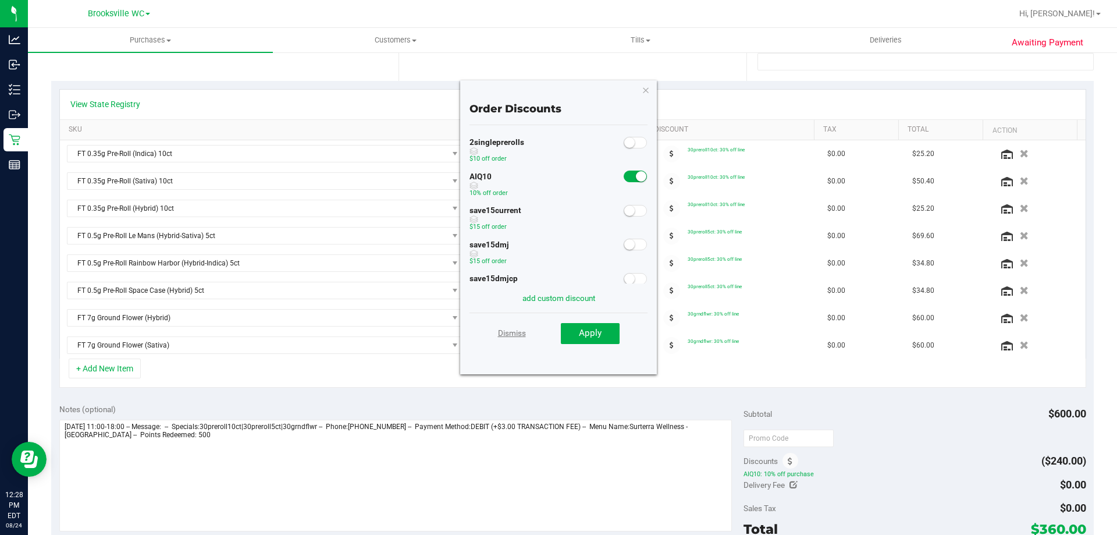
click at [514, 336] on link "Dismiss" at bounding box center [512, 332] width 28 height 21
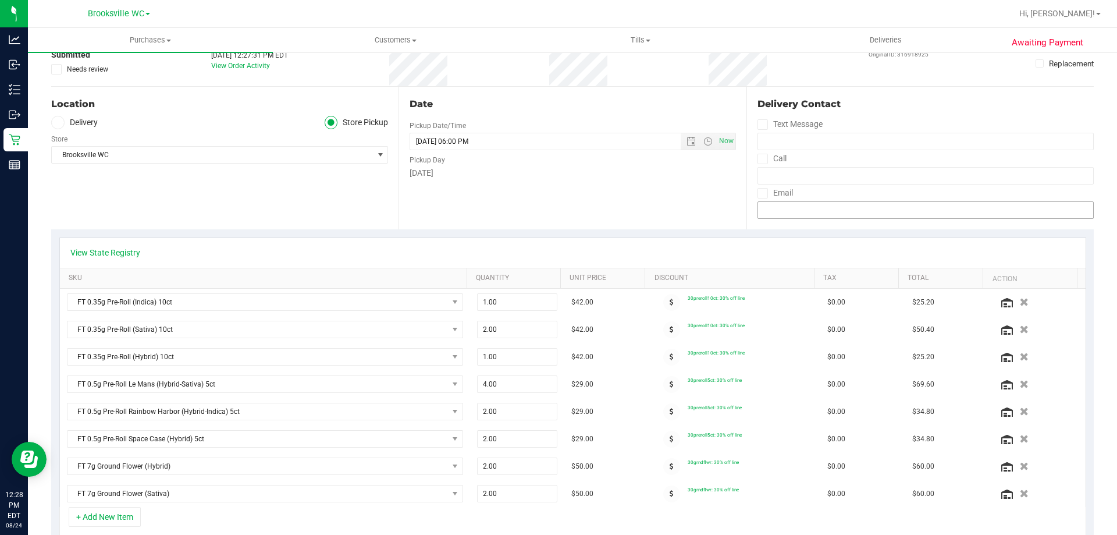
scroll to position [0, 0]
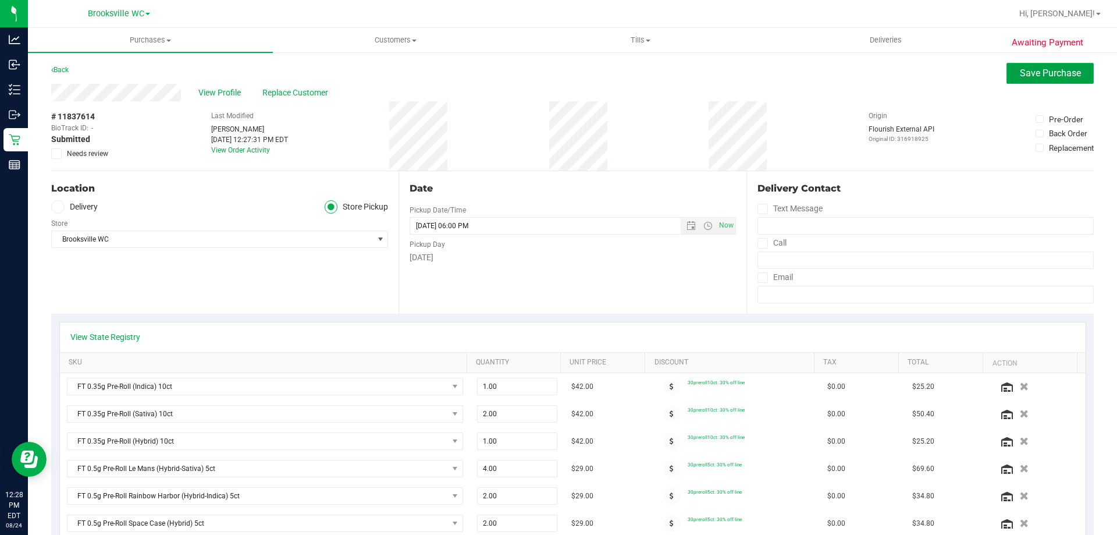
click at [1047, 69] on span "Save Purchase" at bounding box center [1050, 72] width 61 height 11
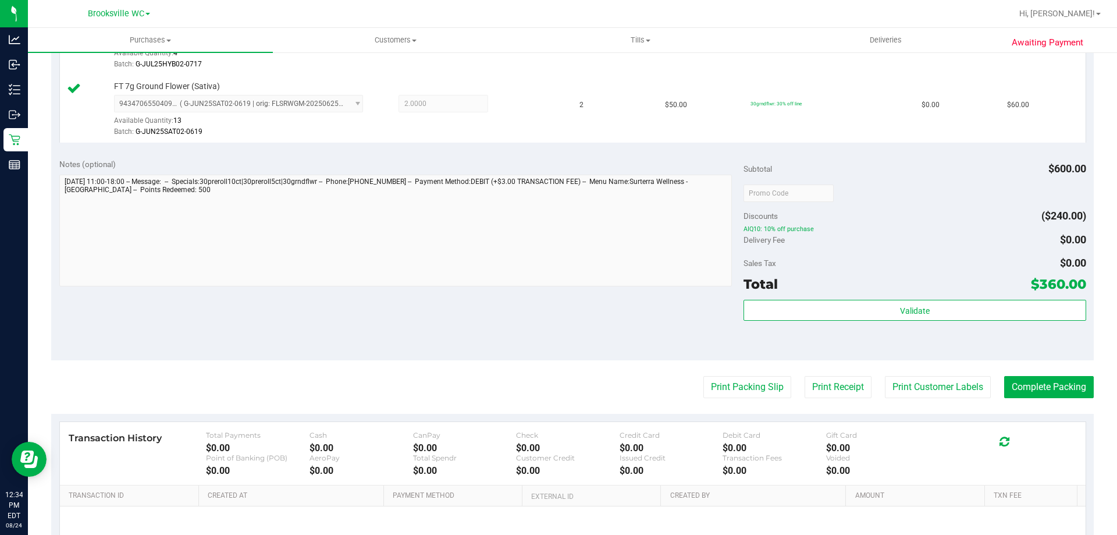
scroll to position [989, 0]
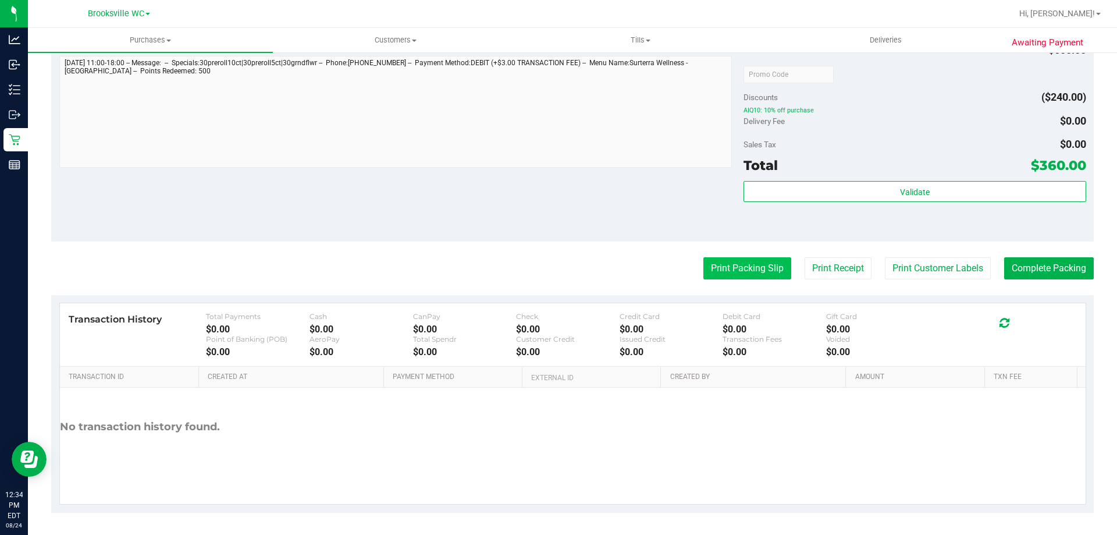
click at [740, 265] on button "Print Packing Slip" at bounding box center [747, 268] width 88 height 22
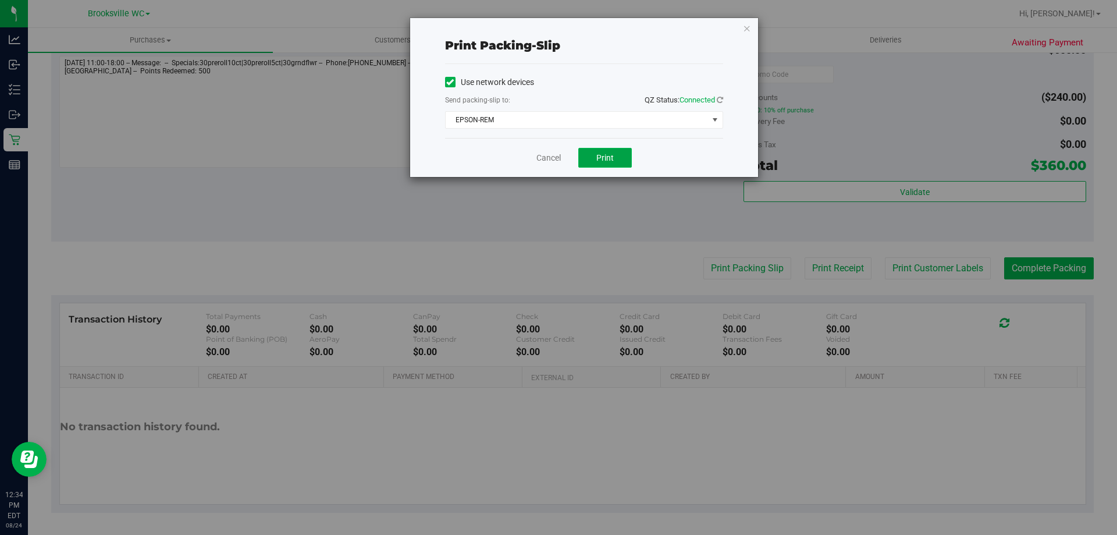
click at [607, 154] on span "Print" at bounding box center [604, 157] width 17 height 9
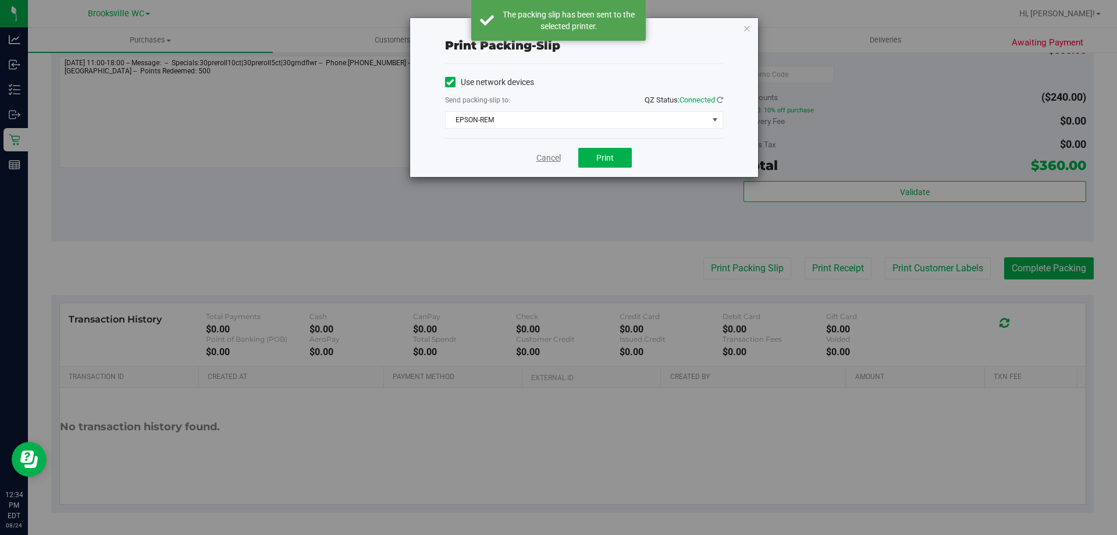
click at [554, 161] on link "Cancel" at bounding box center [548, 158] width 24 height 12
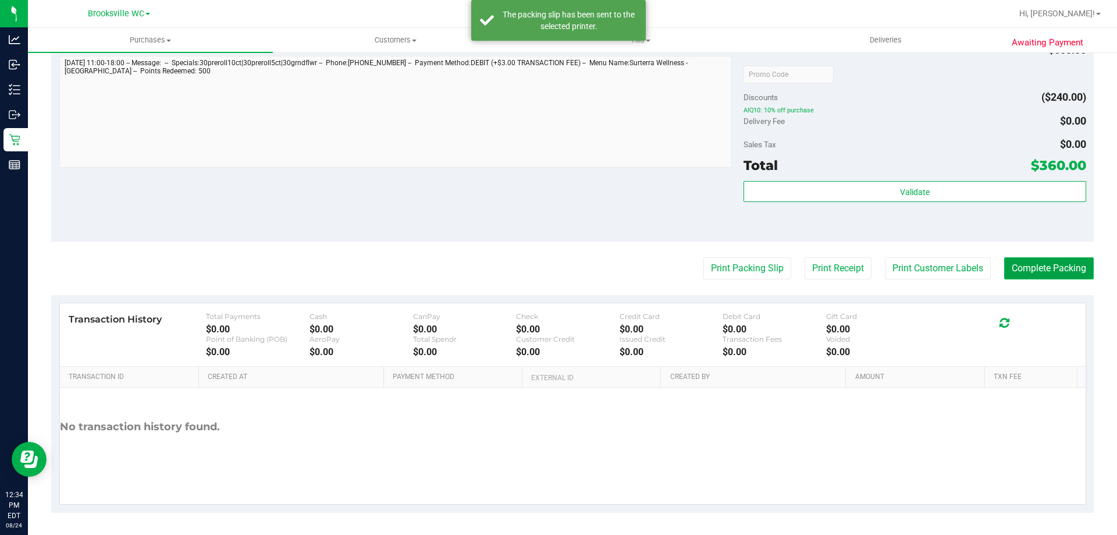
click at [1024, 264] on button "Complete Packing" at bounding box center [1049, 268] width 90 height 22
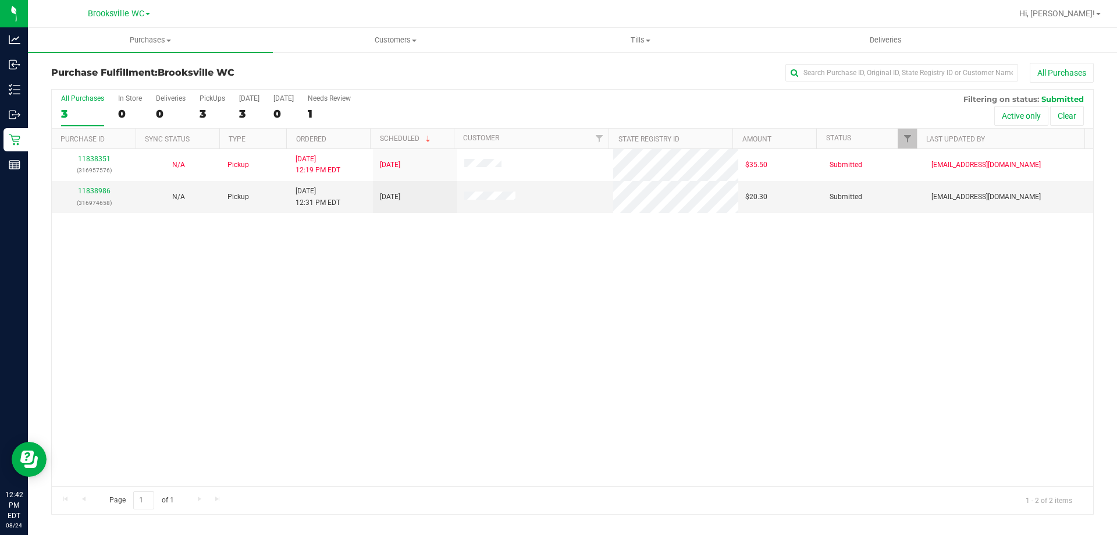
click at [650, 104] on div "All Purchases 3 In Store 0 Deliveries 0 PickUps 3 Today 3 Tomorrow 0 Needs Revi…" at bounding box center [572, 109] width 1041 height 39
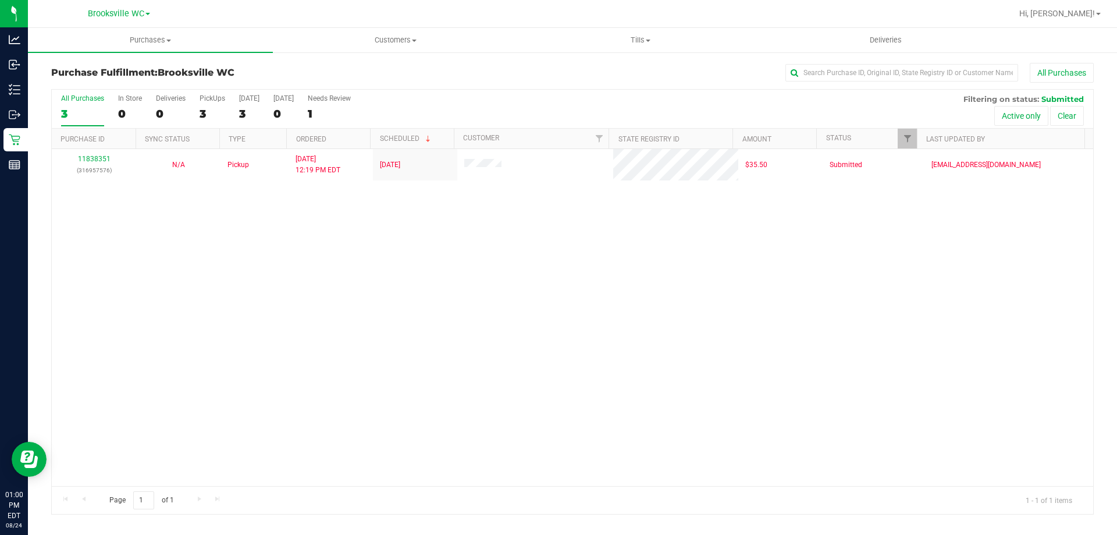
click at [503, 110] on div "All Purchases 3 In Store 0 Deliveries 0 PickUps 3 Today 3 Tomorrow 0 Needs Revi…" at bounding box center [572, 109] width 1041 height 39
click at [393, 38] on span "Customers" at bounding box center [395, 40] width 244 height 10
click at [400, 73] on li "All customers" at bounding box center [395, 70] width 245 height 14
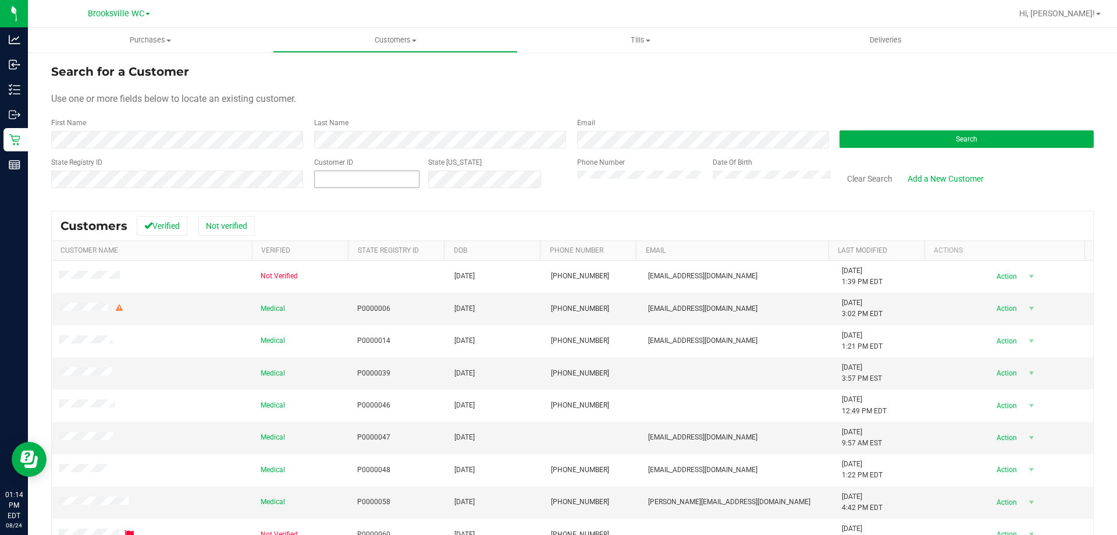
click at [408, 176] on span at bounding box center [366, 178] width 105 height 17
paste input "1453257"
type input "1453257"
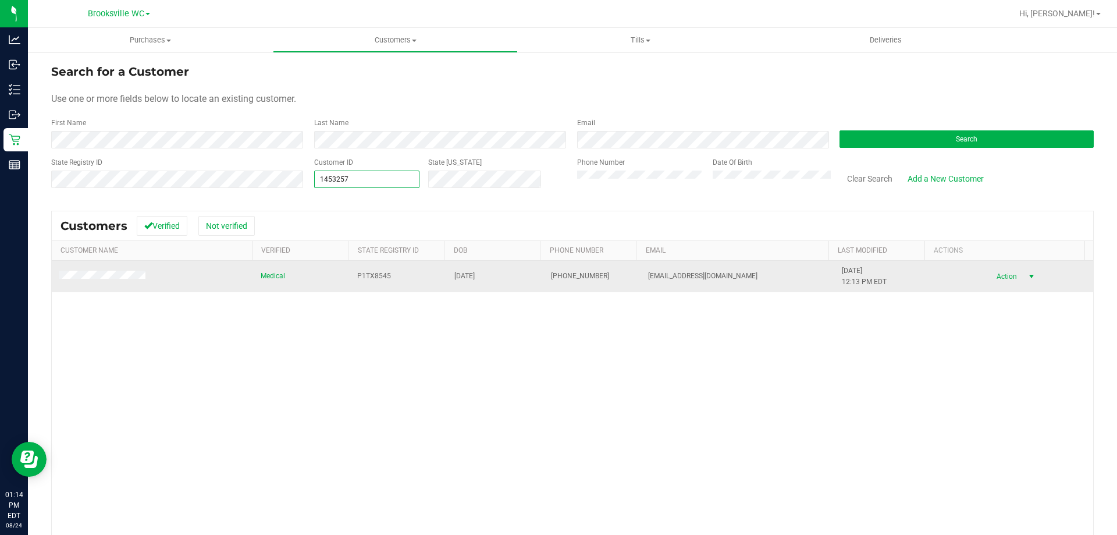
click at [986, 278] on span "Action" at bounding box center [1005, 276] width 38 height 16
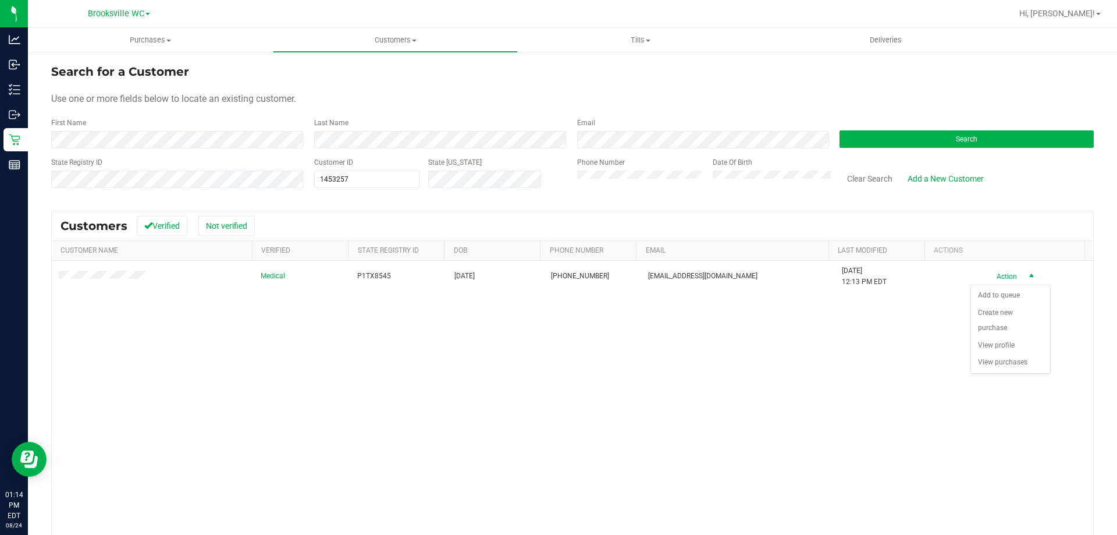
click at [793, 432] on div "Medical P1TX8545 07/26/1999 (352) 842-6874 jesspartain67@gmail.com 8/18/2023 12…" at bounding box center [572, 429] width 1041 height 337
click at [151, 41] on span "Purchases" at bounding box center [150, 40] width 245 height 10
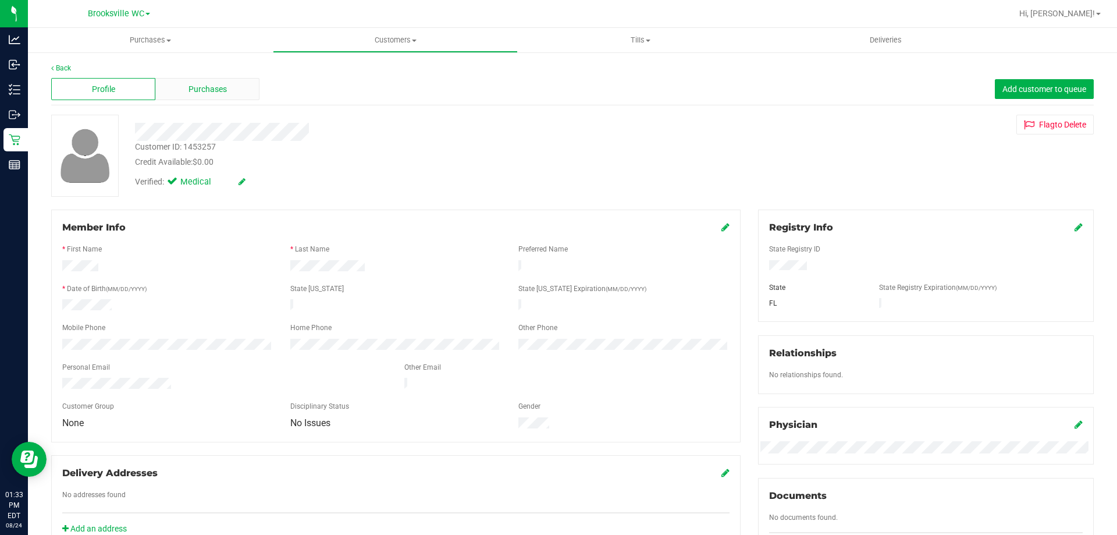
click at [216, 88] on span "Purchases" at bounding box center [207, 89] width 38 height 12
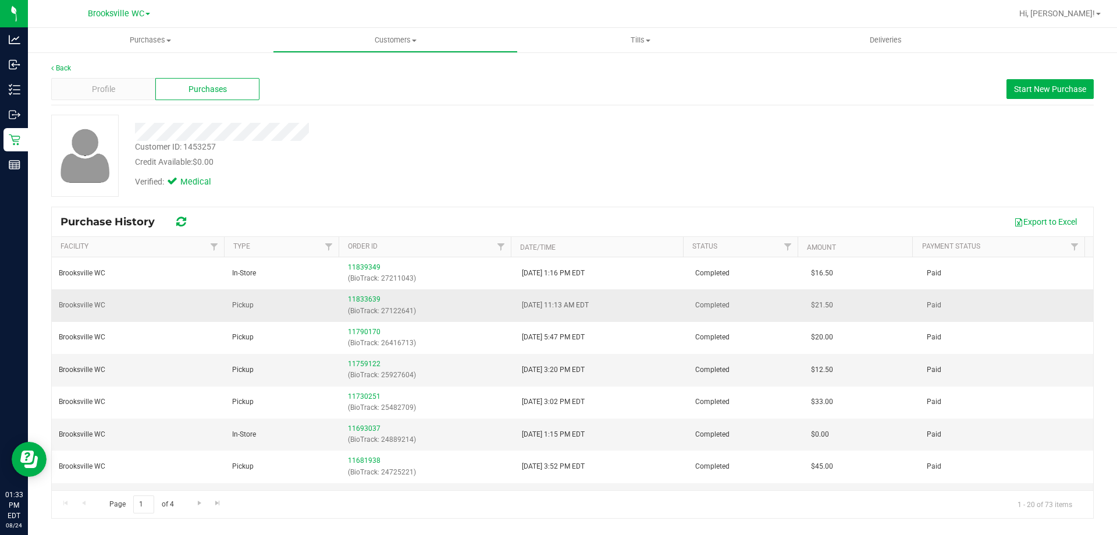
click at [355, 294] on div "11833639 (BioTrack: 27122641)" at bounding box center [427, 305] width 159 height 22
click at [355, 297] on link "11833639" at bounding box center [364, 299] width 33 height 8
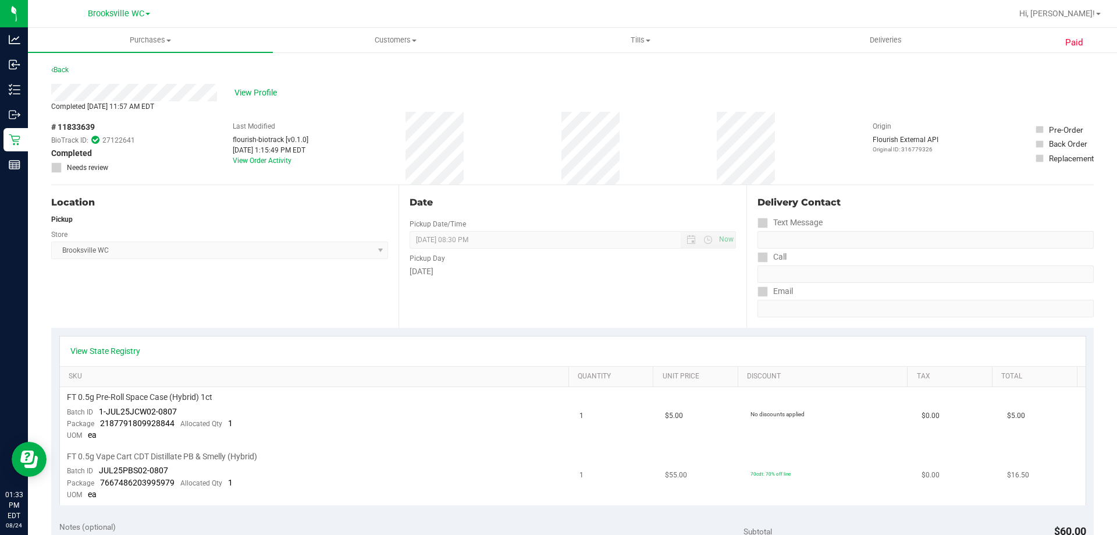
click at [141, 470] on span "JUL25PBS02-0807" at bounding box center [133, 469] width 69 height 9
click at [200, 472] on td "FT 0.5g Vape Cart CDT Distillate PB & Smelly (Hybrid) Batch ID JUL25PBS02-0807 …" at bounding box center [316, 475] width 513 height 59
drag, startPoint x: 165, startPoint y: 465, endPoint x: 100, endPoint y: 469, distance: 65.2
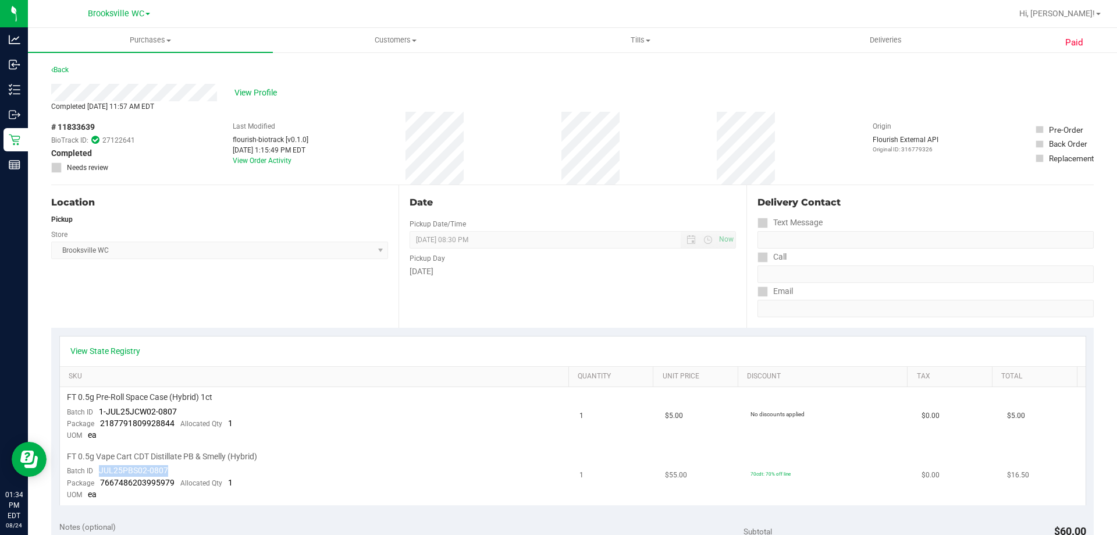
click at [100, 472] on span "JUL25PBS02-0807" at bounding box center [133, 469] width 69 height 9
copy span "JUL25PBS02-0807"
click at [147, 40] on span "Purchases" at bounding box center [150, 40] width 245 height 10
click at [140, 81] on li "Fulfillment" at bounding box center [150, 84] width 245 height 14
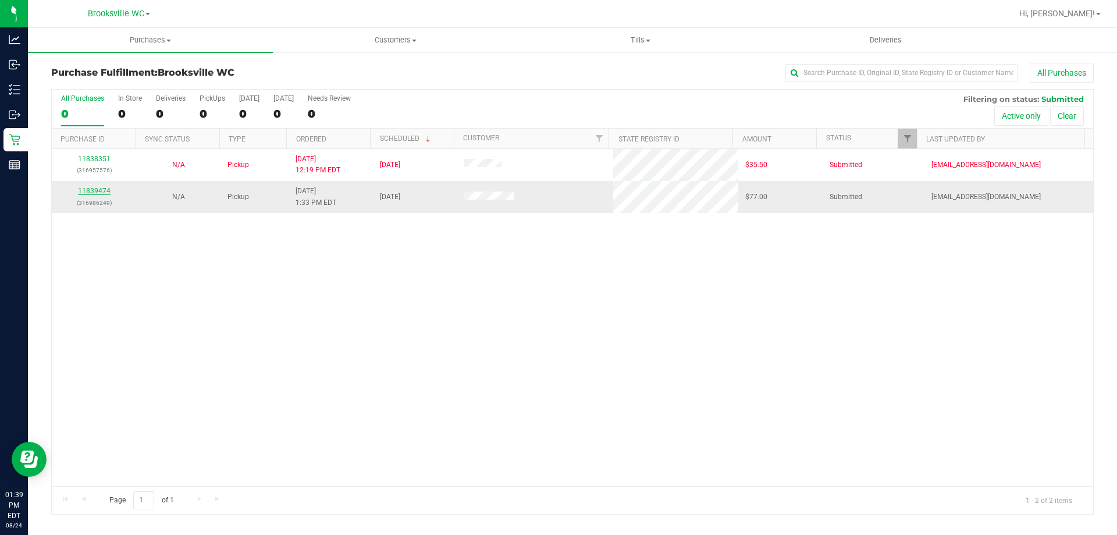
click at [101, 187] on link "11839474" at bounding box center [94, 191] width 33 height 8
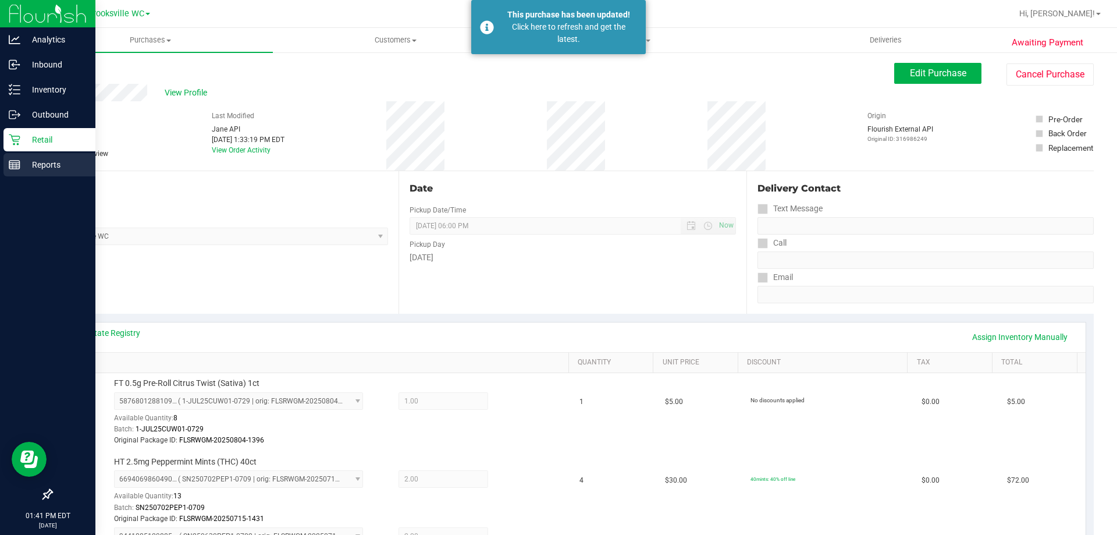
click at [29, 156] on div "Reports" at bounding box center [49, 164] width 92 height 23
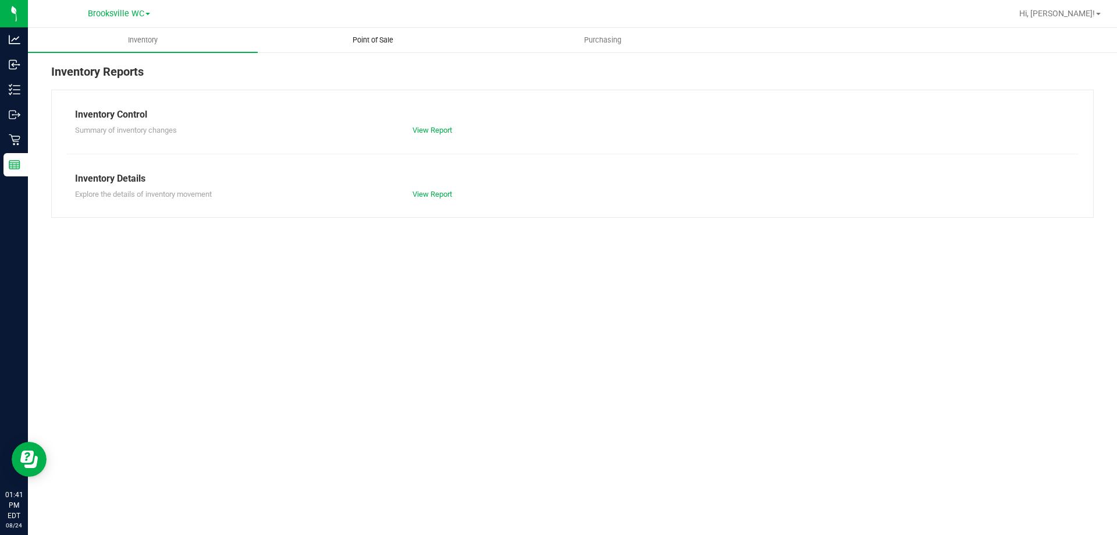
click at [360, 37] on span "Point of Sale" at bounding box center [373, 40] width 72 height 10
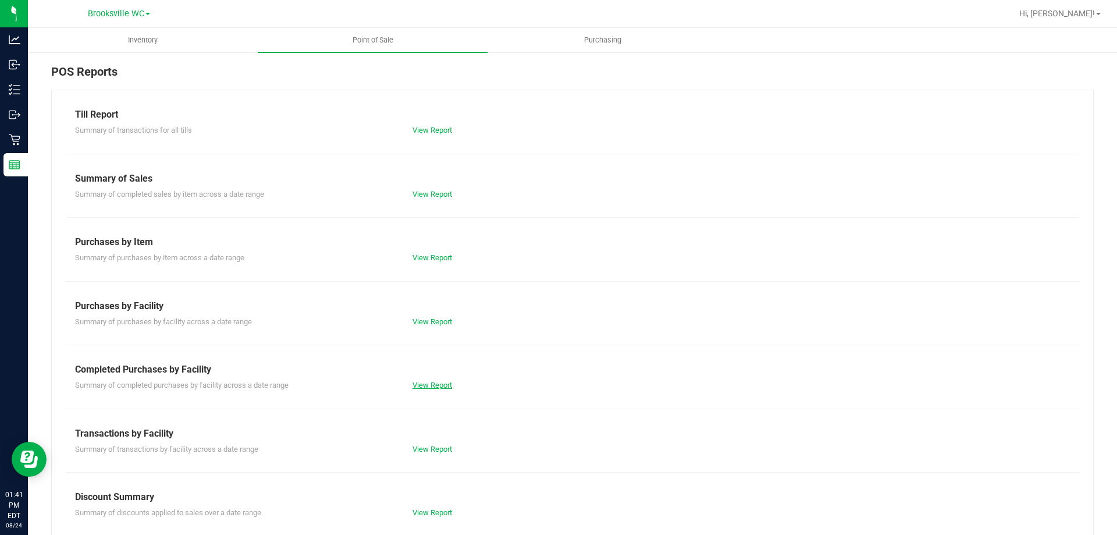
click at [432, 386] on link "View Report" at bounding box center [432, 384] width 40 height 9
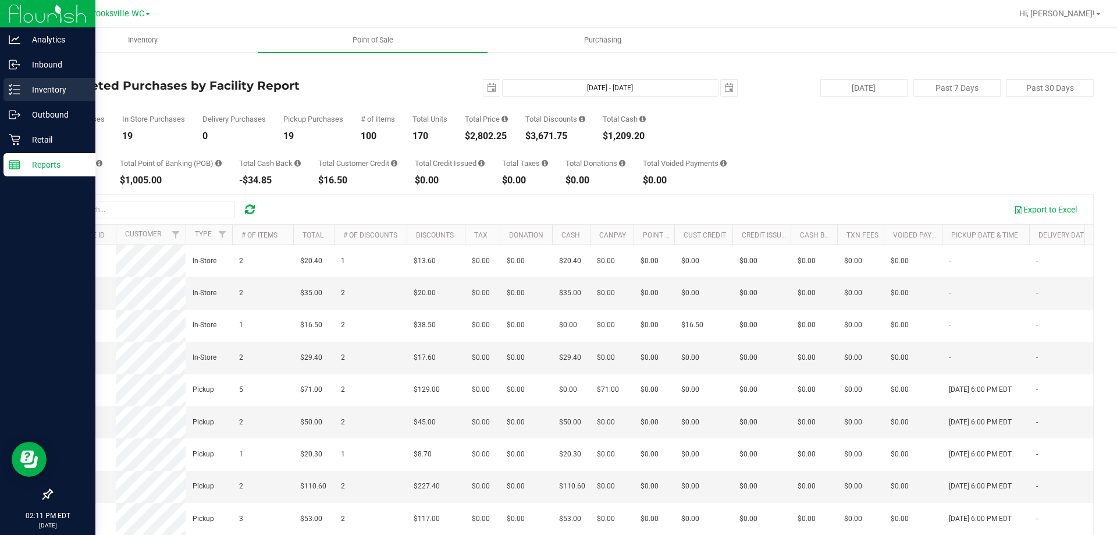
click at [29, 90] on p "Inventory" at bounding box center [55, 90] width 70 height 14
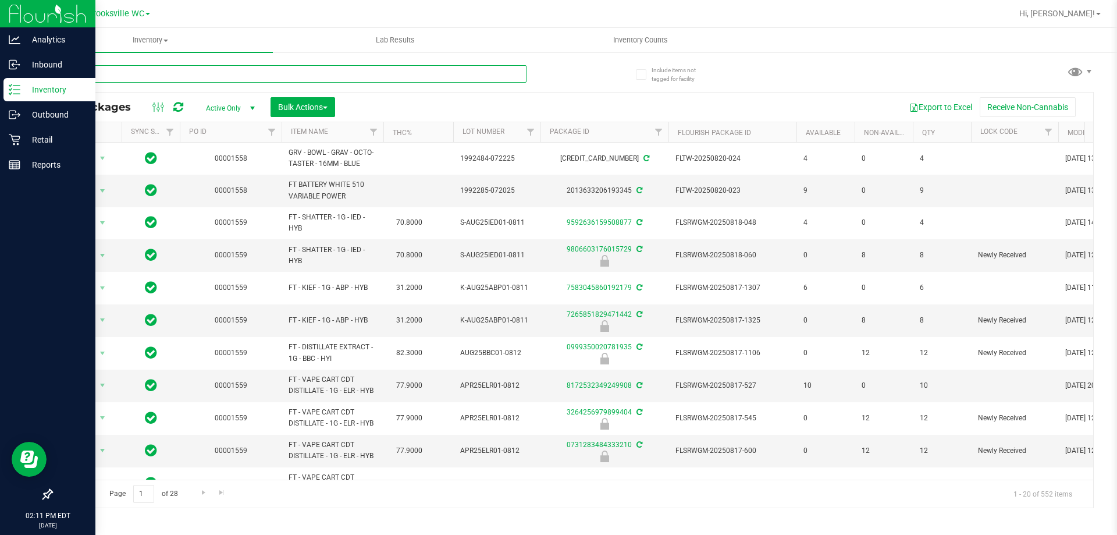
click at [296, 76] on input "text" at bounding box center [288, 73] width 475 height 17
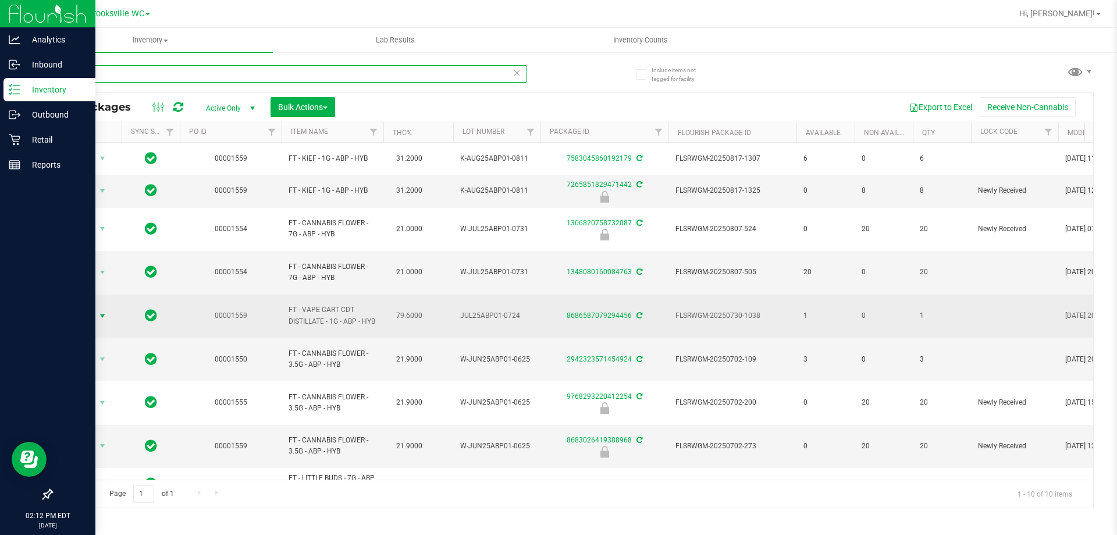
type input "abp"
click at [88, 319] on span "Action" at bounding box center [78, 316] width 31 height 16
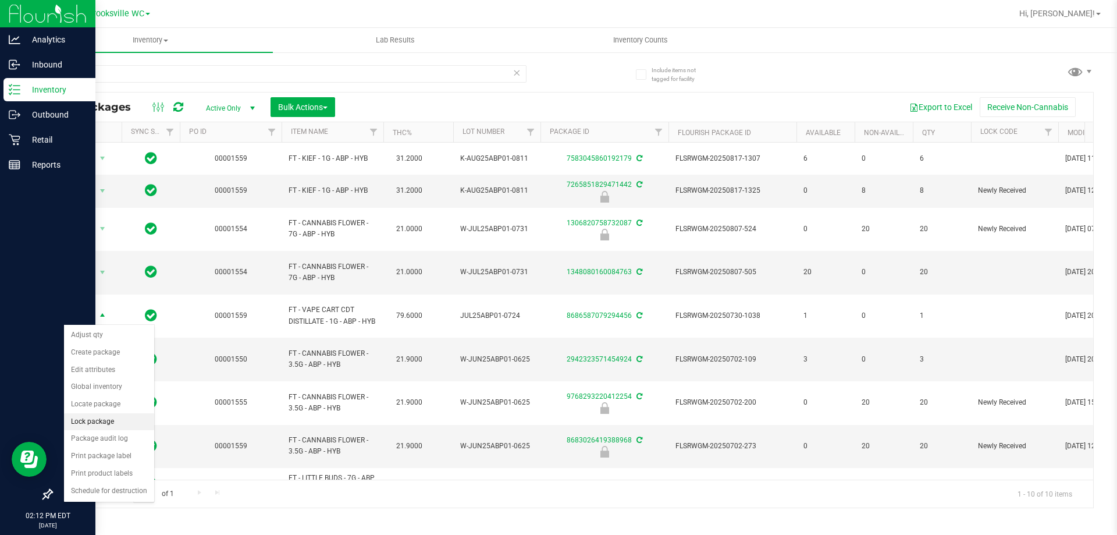
click at [90, 422] on li "Lock package" at bounding box center [109, 421] width 90 height 17
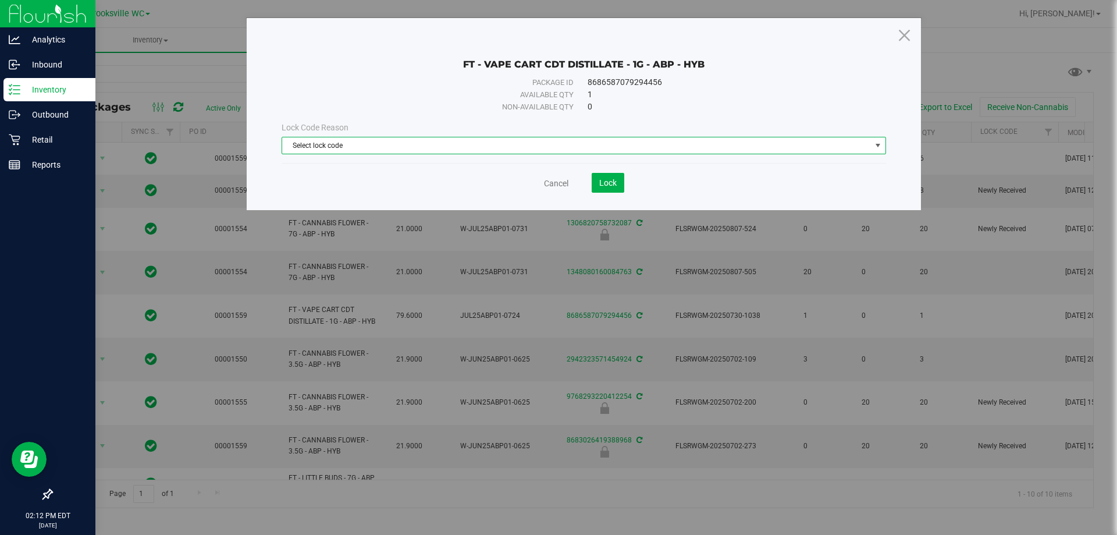
click at [703, 144] on span "Select lock code" at bounding box center [576, 145] width 589 height 16
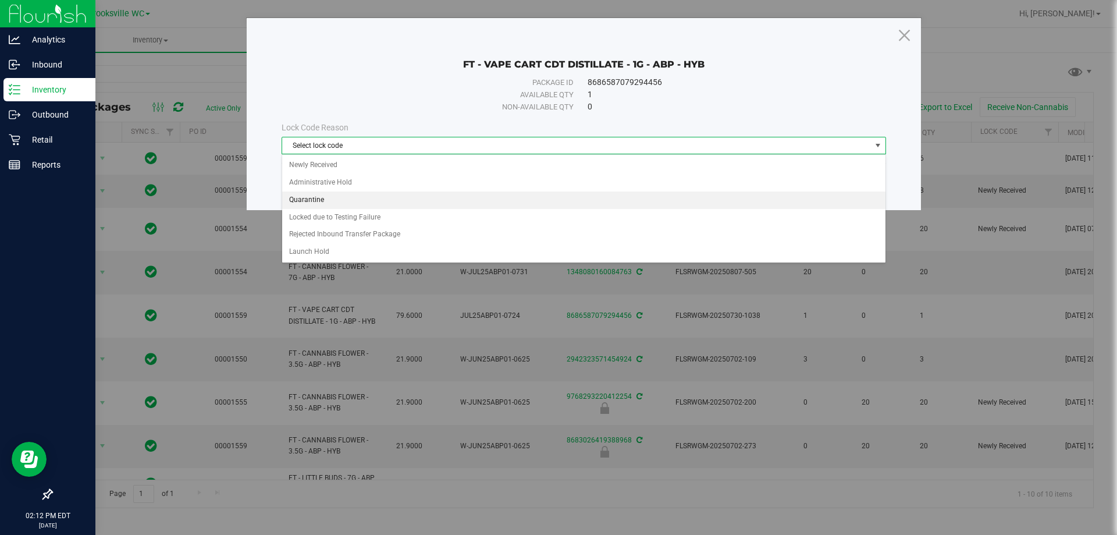
click at [312, 198] on li "Quarantine" at bounding box center [583, 199] width 603 height 17
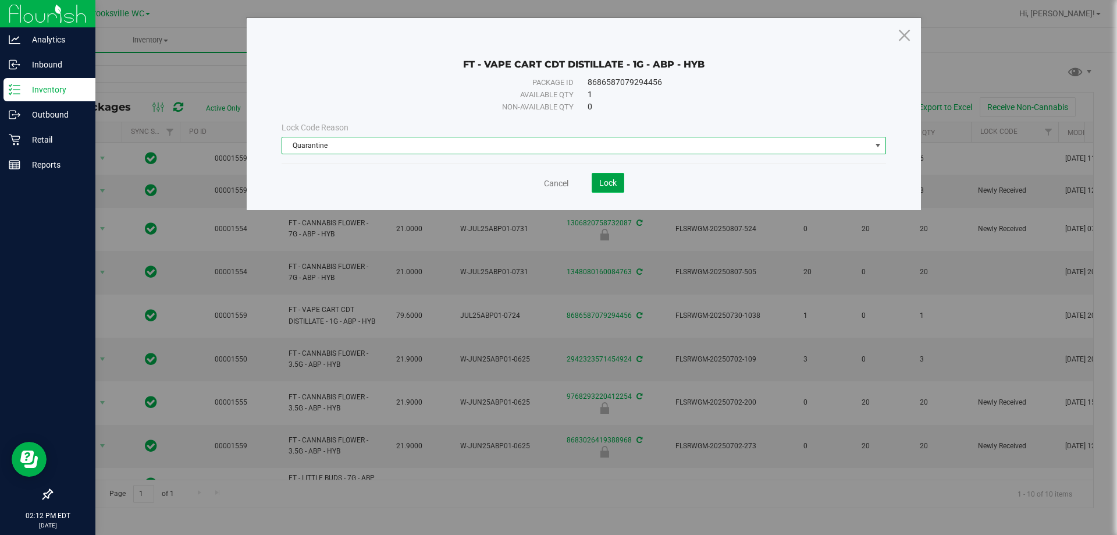
click at [606, 184] on span "Lock" at bounding box center [607, 182] width 17 height 9
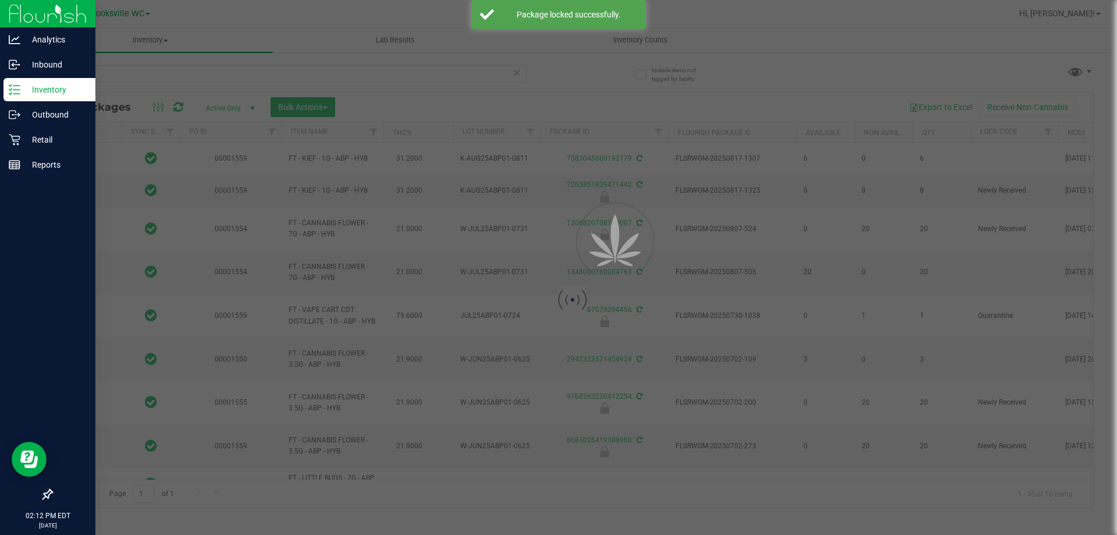
click at [561, 102] on div at bounding box center [558, 267] width 1117 height 535
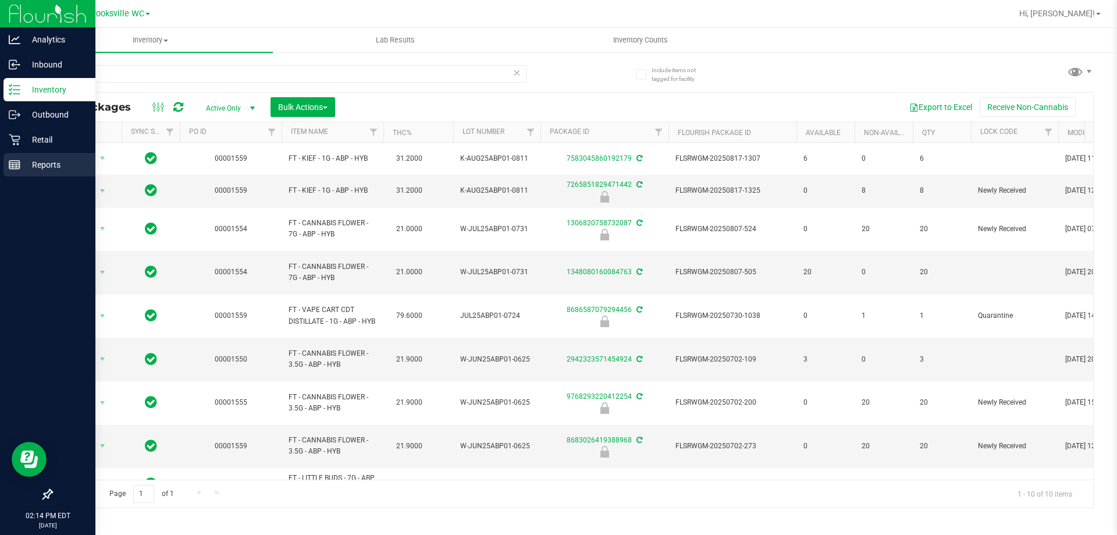
click at [23, 167] on p "Reports" at bounding box center [55, 165] width 70 height 14
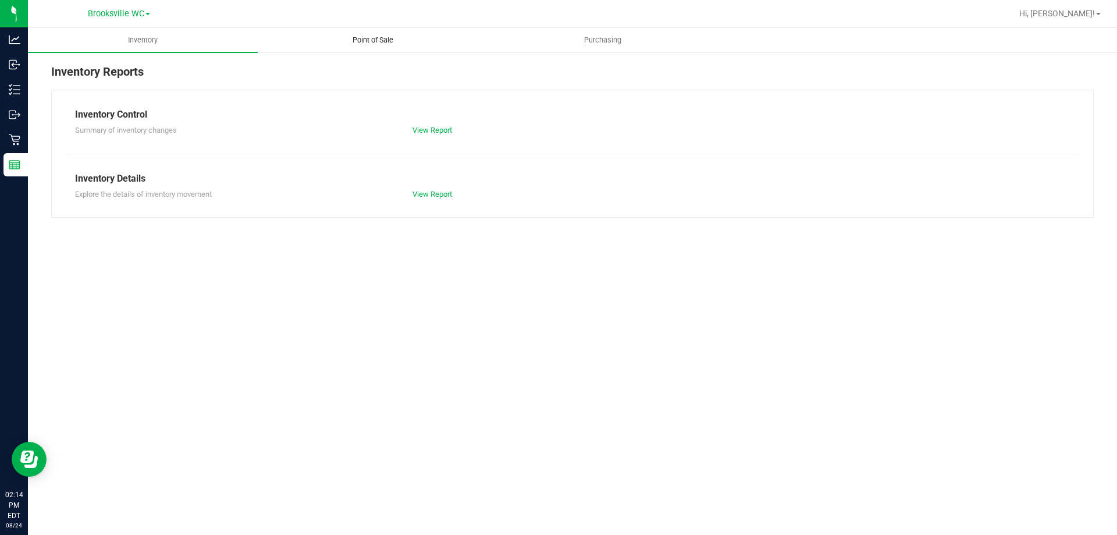
click at [376, 40] on span "Point of Sale" at bounding box center [373, 40] width 72 height 10
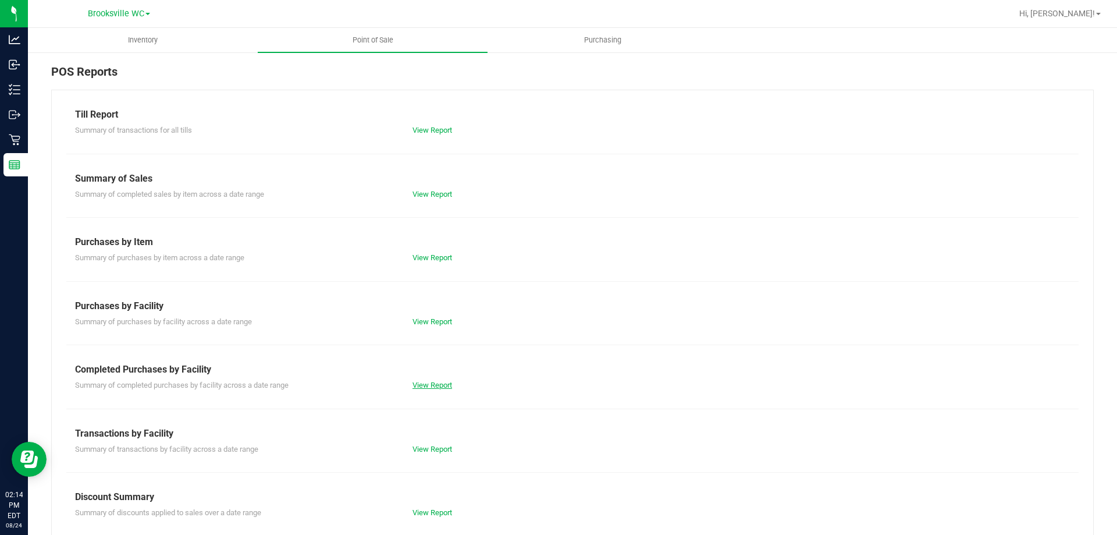
click at [433, 380] on link "View Report" at bounding box center [432, 384] width 40 height 9
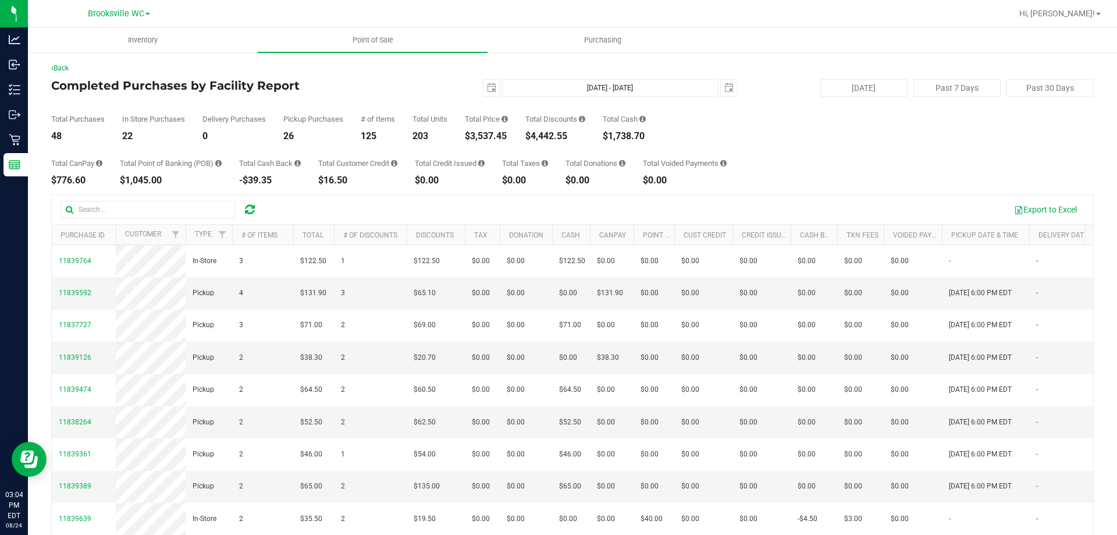
click at [747, 128] on div "Total Purchases 48 In Store Purchases 22 Delivery Purchases 0 Pickup Purchases …" at bounding box center [572, 119] width 1042 height 44
click at [553, 67] on div "Back" at bounding box center [572, 68] width 1042 height 10
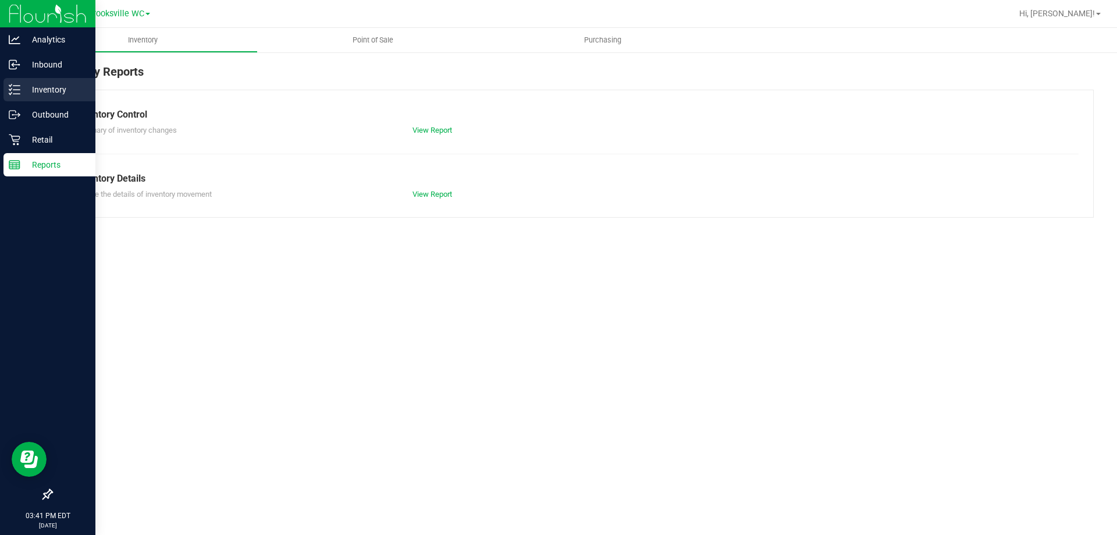
click at [51, 87] on p "Inventory" at bounding box center [55, 90] width 70 height 14
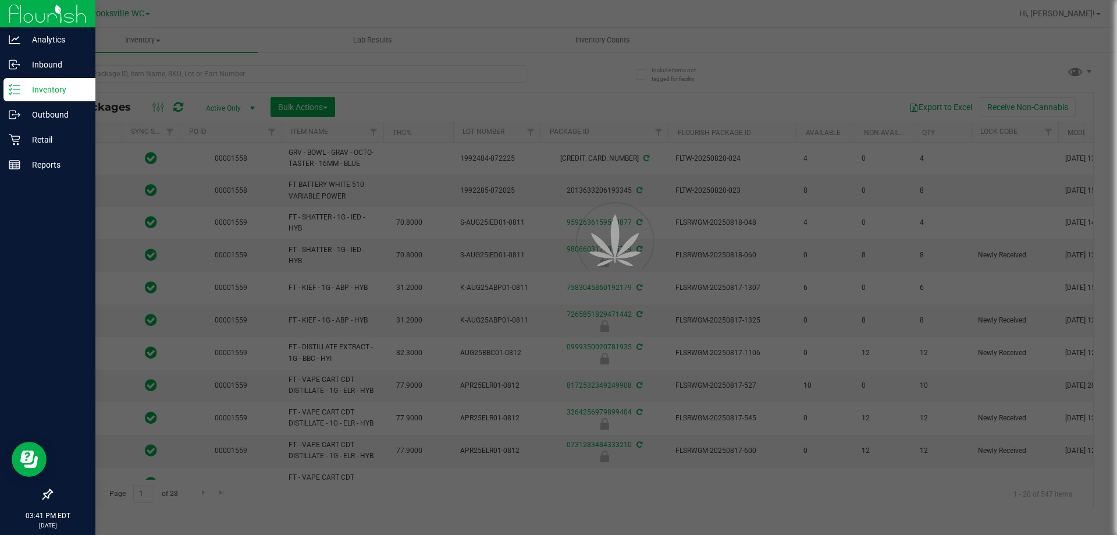
click at [414, 78] on div at bounding box center [558, 267] width 1117 height 535
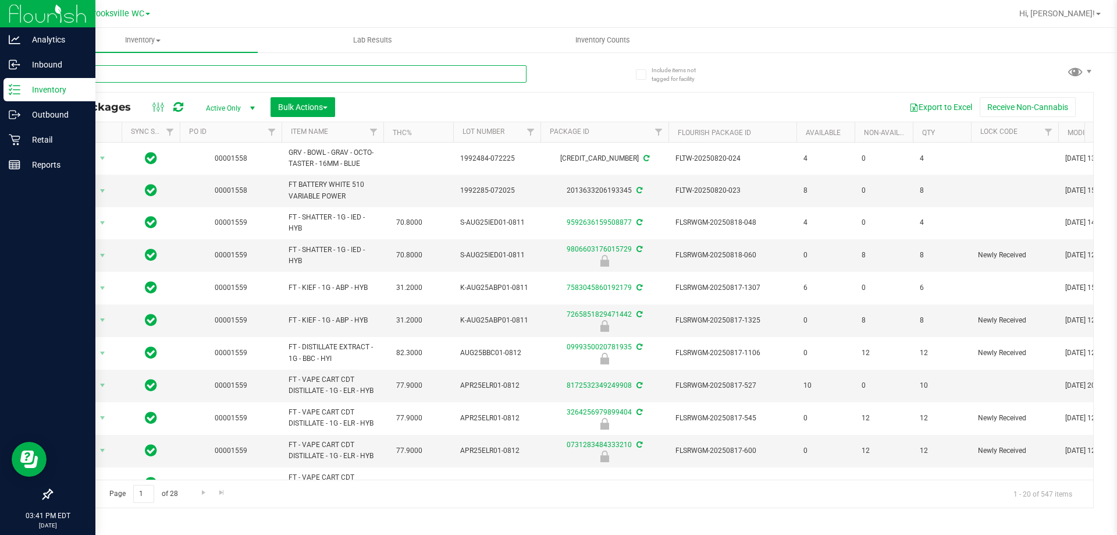
click at [407, 76] on input "text" at bounding box center [288, 73] width 475 height 17
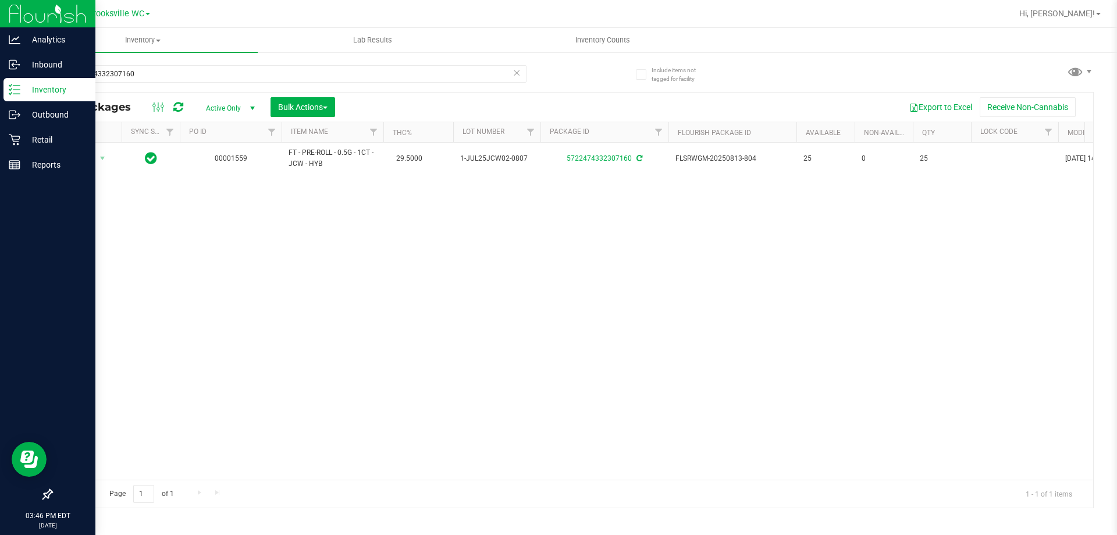
click at [490, 315] on div "Action Action Adjust qty Create package Edit attributes Global inventory Locate…" at bounding box center [572, 311] width 1041 height 337
drag, startPoint x: 171, startPoint y: 81, endPoint x: 0, endPoint y: 79, distance: 171.0
click at [0, 76] on div "Analytics Inbound Inventory Outbound Retail Reports 03:46 PM EDT 08/24/2025 08/…" at bounding box center [558, 267] width 1117 height 535
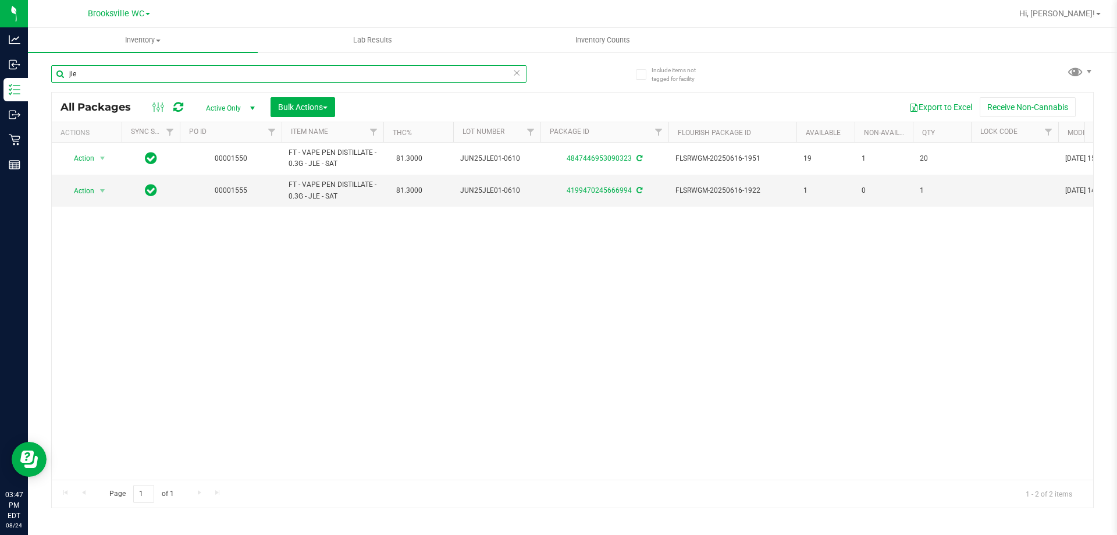
type input "jle"
click at [80, 193] on span "Action" at bounding box center [78, 191] width 31 height 16
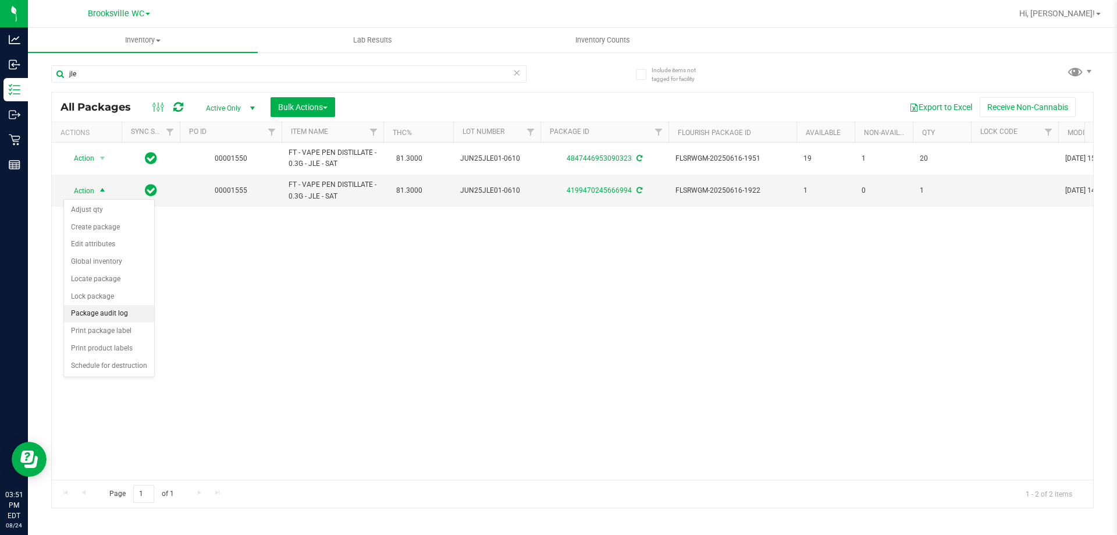
click at [97, 311] on li "Package audit log" at bounding box center [109, 313] width 90 height 17
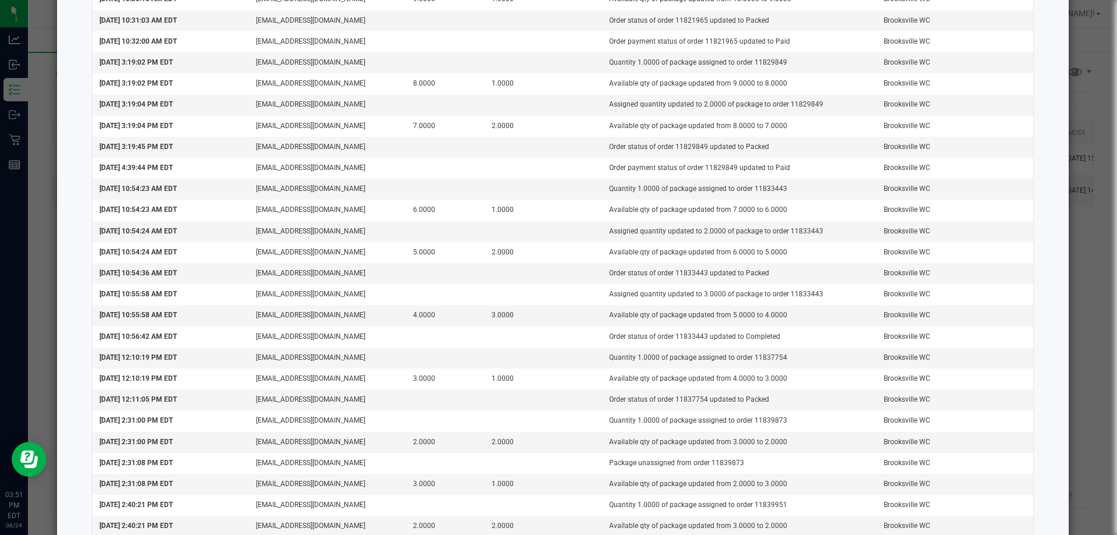
scroll to position [1331, 0]
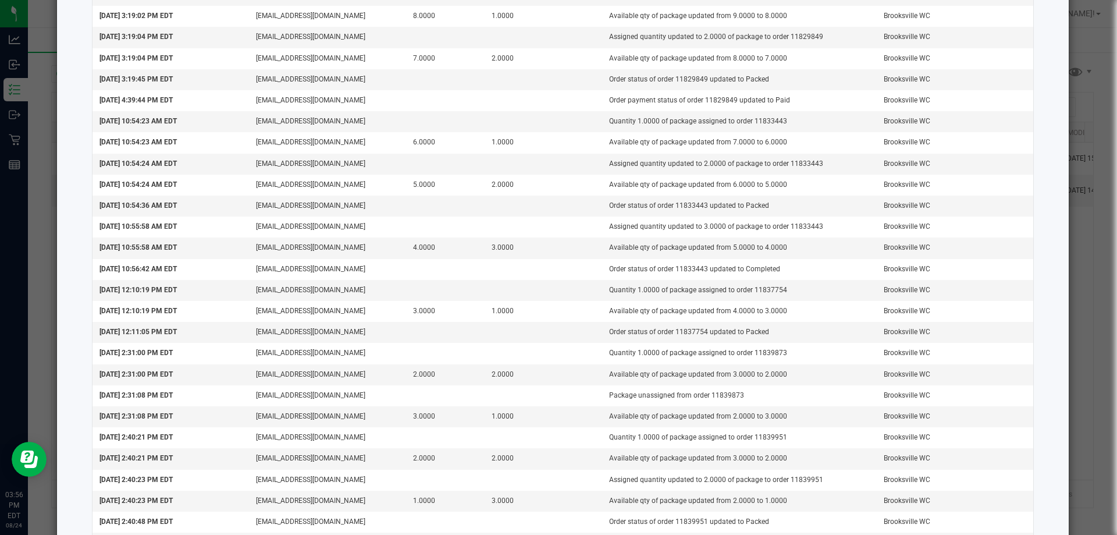
click at [1075, 83] on ngb-modal-window "Package Audit Log: FT - VAPE PEN DISTILLATE - 0.3G - JLE - SAT (419947024566699…" at bounding box center [563, 267] width 1126 height 535
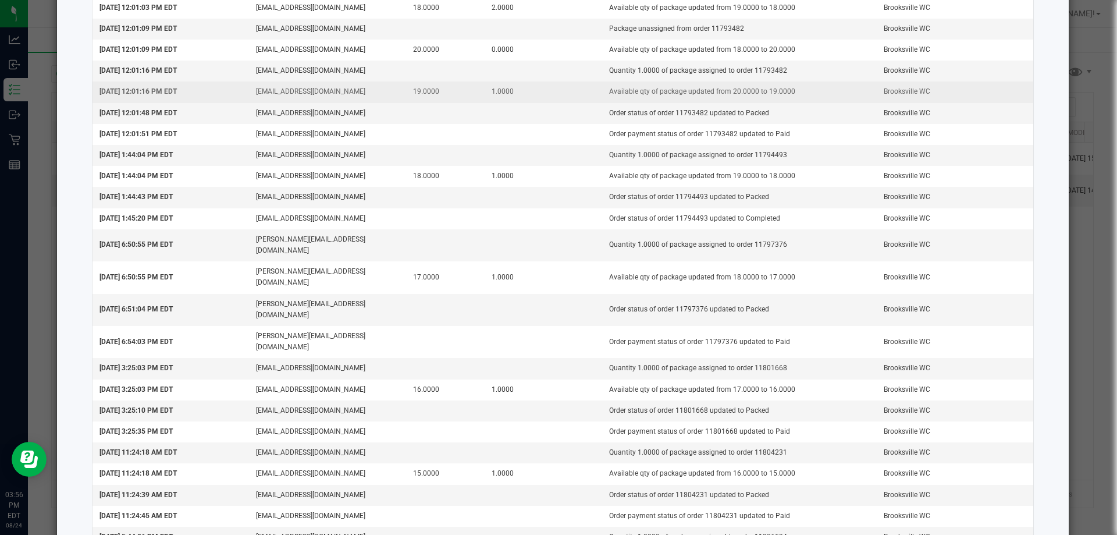
scroll to position [0, 0]
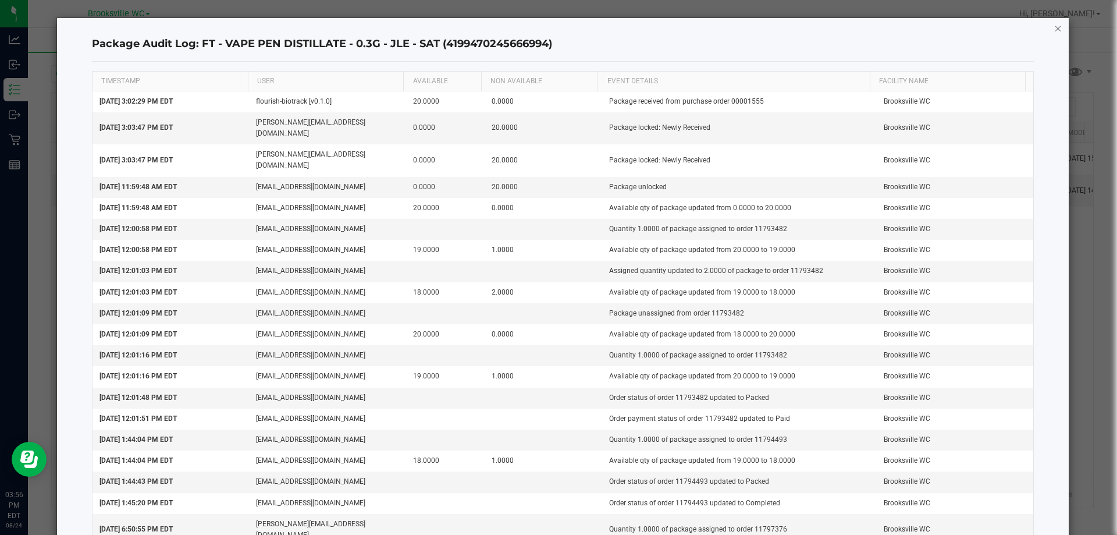
click at [1054, 30] on icon "button" at bounding box center [1058, 28] width 8 height 14
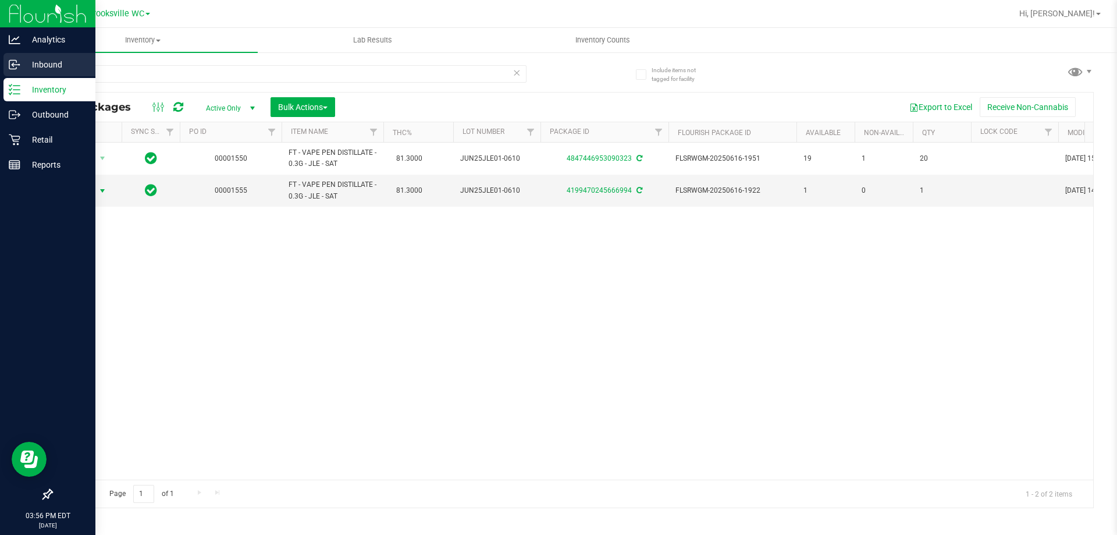
click at [19, 69] on icon at bounding box center [15, 65] width 12 height 12
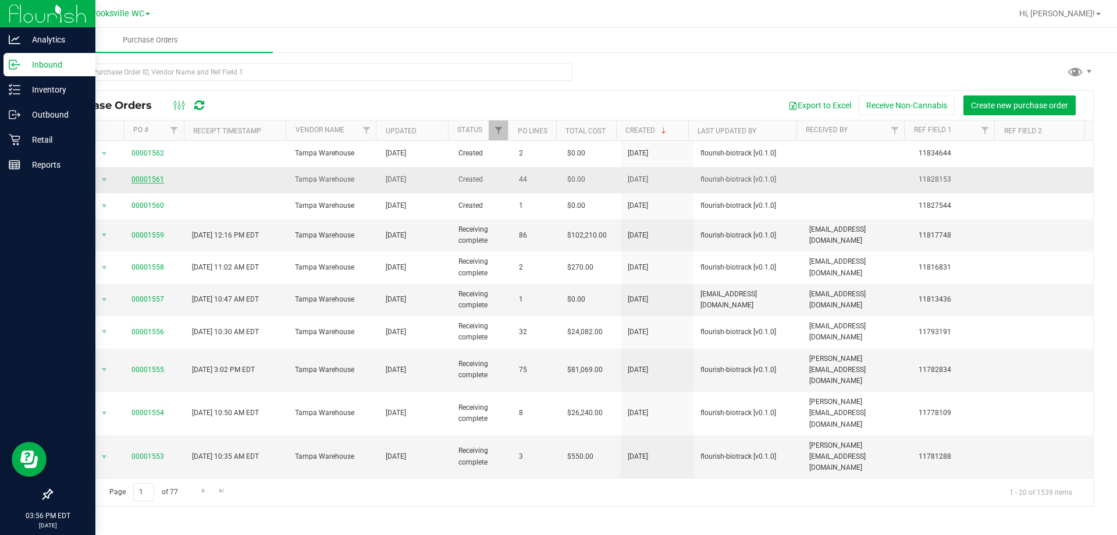
click at [147, 180] on link "00001561" at bounding box center [147, 179] width 33 height 8
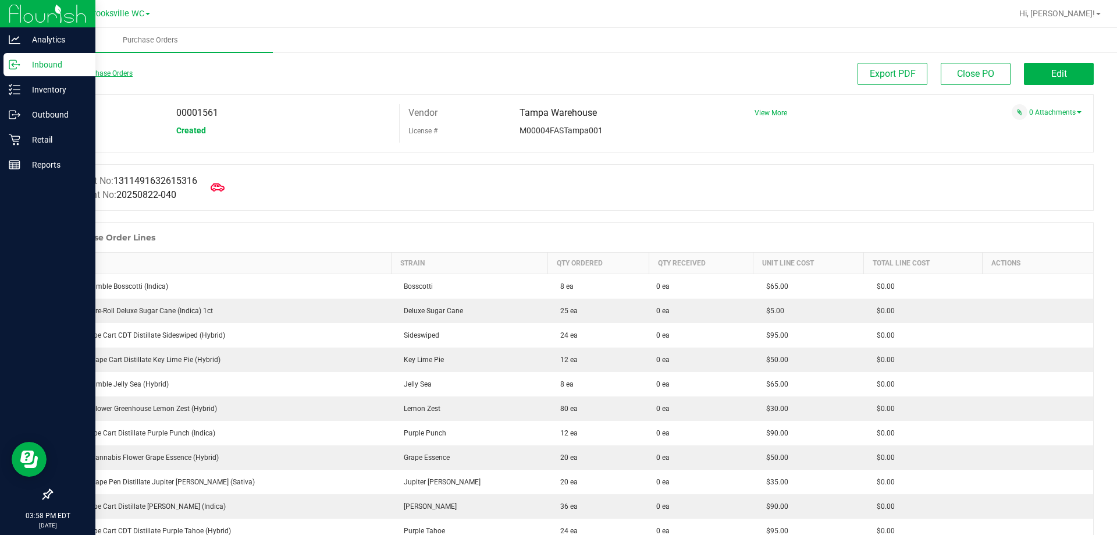
click at [72, 74] on link "Back to Purchase Orders" at bounding box center [91, 73] width 81 height 8
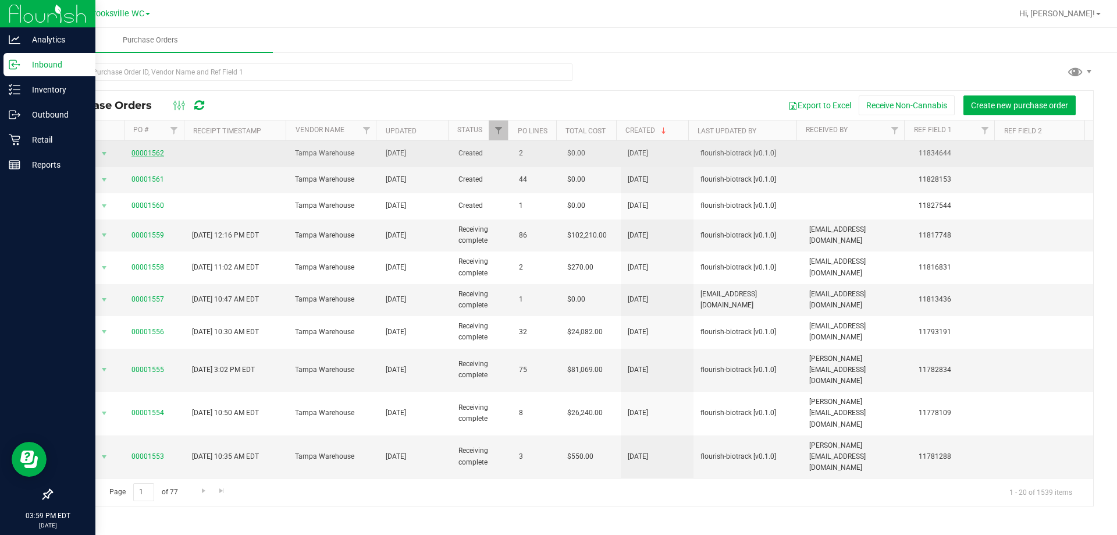
click at [152, 155] on link "00001562" at bounding box center [147, 153] width 33 height 8
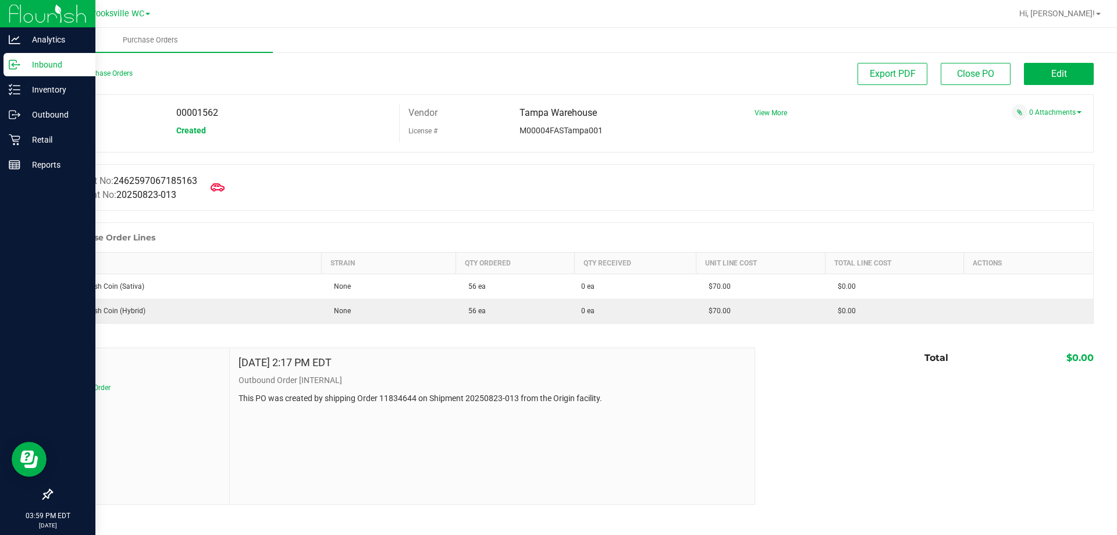
click at [120, 69] on div "Back to Purchase Orders" at bounding box center [181, 73] width 261 height 21
click at [115, 74] on link "Back to Purchase Orders" at bounding box center [91, 73] width 81 height 8
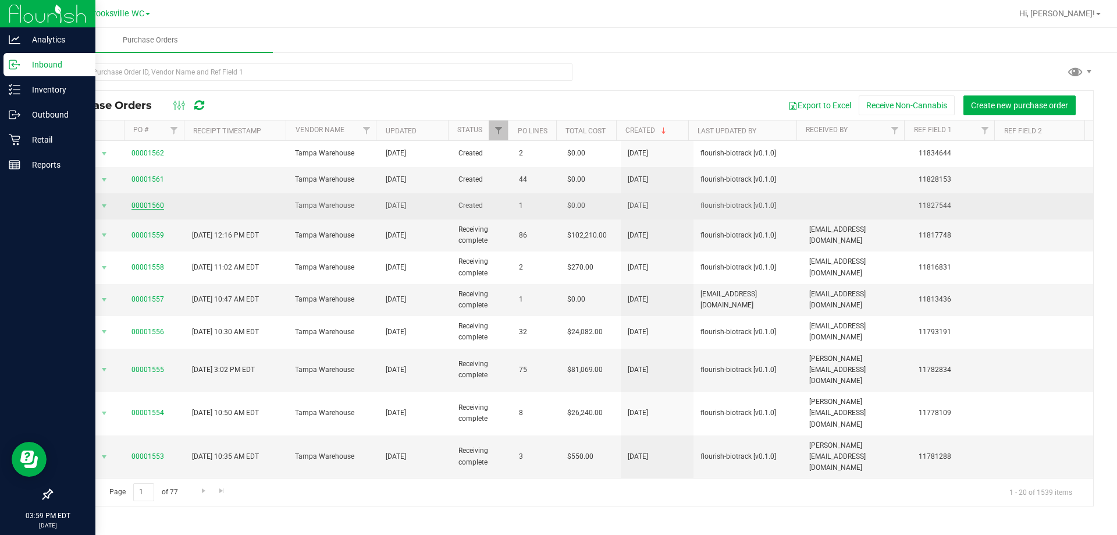
click at [149, 206] on link "00001560" at bounding box center [147, 205] width 33 height 8
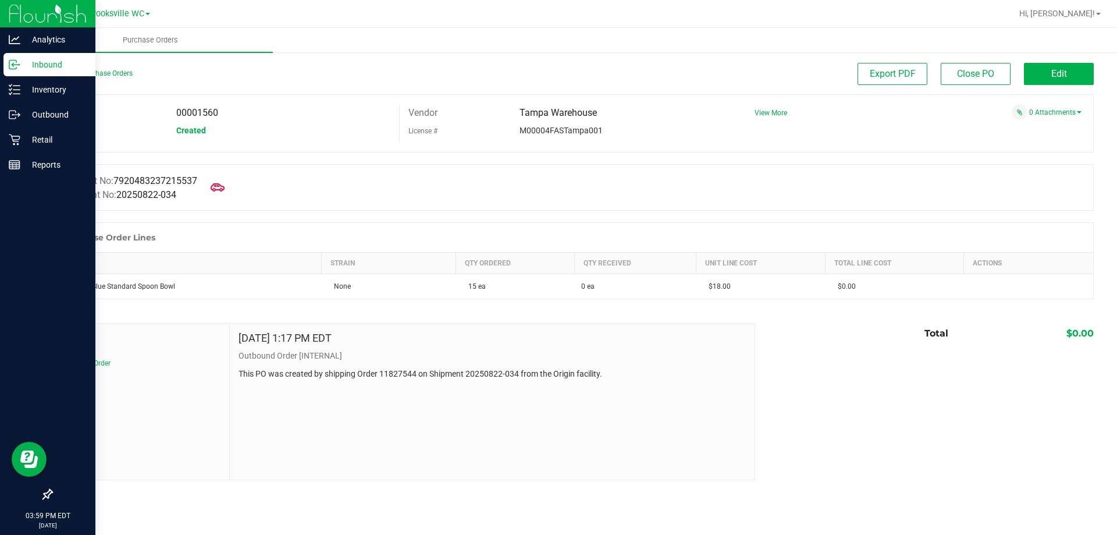
click at [412, 15] on div at bounding box center [609, 13] width 803 height 23
click at [46, 141] on p "Retail" at bounding box center [55, 140] width 70 height 14
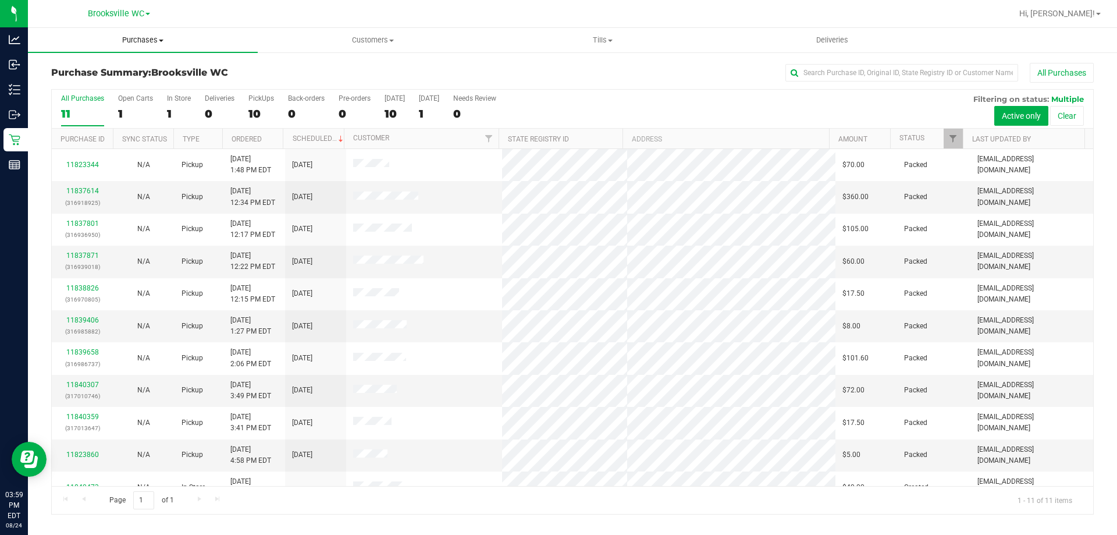
click at [142, 39] on span "Purchases" at bounding box center [143, 40] width 230 height 10
click at [134, 87] on li "Fulfillment" at bounding box center [143, 84] width 230 height 14
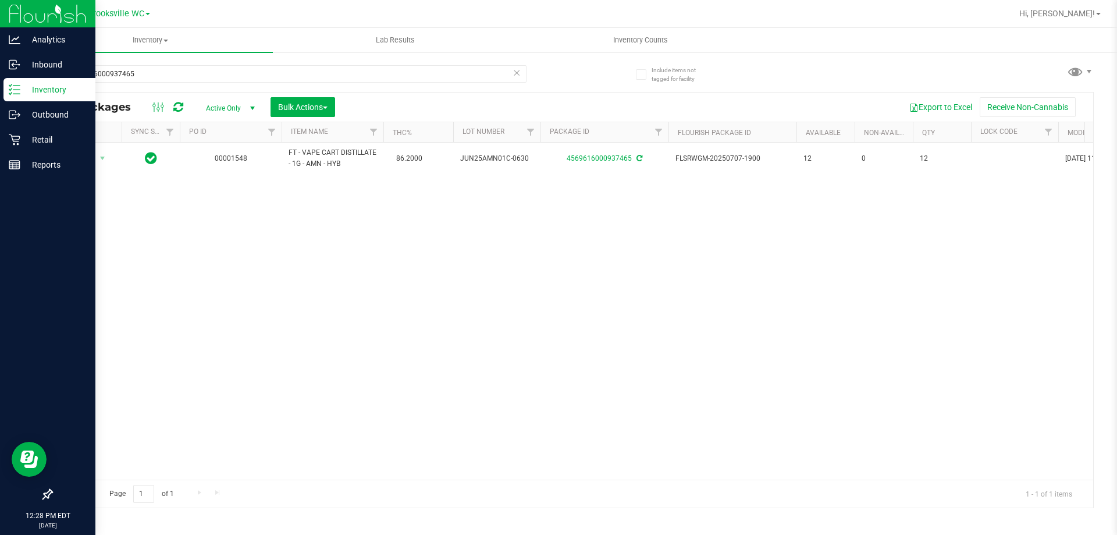
drag, startPoint x: 0, startPoint y: 0, endPoint x: 0, endPoint y: 17, distance: 17.5
click at [0, 78] on div "Analytics Inbound Inventory Outbound Retail Reports 12:28 PM EDT 08/24/2025 08/…" at bounding box center [558, 267] width 1117 height 535
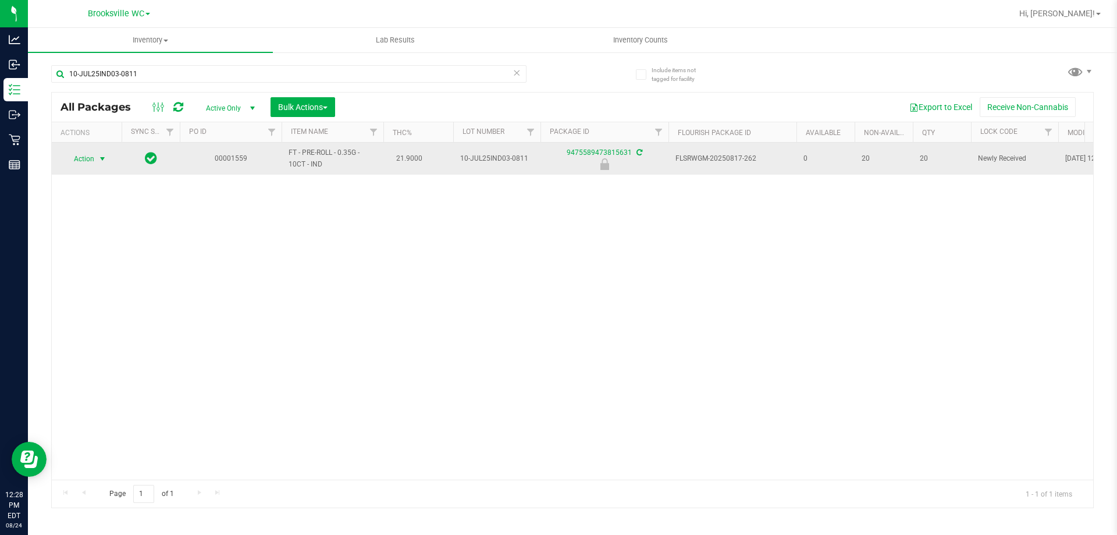
type input "10-JUL25IND03-0811"
click at [94, 157] on span "Action" at bounding box center [78, 159] width 31 height 16
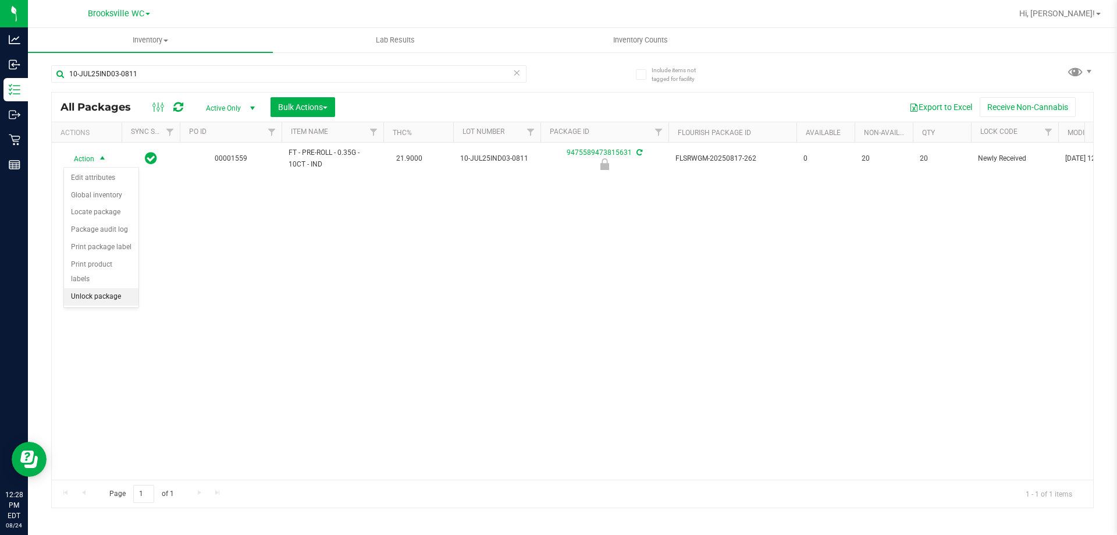
click at [79, 288] on li "Unlock package" at bounding box center [101, 296] width 74 height 17
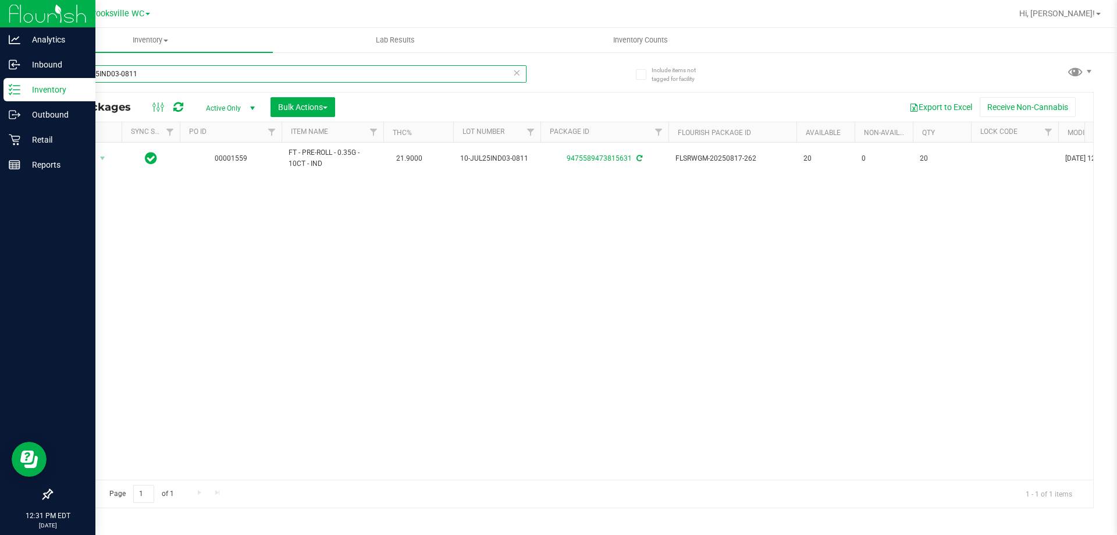
drag, startPoint x: 174, startPoint y: 80, endPoint x: 0, endPoint y: 2, distance: 190.6
click at [0, 63] on div "Analytics Inbound Inventory Outbound Retail Reports 12:31 PM EDT 08/24/2025 08/…" at bounding box center [558, 267] width 1117 height 535
type input "4545579022309101"
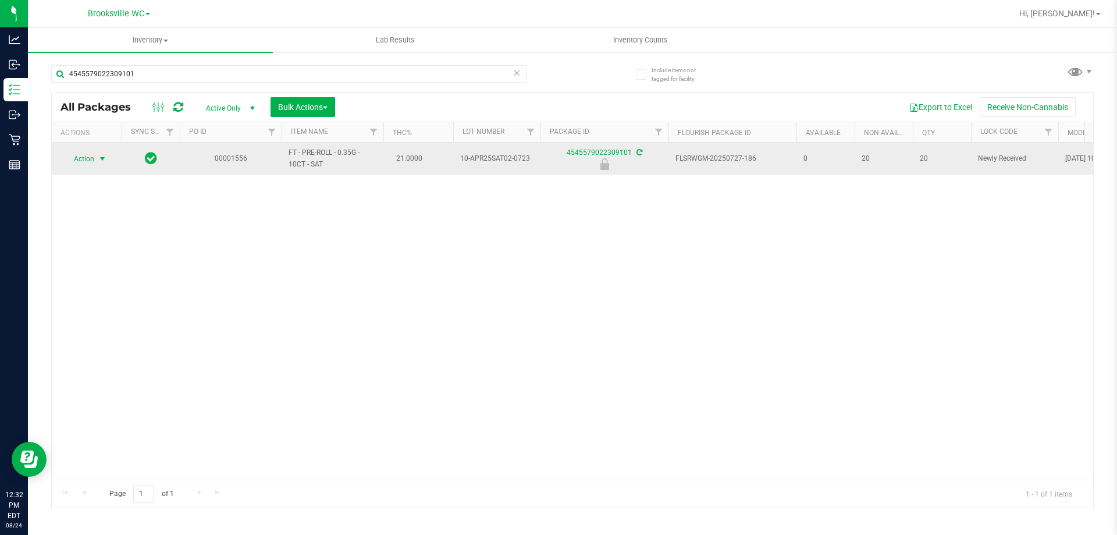
click at [83, 162] on span "Action" at bounding box center [78, 159] width 31 height 16
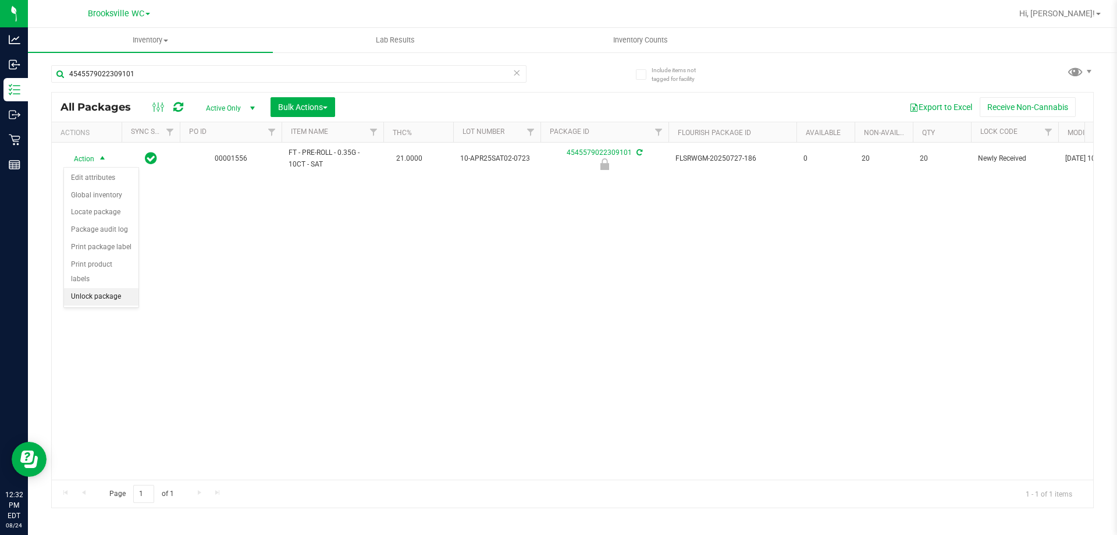
click at [92, 288] on li "Unlock package" at bounding box center [101, 296] width 74 height 17
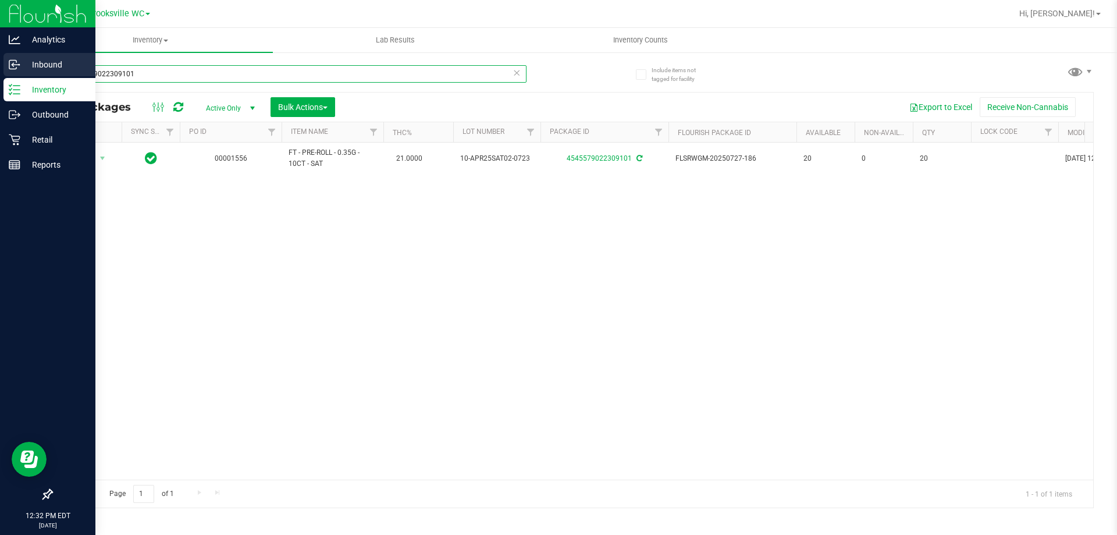
drag, startPoint x: 181, startPoint y: 78, endPoint x: 0, endPoint y: 77, distance: 180.9
click at [0, 79] on div "Analytics Inbound Inventory Outbound Retail Reports 12:32 PM EDT 08/24/2025 08/…" at bounding box center [558, 267] width 1117 height 535
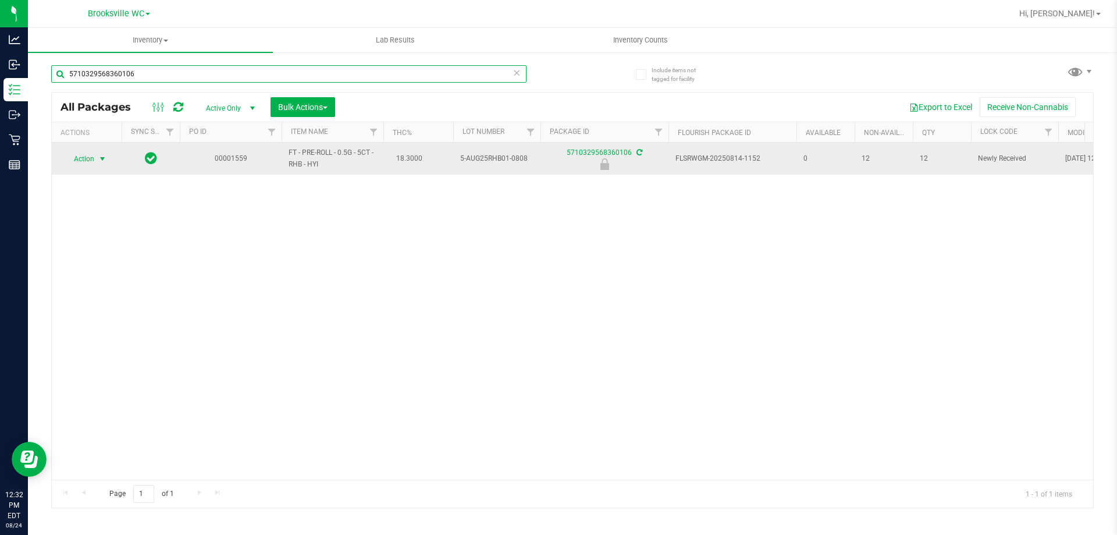
type input "5710329568360106"
click at [83, 159] on span "Action" at bounding box center [78, 159] width 31 height 16
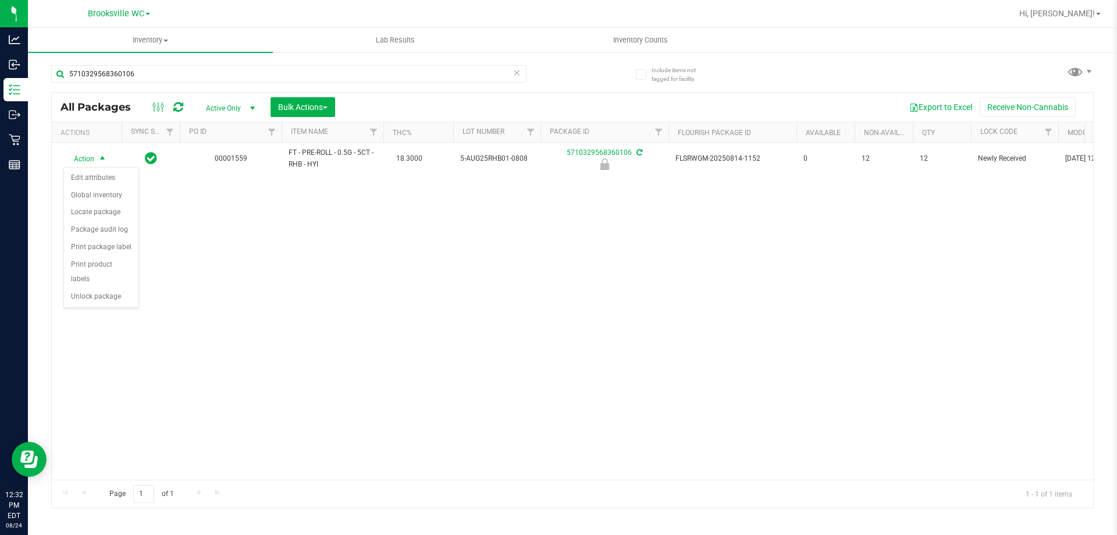
click at [94, 296] on div "Action Action Edit attributes Global inventory Locate package Package audit log…" at bounding box center [572, 311] width 1041 height 337
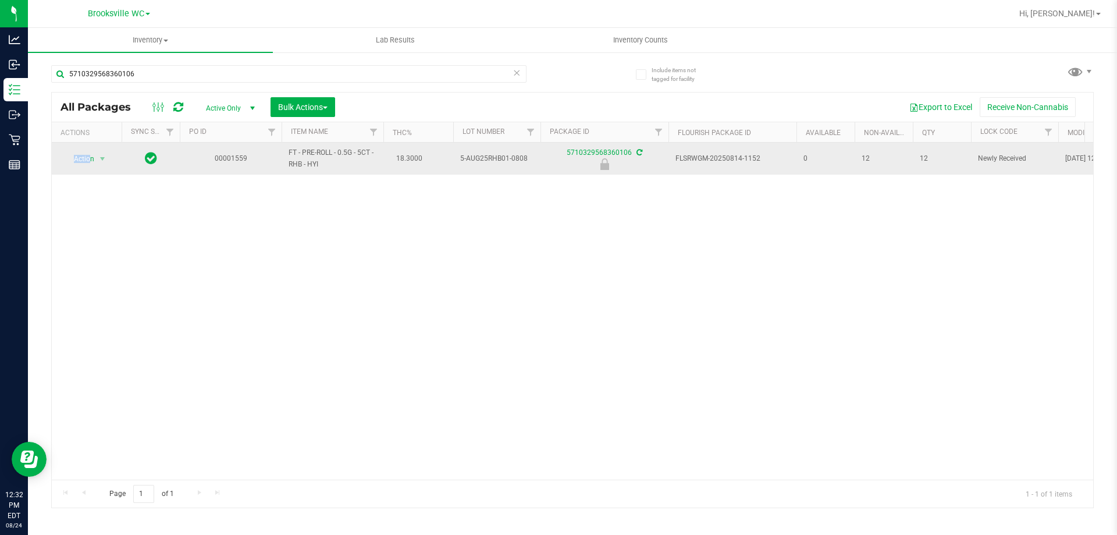
click at [88, 151] on td "Action Action Edit attributes Global inventory Locate package Package audit log…" at bounding box center [87, 159] width 70 height 32
click at [89, 159] on span "Action" at bounding box center [78, 159] width 31 height 16
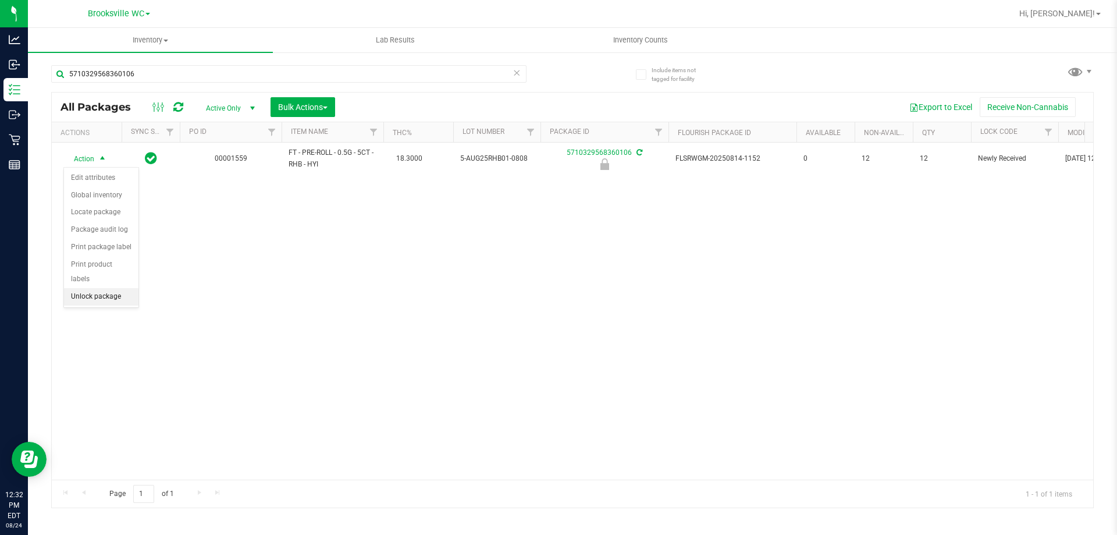
click at [85, 288] on li "Unlock package" at bounding box center [101, 296] width 74 height 17
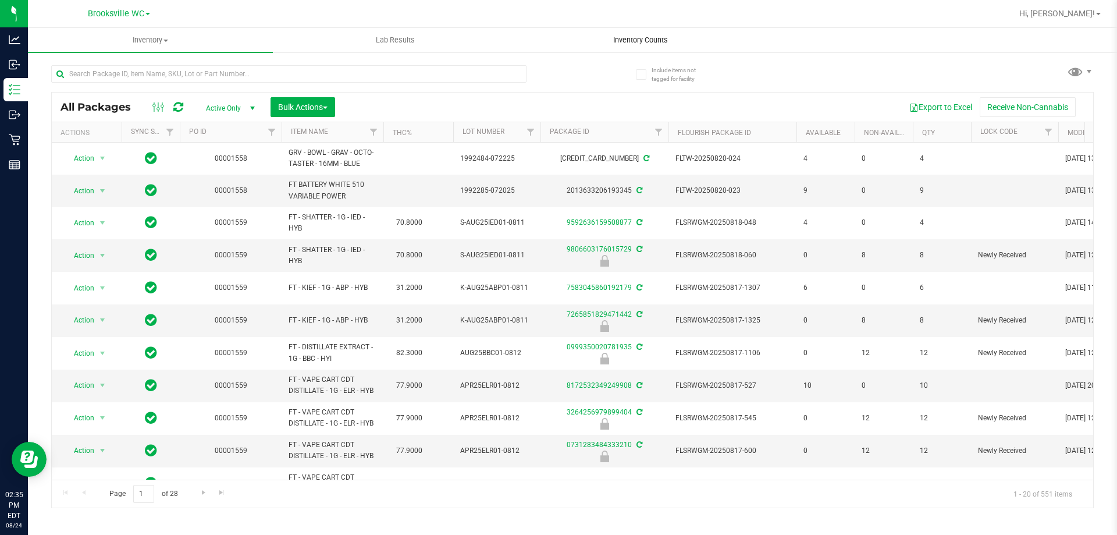
click at [644, 36] on span "Inventory Counts" at bounding box center [640, 40] width 86 height 10
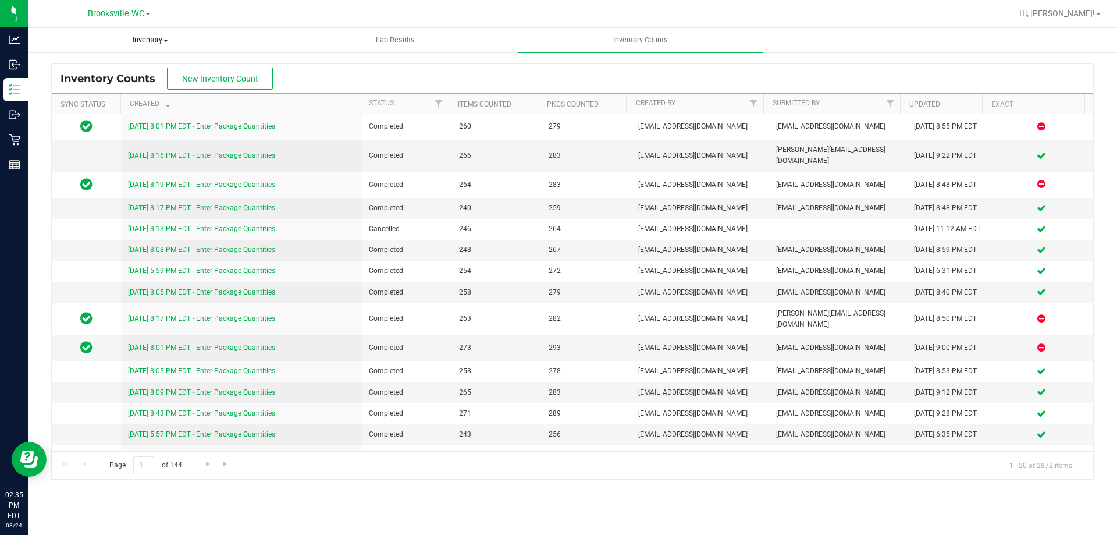
click at [133, 34] on uib-tab-heading "Inventory All packages All inventory Waste log Create inventory" at bounding box center [151, 40] width 244 height 23
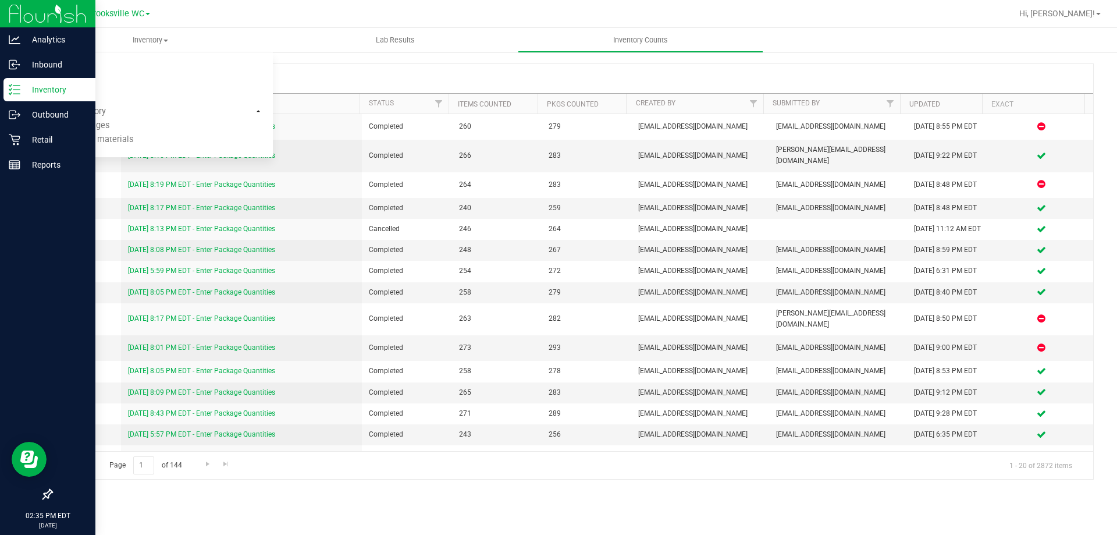
click at [1, 95] on link "Inventory" at bounding box center [47, 90] width 95 height 25
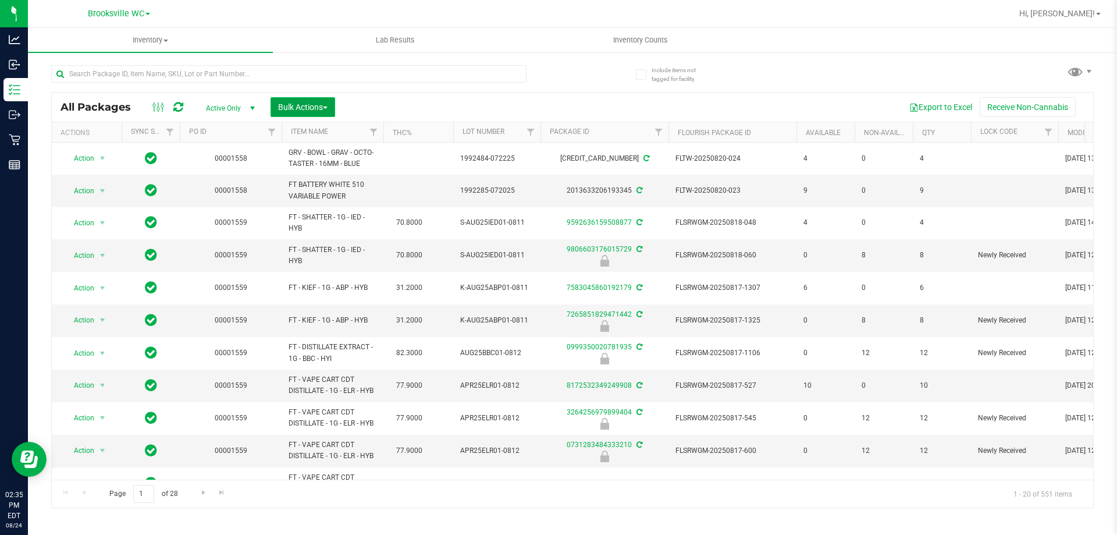
click at [314, 106] on span "Bulk Actions" at bounding box center [302, 106] width 49 height 9
click at [322, 196] on span "Locate packages" at bounding box center [306, 197] width 59 height 9
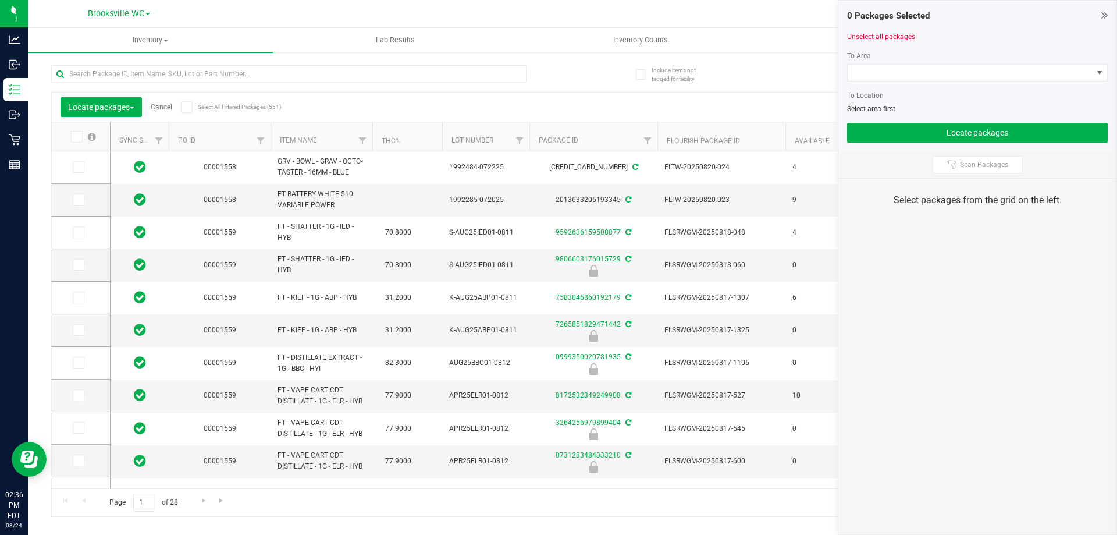
click at [1107, 14] on icon at bounding box center [1104, 15] width 6 height 12
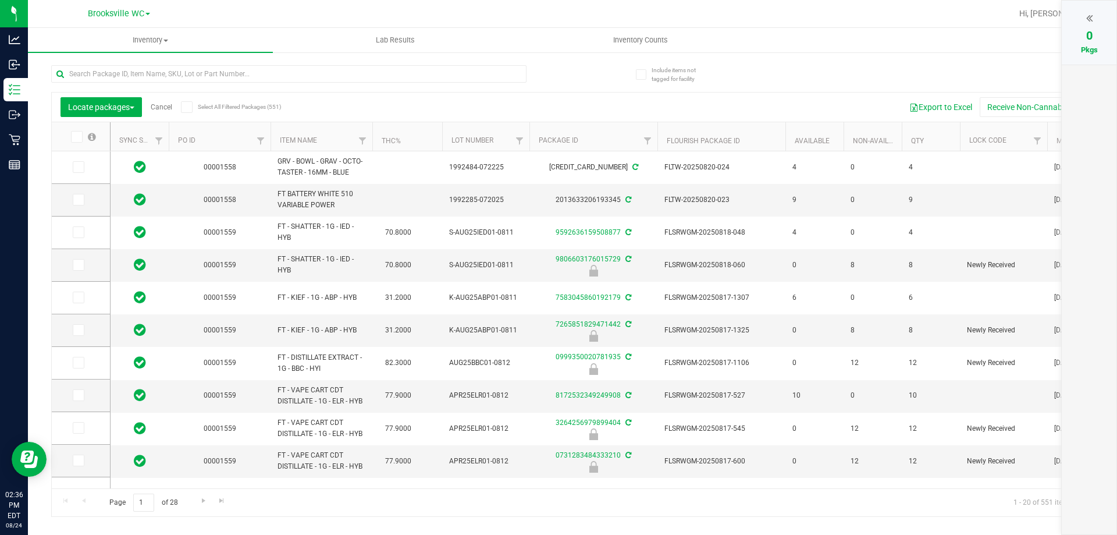
click at [331, 135] on th "Item Name" at bounding box center [321, 136] width 102 height 29
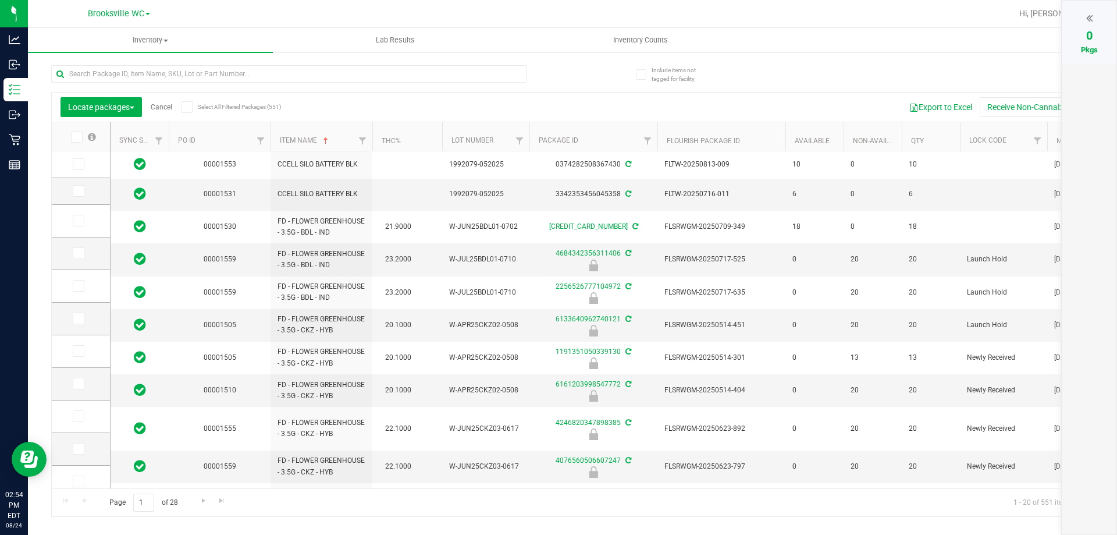
click at [330, 102] on div "Export to Excel Receive Non-Cannabis" at bounding box center [670, 107] width 828 height 20
click at [954, 111] on button "Export to Excel" at bounding box center [941, 107] width 78 height 20
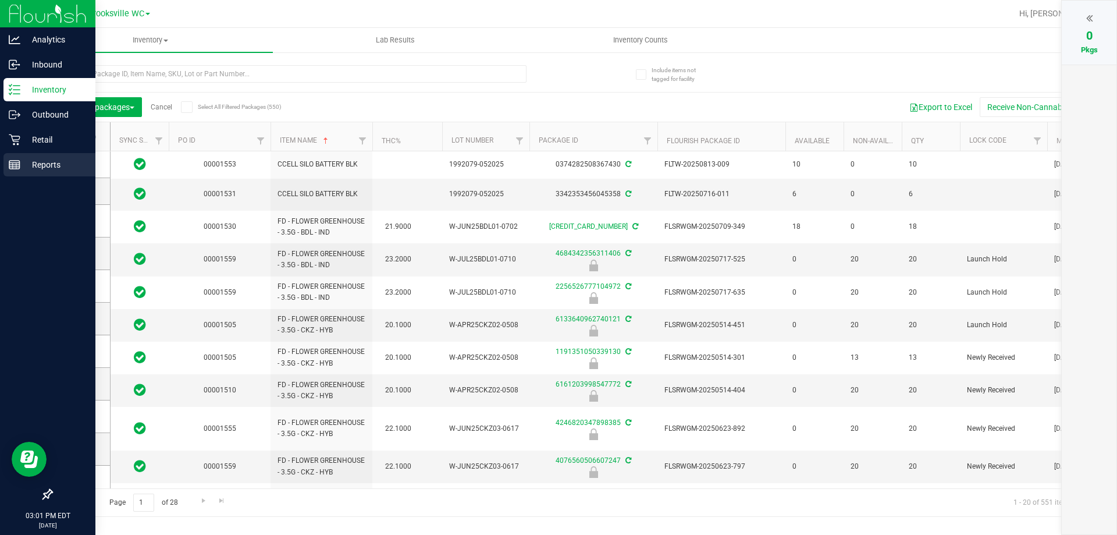
click at [51, 170] on p "Reports" at bounding box center [55, 165] width 70 height 14
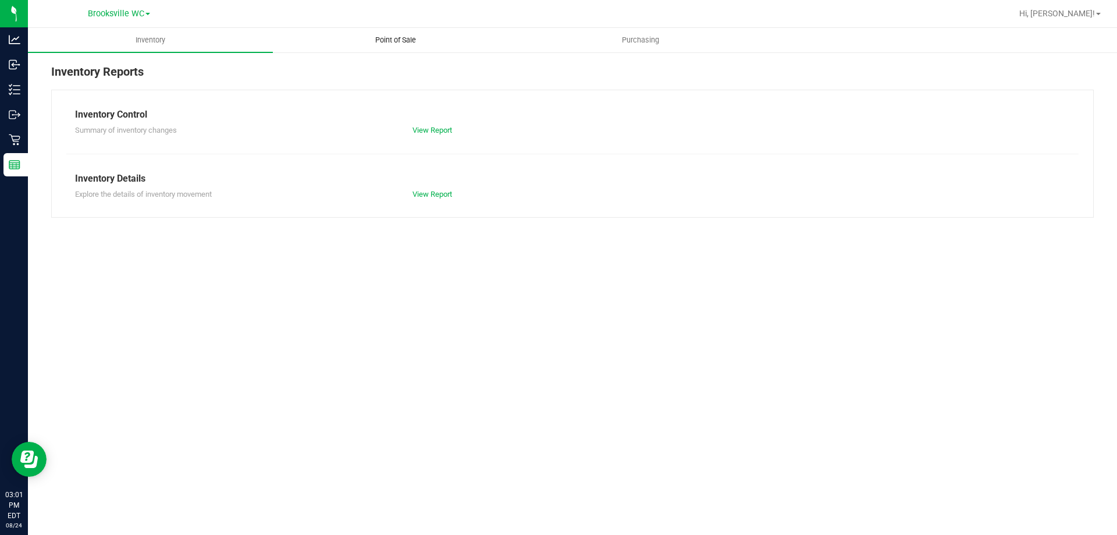
click at [400, 49] on uib-tab-heading "Point of Sale" at bounding box center [395, 40] width 244 height 23
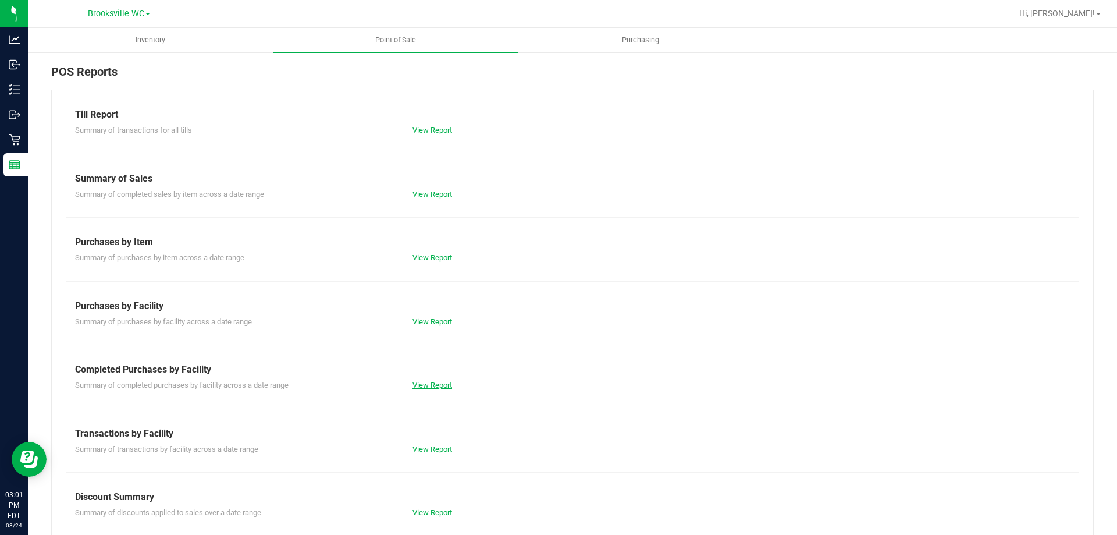
click at [425, 387] on link "View Report" at bounding box center [432, 384] width 40 height 9
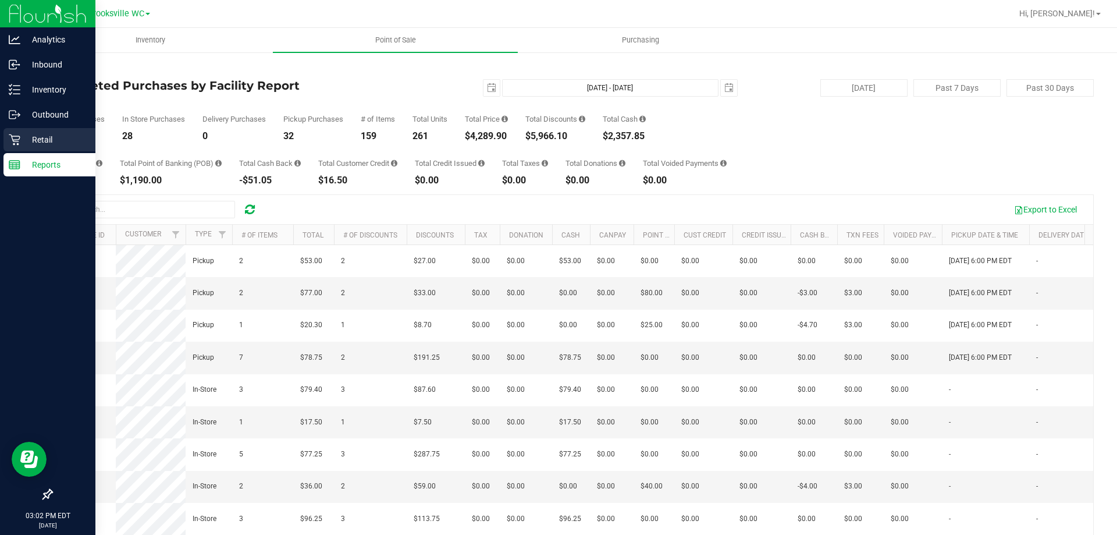
click at [9, 144] on icon at bounding box center [15, 140] width 12 height 12
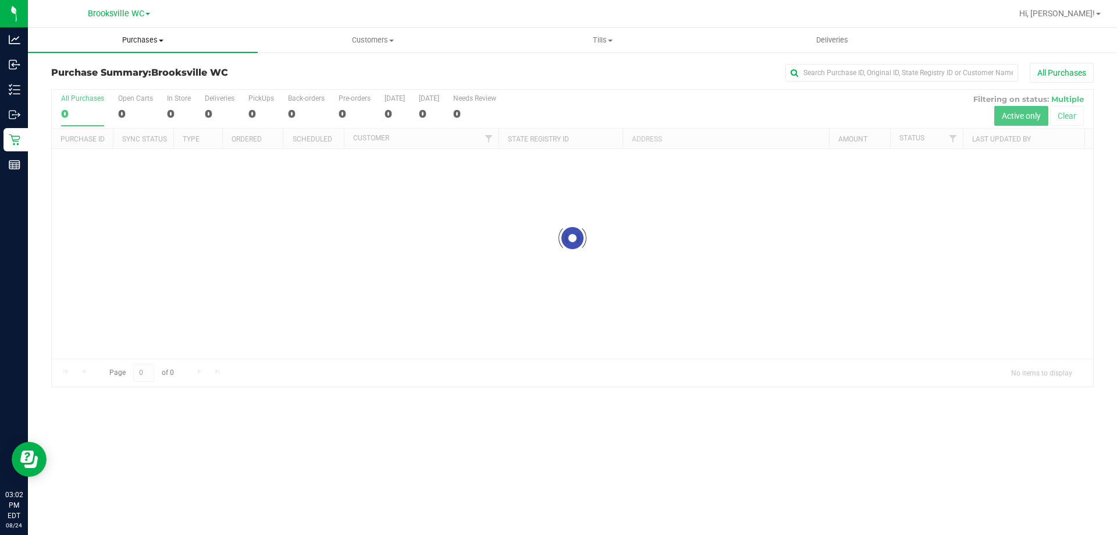
click at [145, 39] on span "Purchases" at bounding box center [143, 40] width 230 height 10
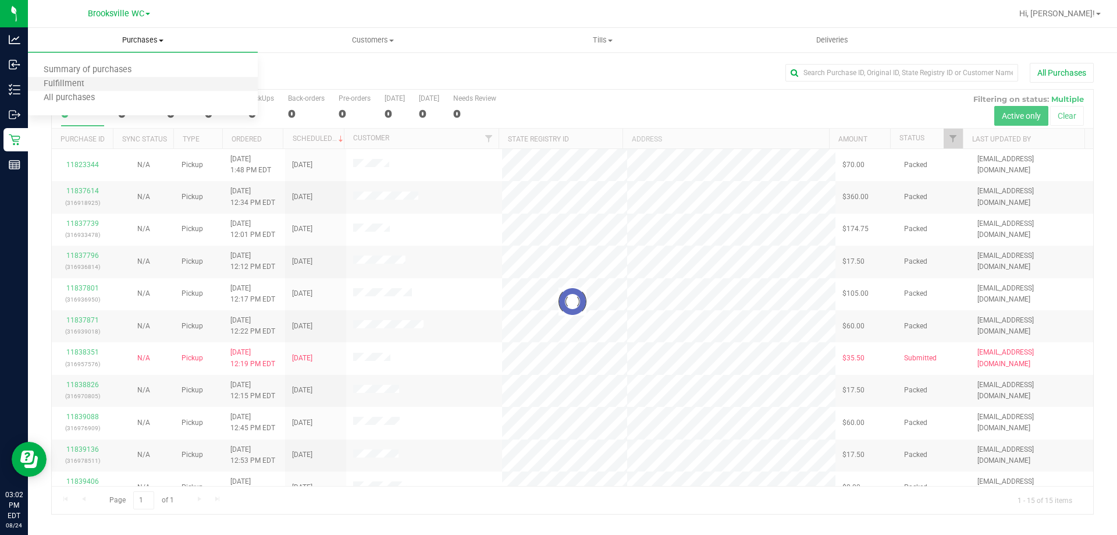
click at [127, 90] on li "Fulfillment" at bounding box center [143, 84] width 230 height 14
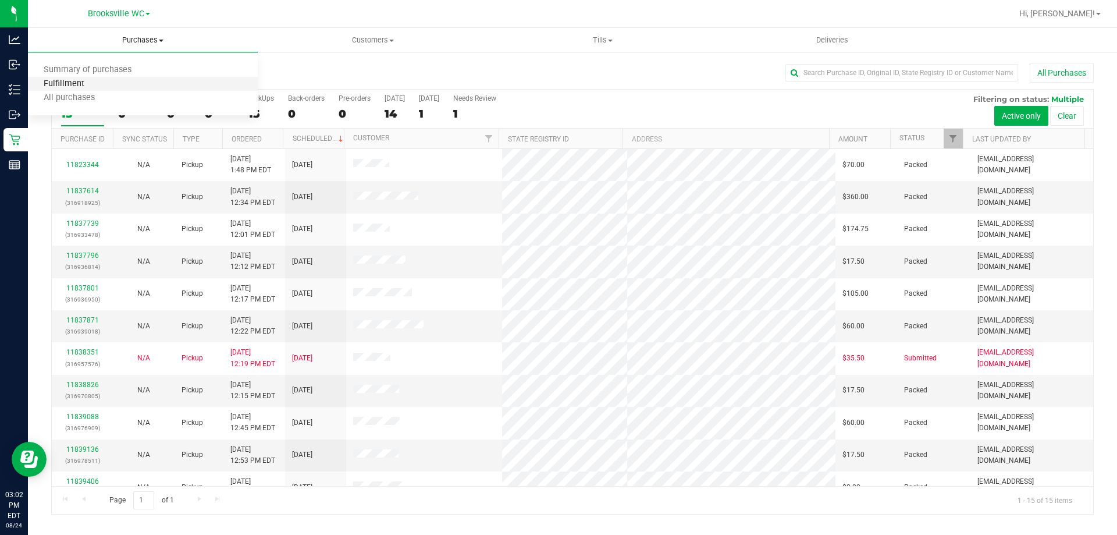
click at [80, 86] on span "Fulfillment" at bounding box center [64, 84] width 72 height 10
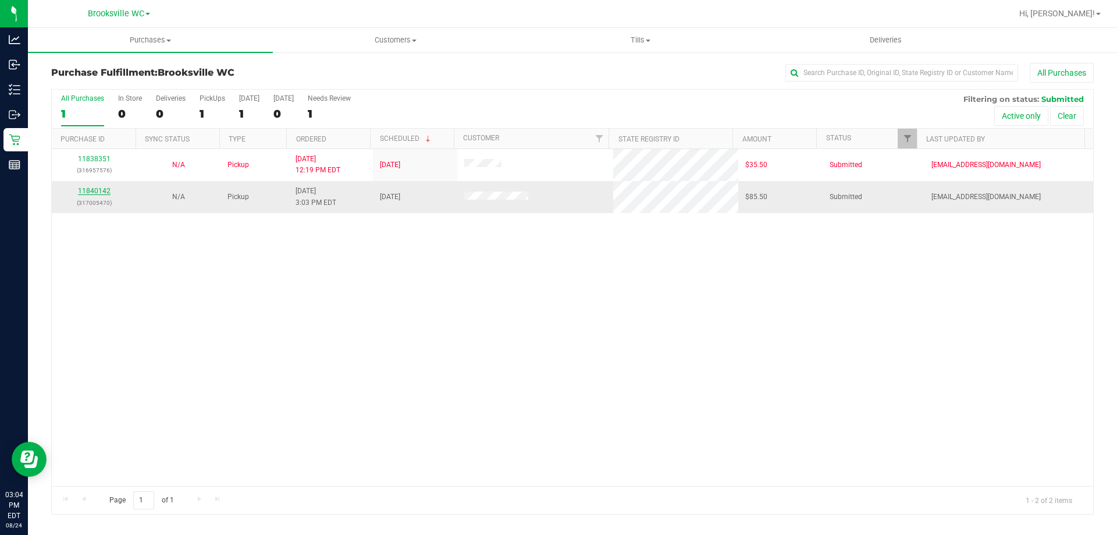
click at [97, 189] on link "11840142" at bounding box center [94, 191] width 33 height 8
